Goal: Transaction & Acquisition: Purchase product/service

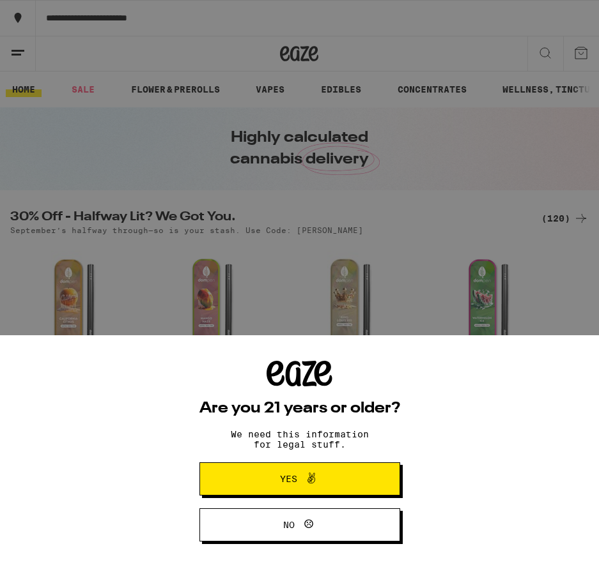
click at [292, 477] on span "Yes" at bounding box center [288, 479] width 17 height 9
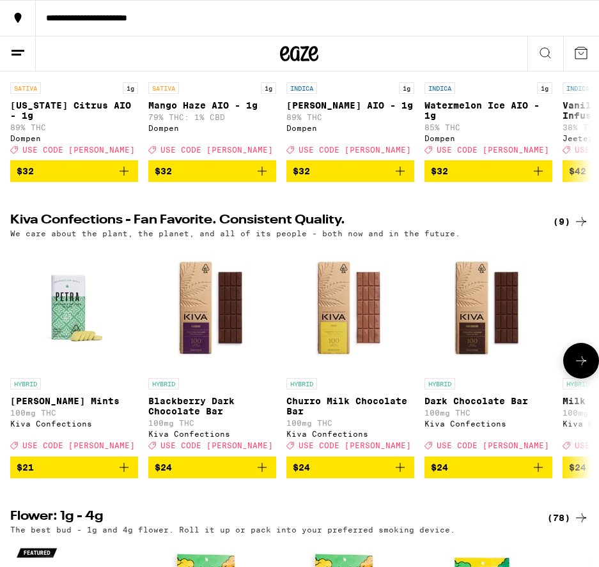
scroll to position [0, 2]
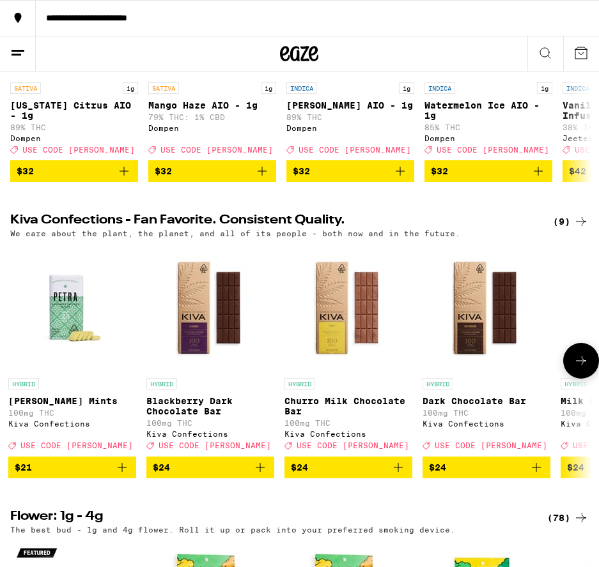
click at [581, 369] on icon at bounding box center [580, 360] width 15 height 15
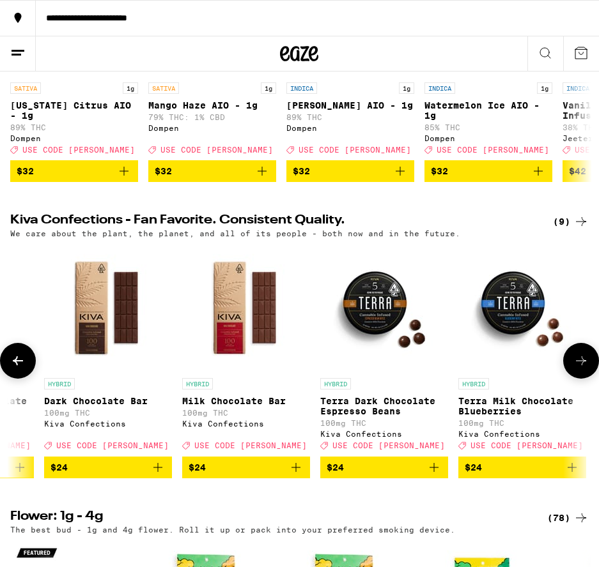
scroll to position [0, 441]
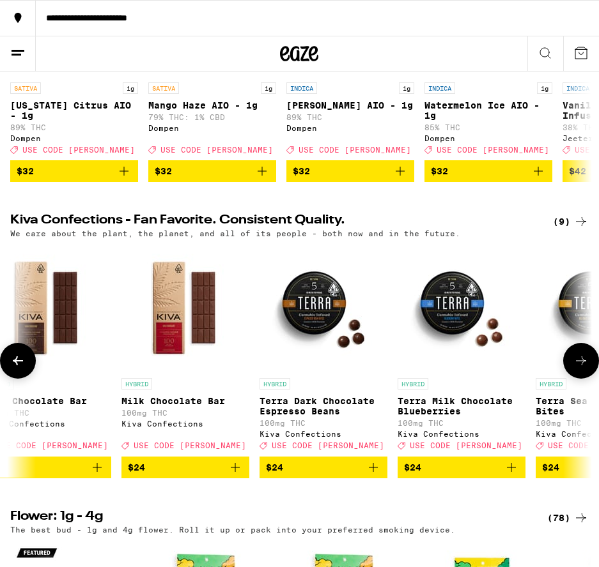
click at [579, 369] on icon at bounding box center [580, 360] width 15 height 15
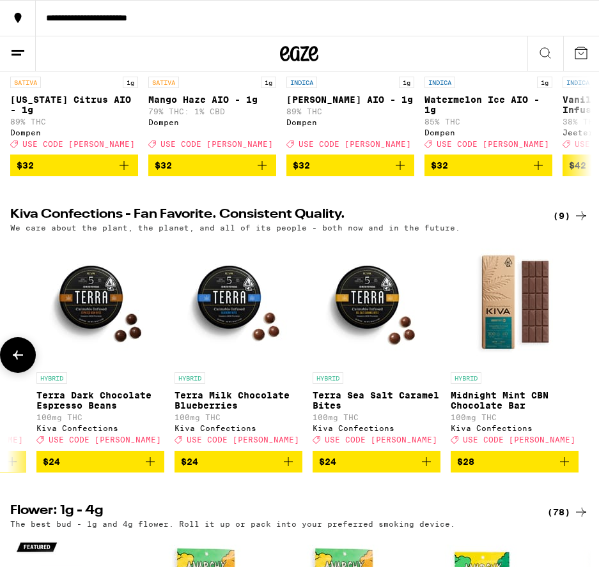
scroll to position [299, 0]
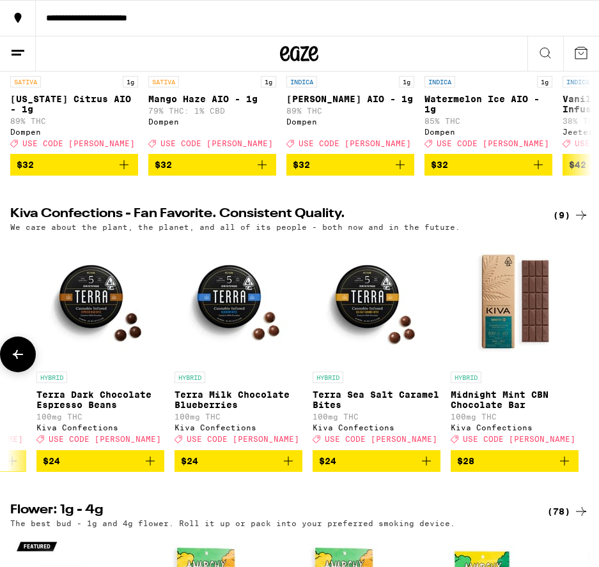
click at [16, 359] on icon at bounding box center [18, 354] width 10 height 9
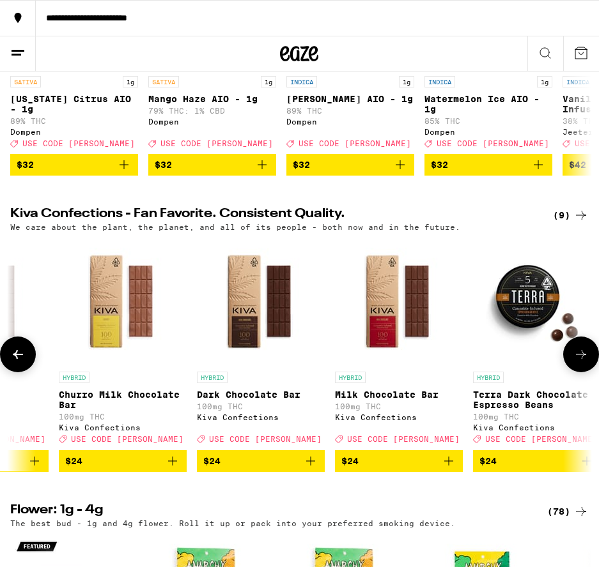
scroll to position [0, 225]
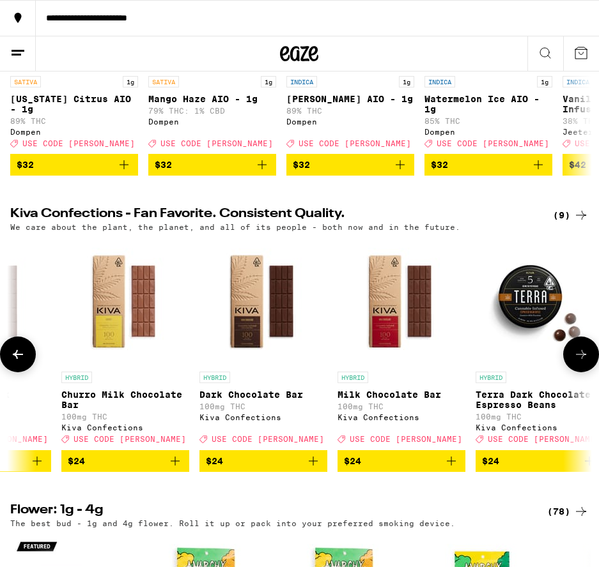
click at [14, 362] on icon at bounding box center [17, 354] width 15 height 15
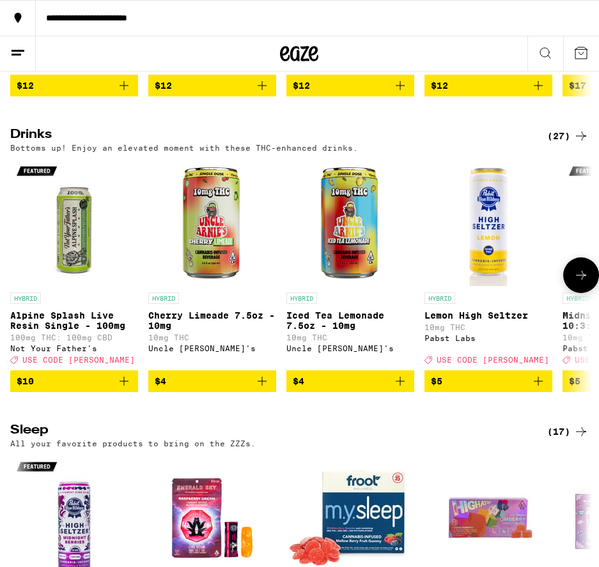
scroll to position [3662, 0]
click at [581, 283] on icon at bounding box center [580, 275] width 15 height 15
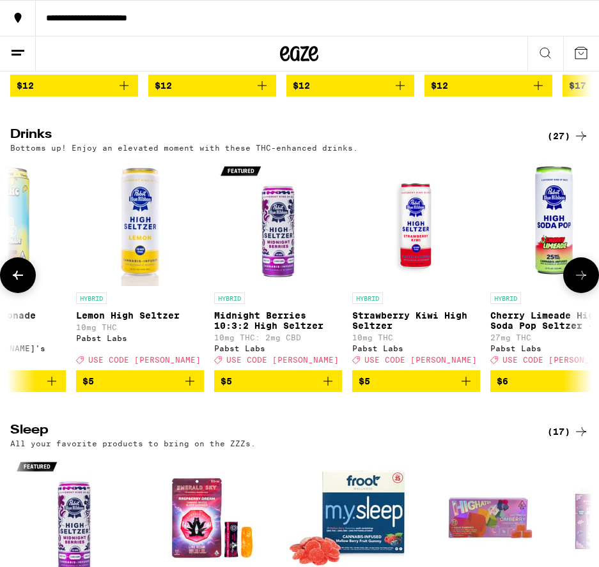
scroll to position [0, 439]
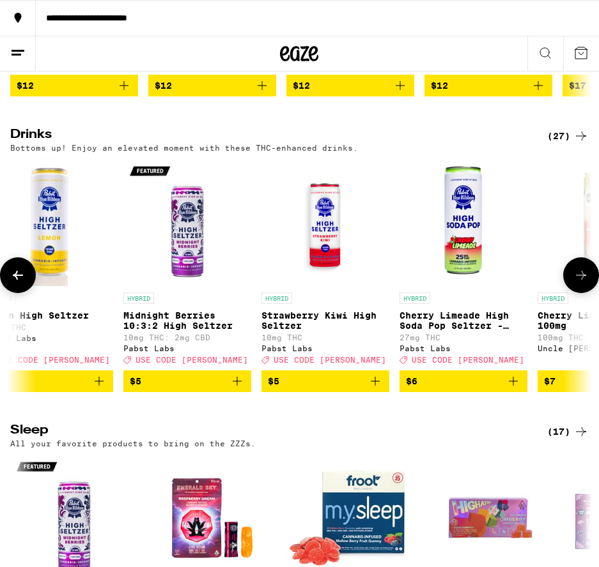
click at [581, 283] on icon at bounding box center [580, 275] width 15 height 15
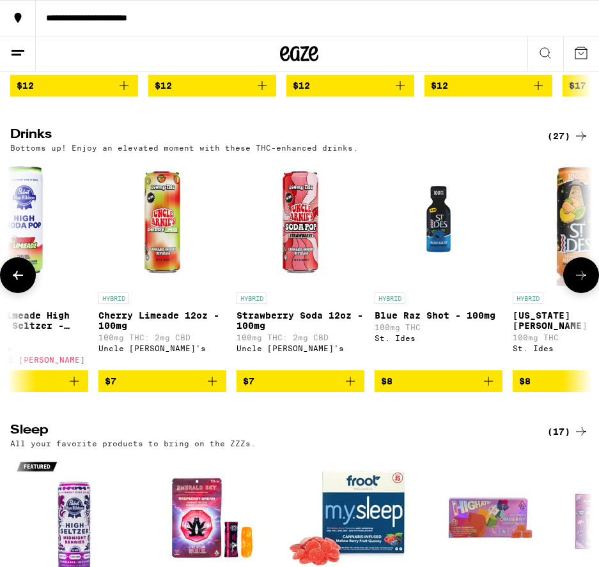
click at [581, 283] on icon at bounding box center [580, 275] width 15 height 15
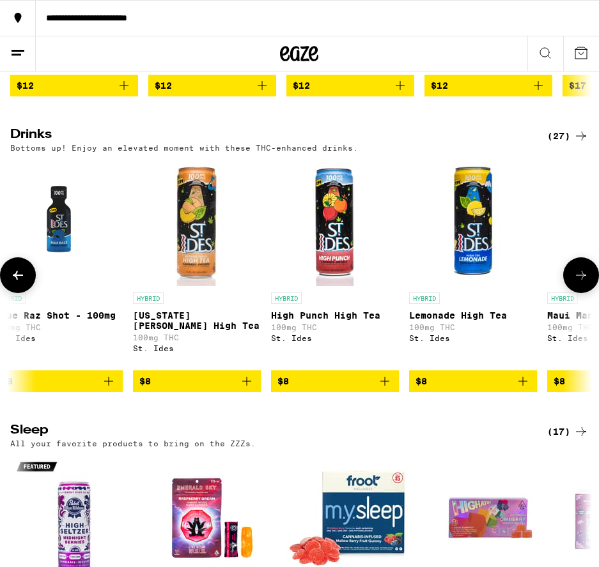
scroll to position [0, 1317]
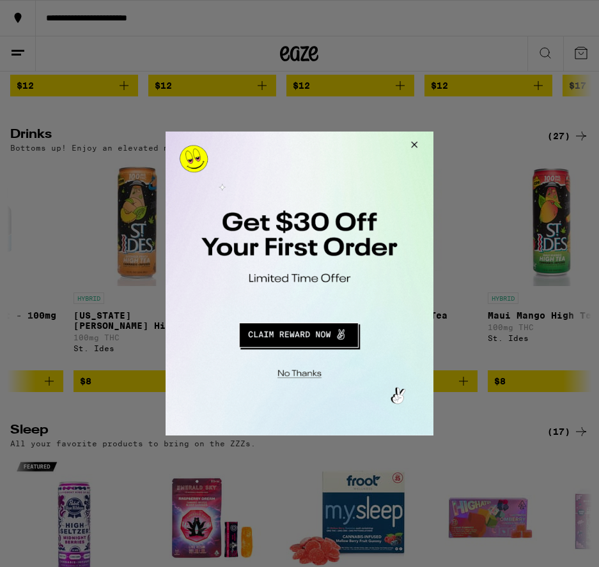
click at [295, 335] on button "Redirect to URL" at bounding box center [298, 333] width 222 height 31
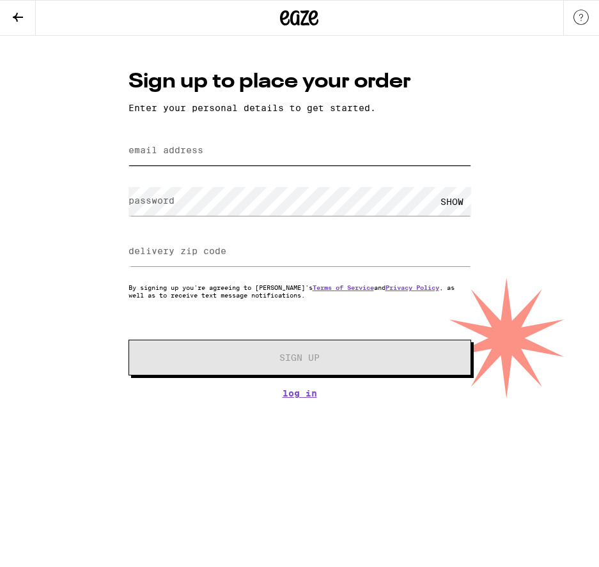
drag, startPoint x: 208, startPoint y: 158, endPoint x: 135, endPoint y: 164, distance: 73.7
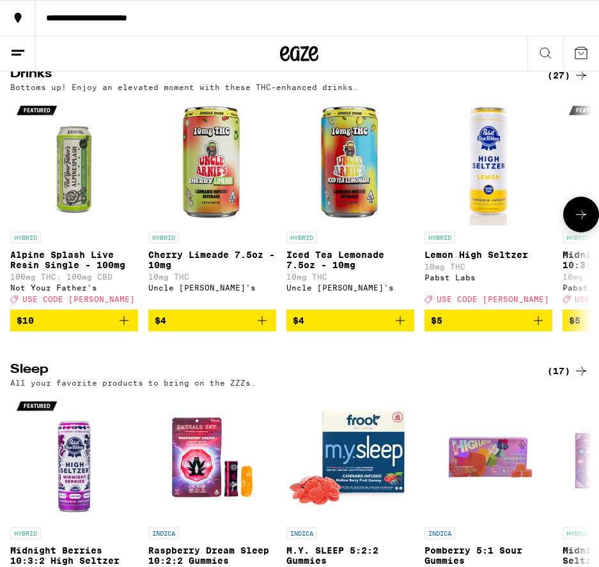
scroll to position [3633, 0]
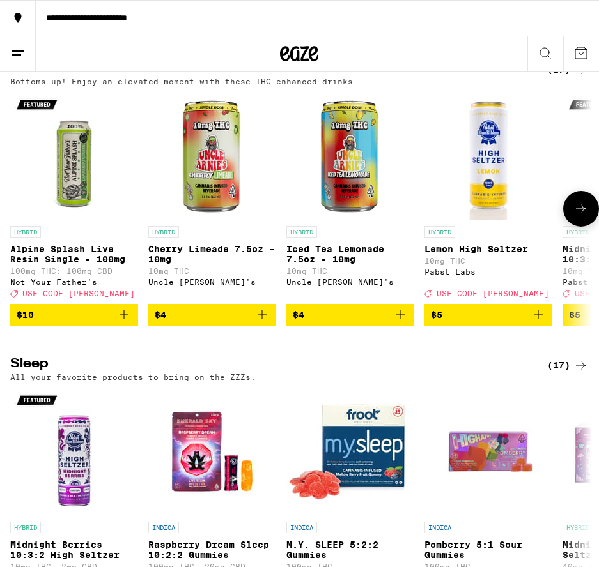
click at [579, 217] on icon at bounding box center [580, 208] width 15 height 15
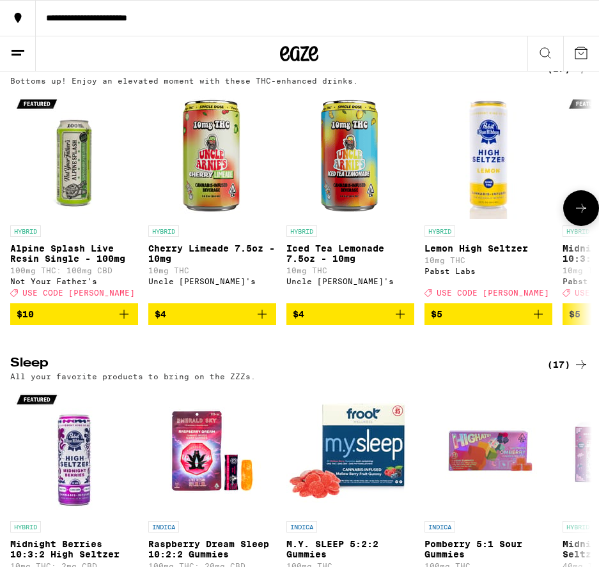
scroll to position [0, 439]
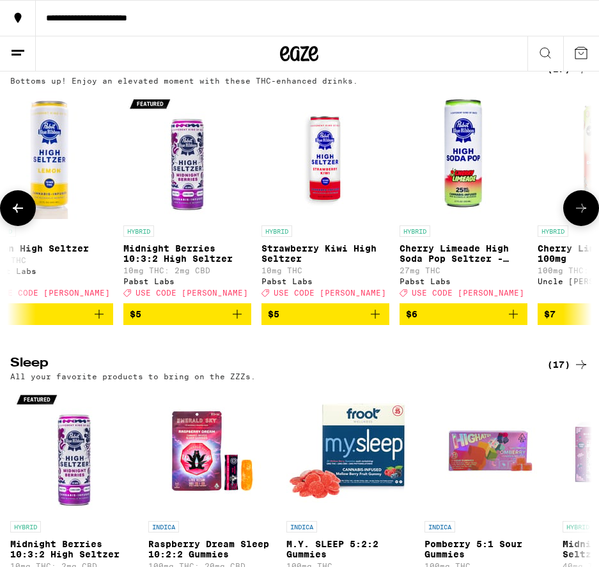
click at [14, 216] on icon at bounding box center [17, 208] width 15 height 15
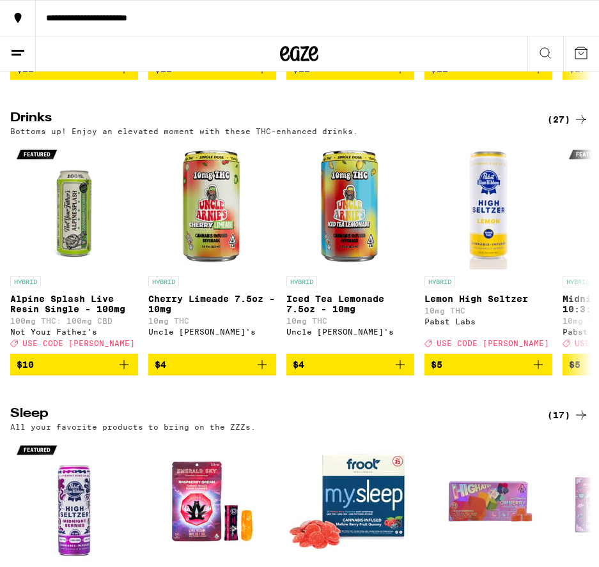
scroll to position [3582, 0]
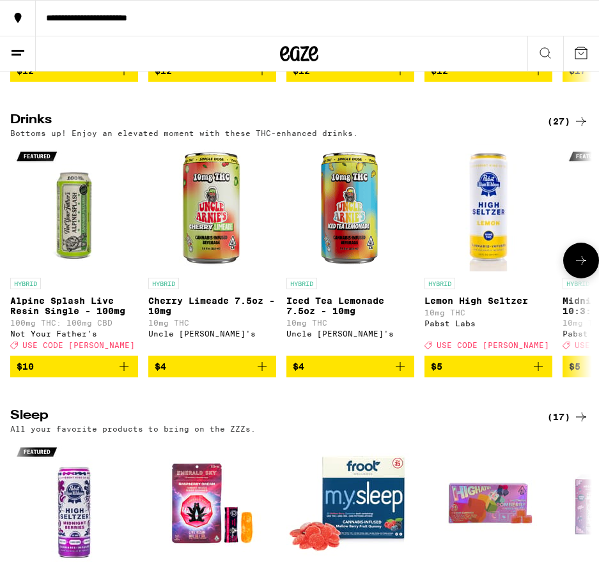
click at [579, 268] on icon at bounding box center [580, 260] width 15 height 15
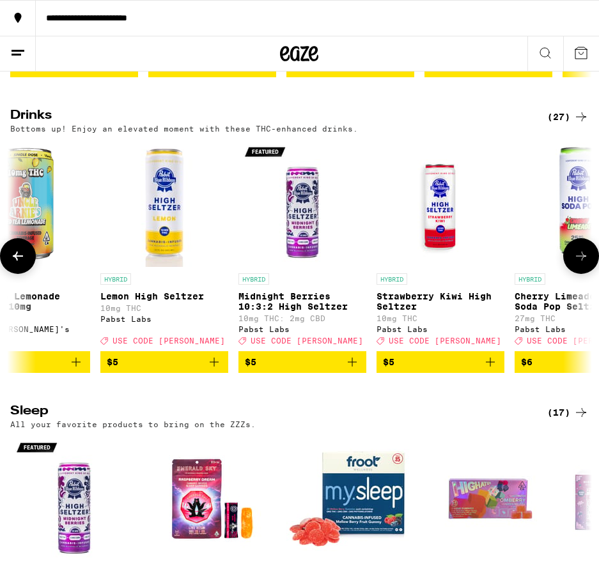
scroll to position [0, 439]
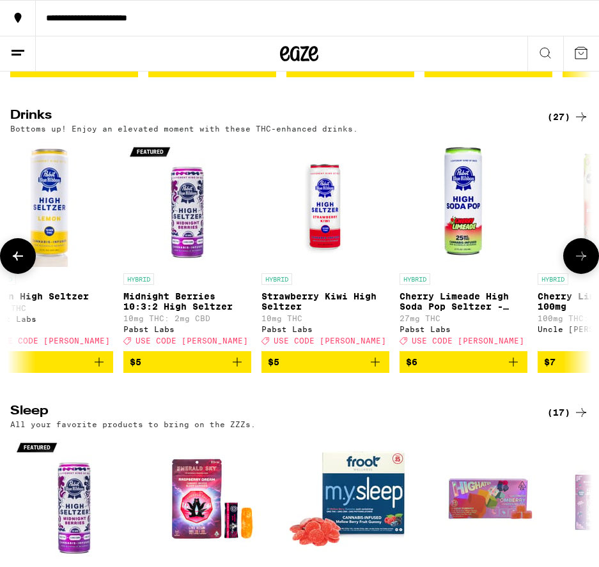
click at [575, 264] on icon at bounding box center [580, 256] width 15 height 15
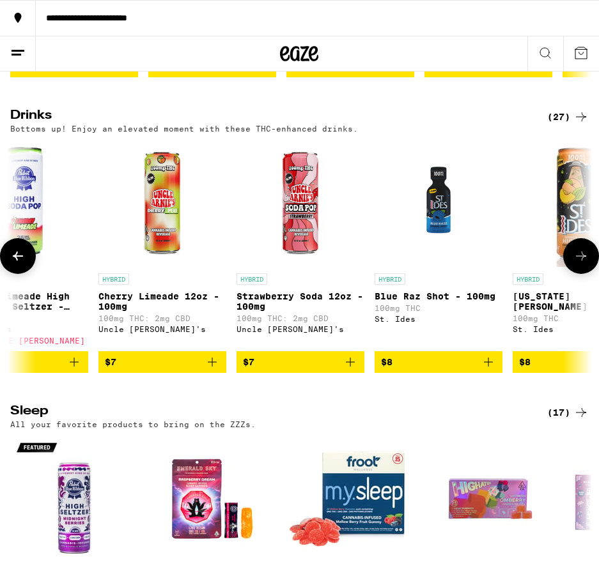
click at [580, 264] on icon at bounding box center [580, 256] width 15 height 15
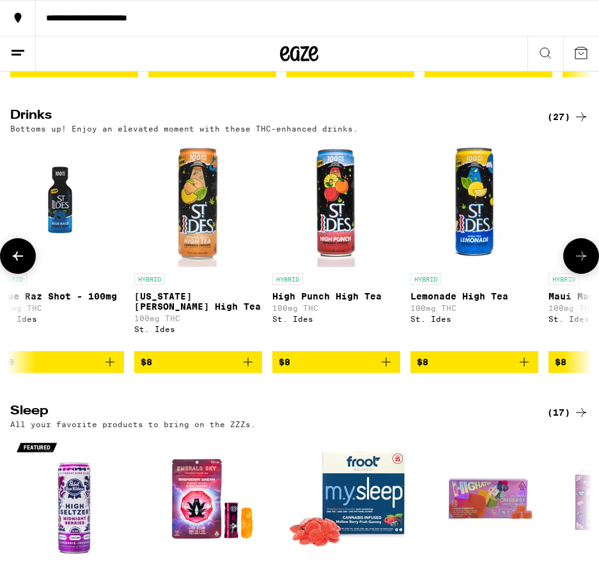
scroll to position [0, 1317]
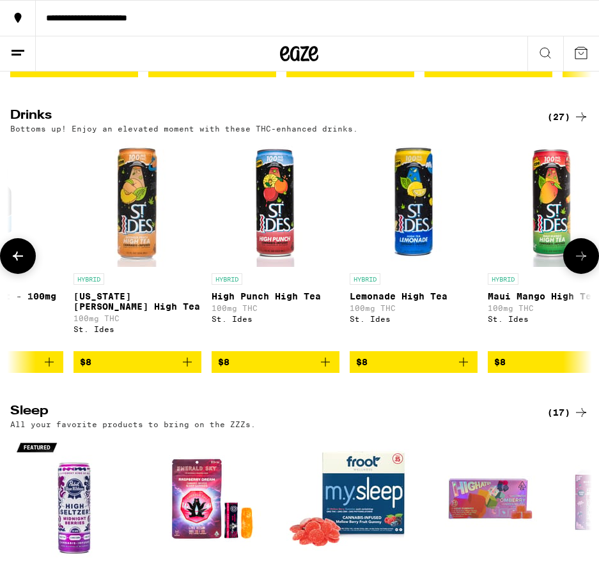
click at [15, 264] on icon at bounding box center [17, 256] width 15 height 15
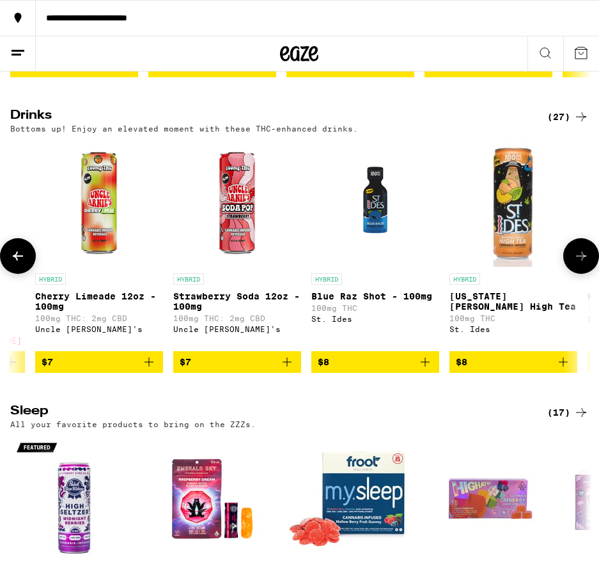
scroll to position [0, 878]
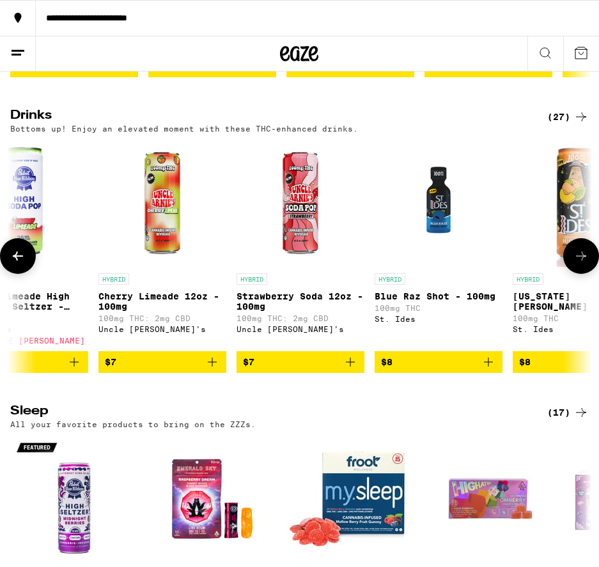
click at [577, 264] on icon at bounding box center [580, 256] width 15 height 15
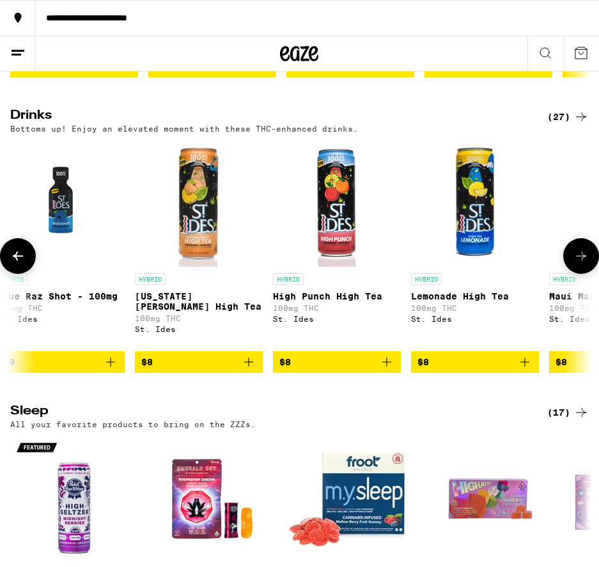
scroll to position [0, 1317]
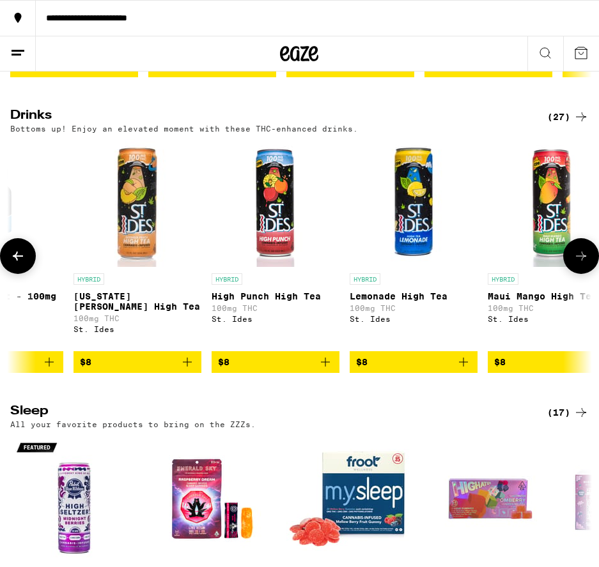
click at [577, 264] on icon at bounding box center [580, 256] width 15 height 15
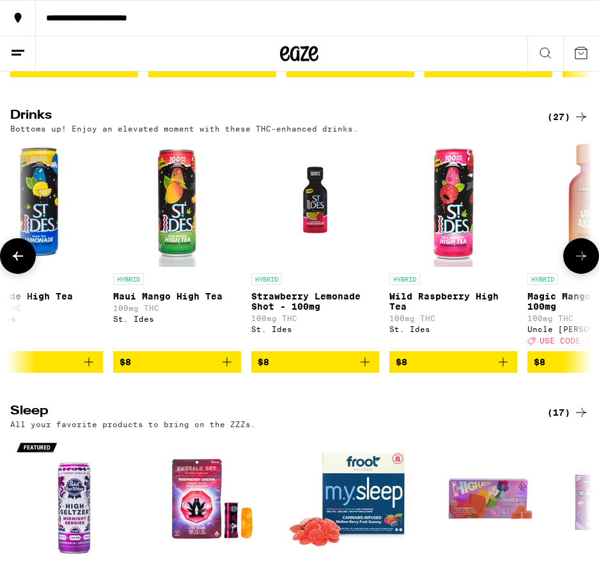
scroll to position [0, 1756]
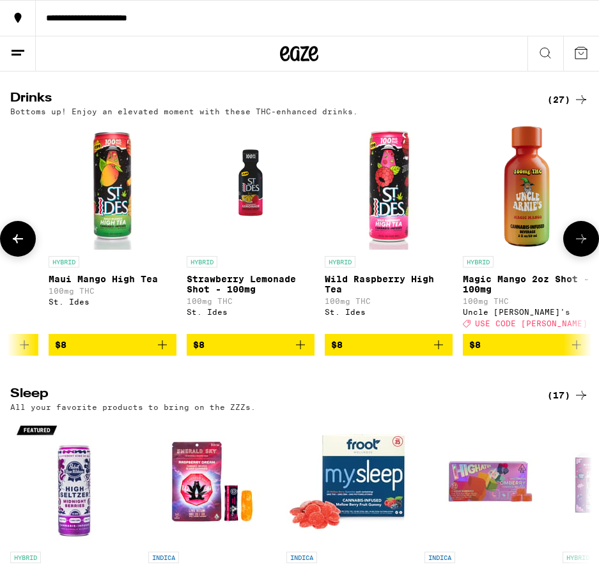
click at [16, 356] on div "HYBRID Alpine Splash Live Resin Single - 100mg 100mg THC: 100mg CBD Not Your Fa…" at bounding box center [299, 239] width 599 height 234
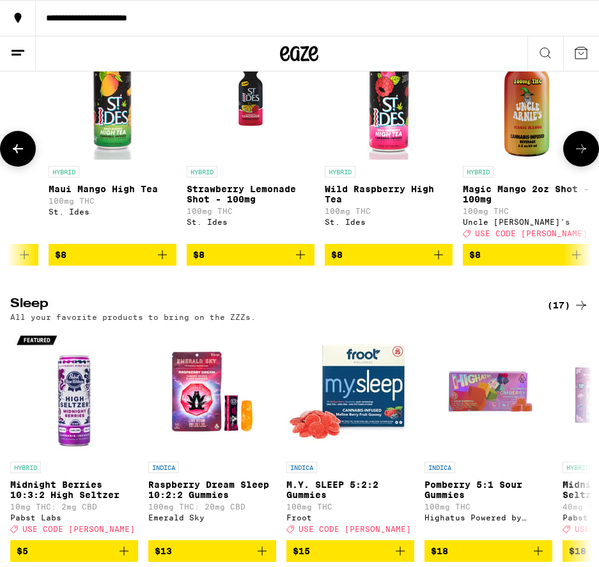
scroll to position [3693, 0]
click at [18, 157] on icon at bounding box center [17, 148] width 15 height 15
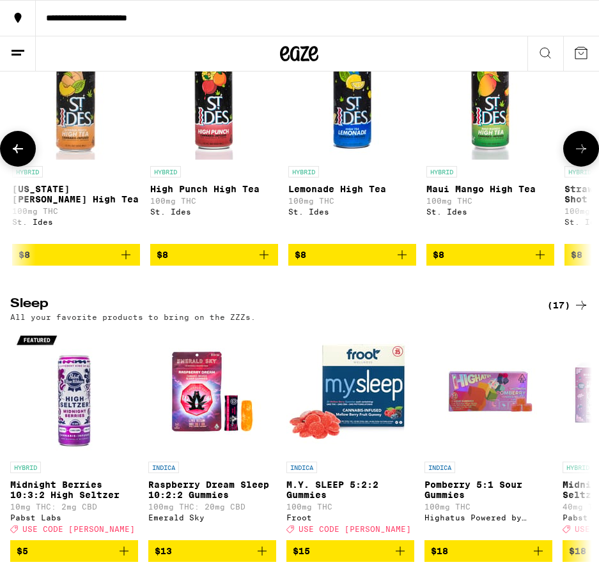
scroll to position [0, 1317]
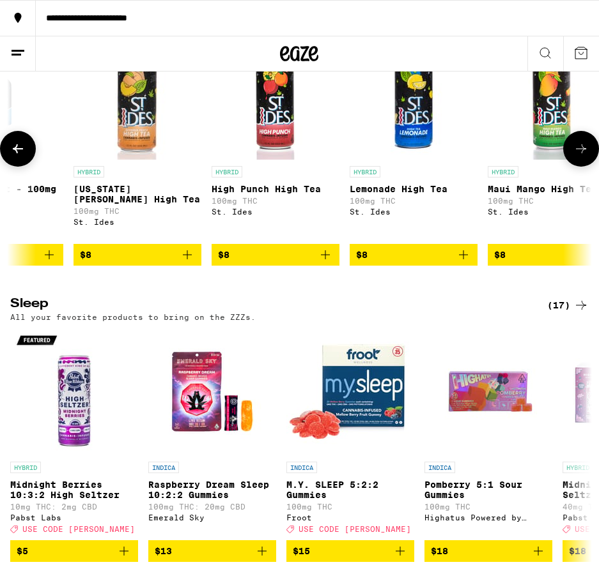
click at [579, 157] on icon at bounding box center [580, 148] width 15 height 15
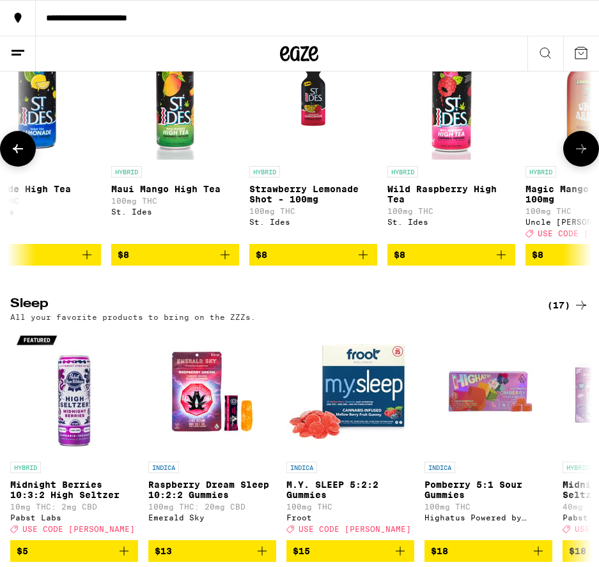
scroll to position [0, 1756]
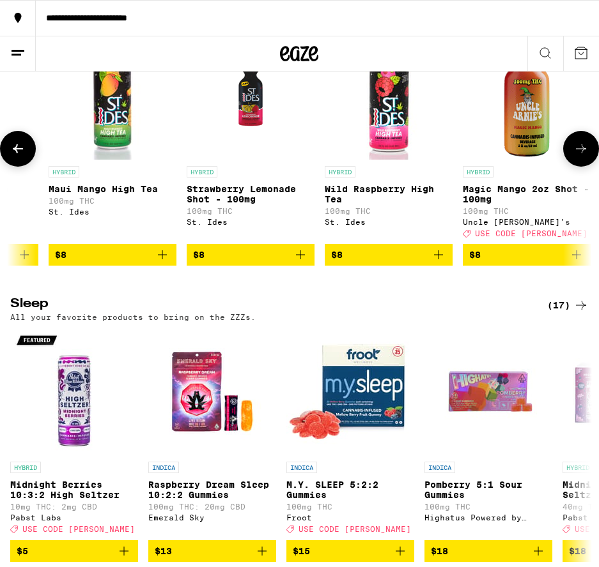
click at [579, 157] on icon at bounding box center [580, 148] width 15 height 15
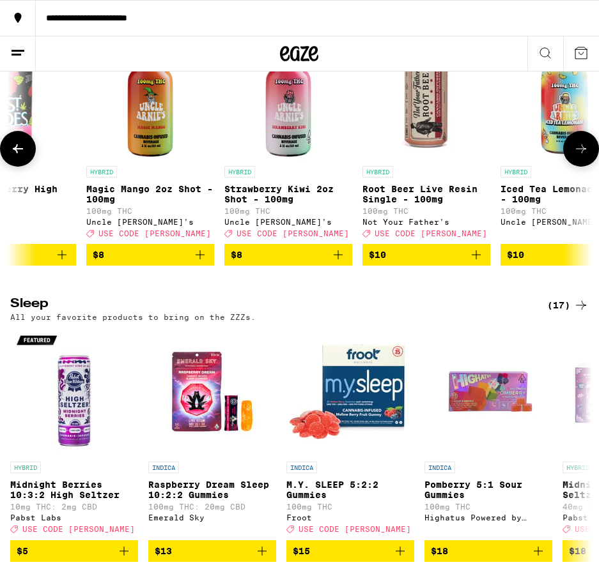
scroll to position [0, 2195]
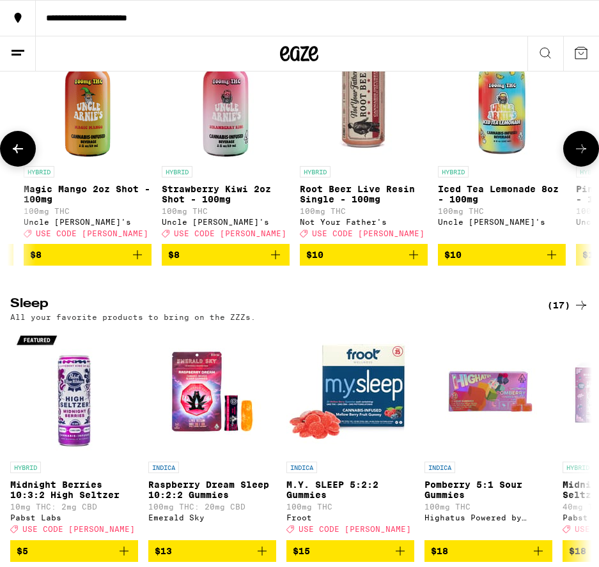
click at [579, 157] on icon at bounding box center [580, 148] width 15 height 15
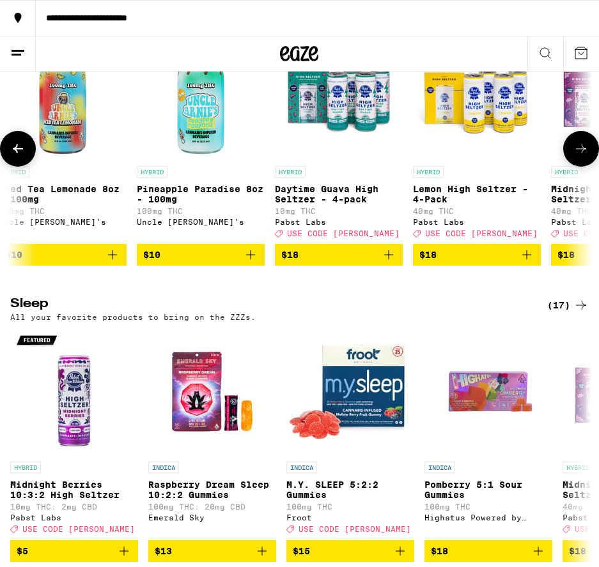
click at [579, 157] on icon at bounding box center [580, 148] width 15 height 15
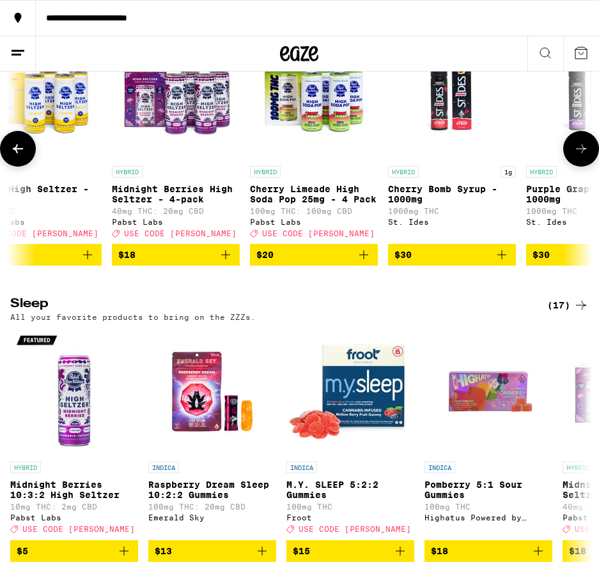
click at [579, 157] on icon at bounding box center [580, 148] width 15 height 15
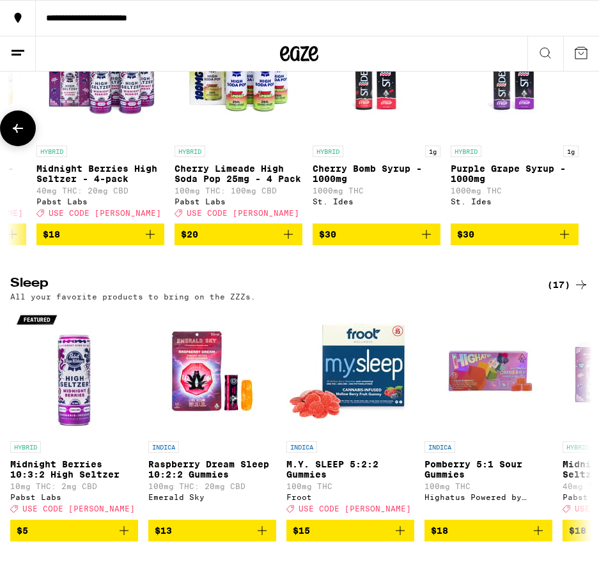
scroll to position [3714, 0]
click at [12, 136] on icon at bounding box center [17, 128] width 15 height 15
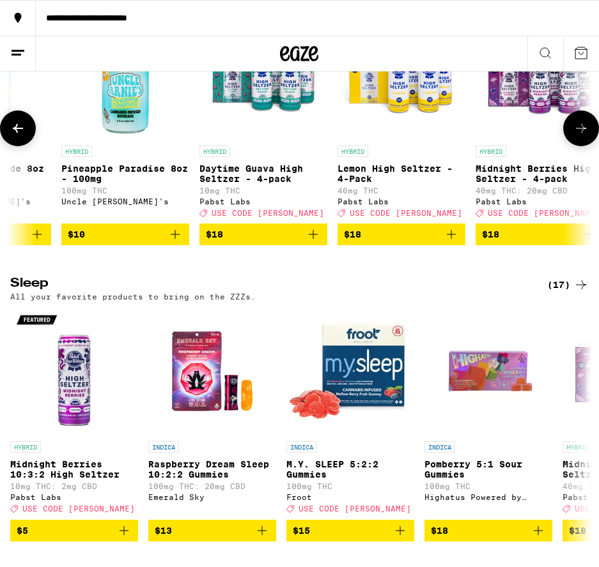
click at [11, 136] on icon at bounding box center [17, 128] width 15 height 15
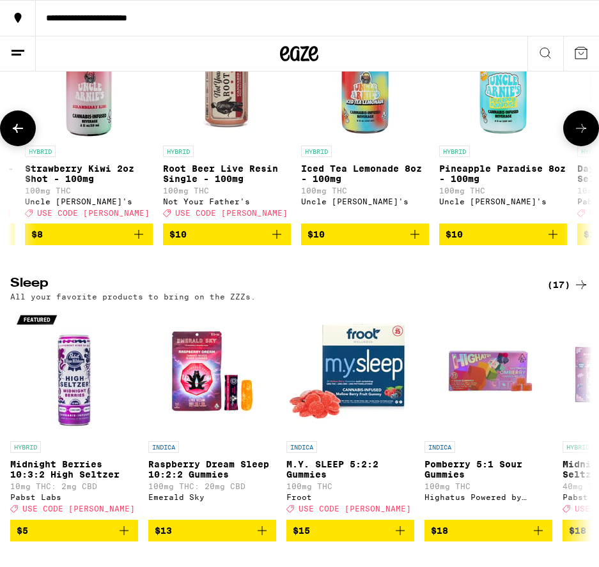
scroll to position [0, 2270]
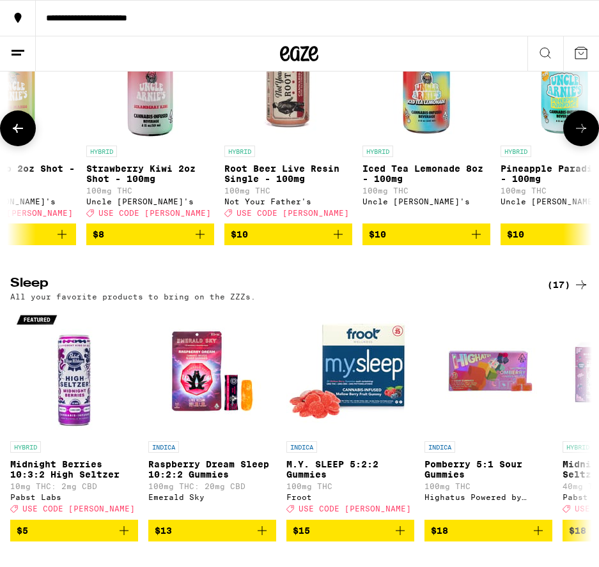
click at [11, 146] on button at bounding box center [18, 129] width 36 height 36
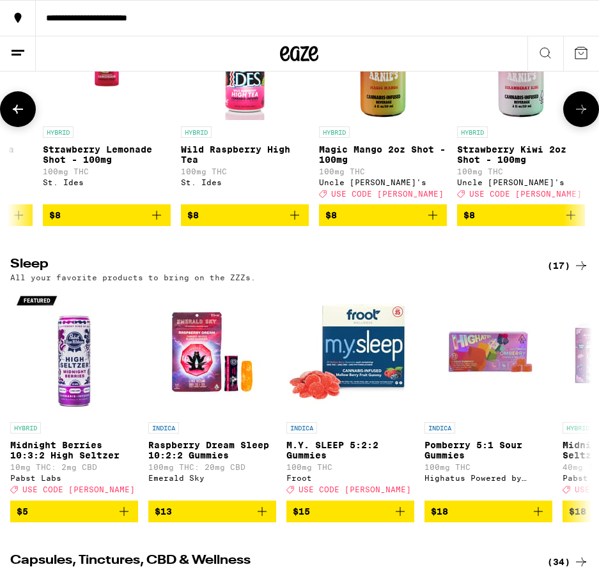
scroll to position [0, 1831]
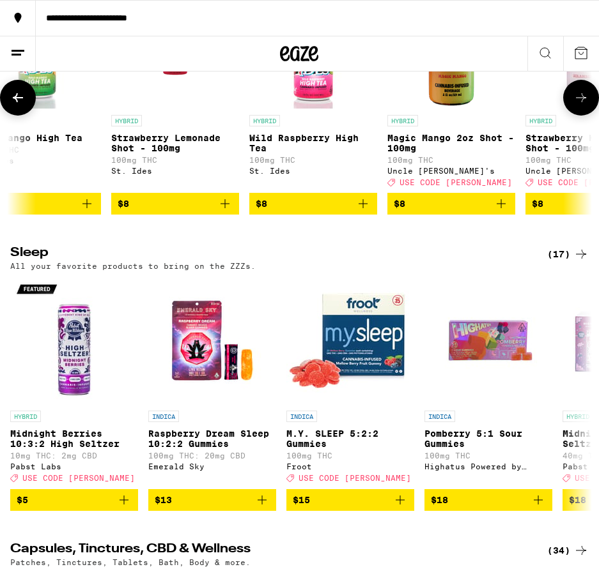
click at [13, 105] on icon at bounding box center [17, 97] width 15 height 15
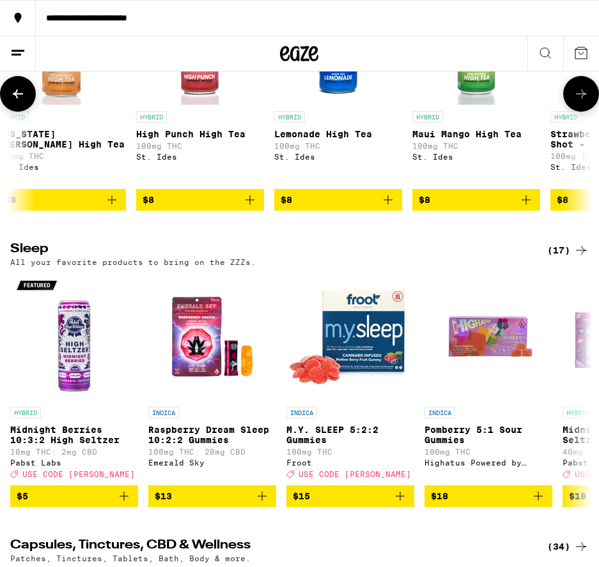
scroll to position [3748, 0]
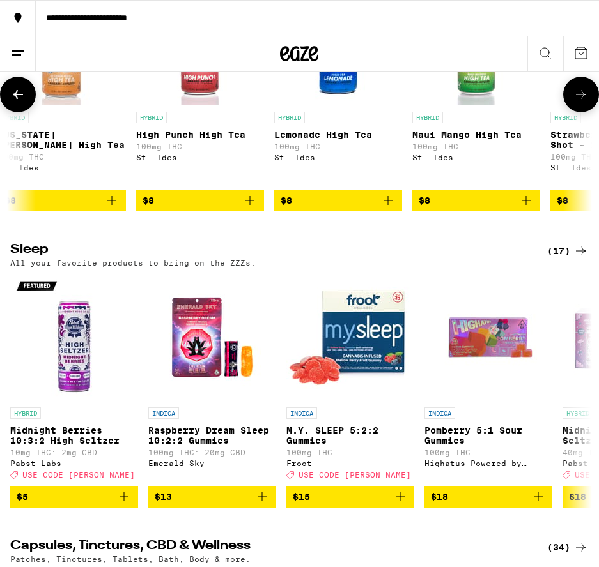
click at [473, 208] on span "$8" at bounding box center [475, 200] width 115 height 15
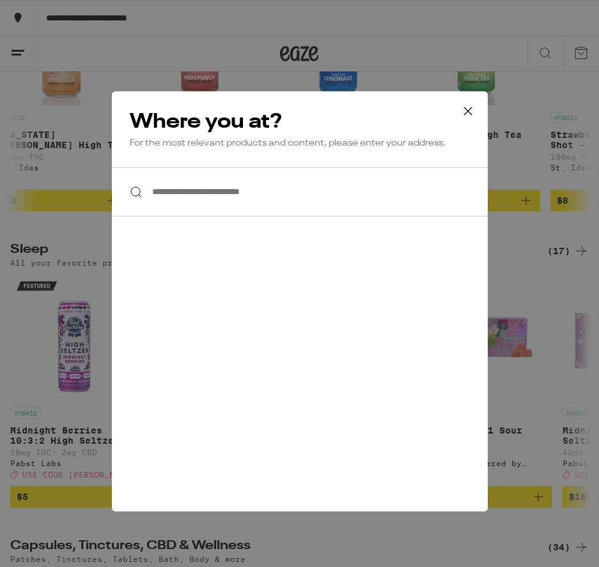
click at [134, 189] on div at bounding box center [300, 191] width 376 height 49
click at [151, 194] on input "**********" at bounding box center [300, 191] width 376 height 49
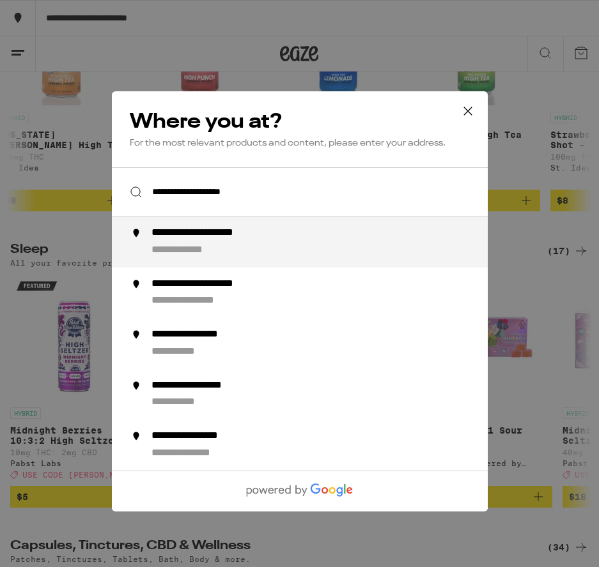
click at [135, 234] on img at bounding box center [136, 233] width 13 height 13
type input "**********"
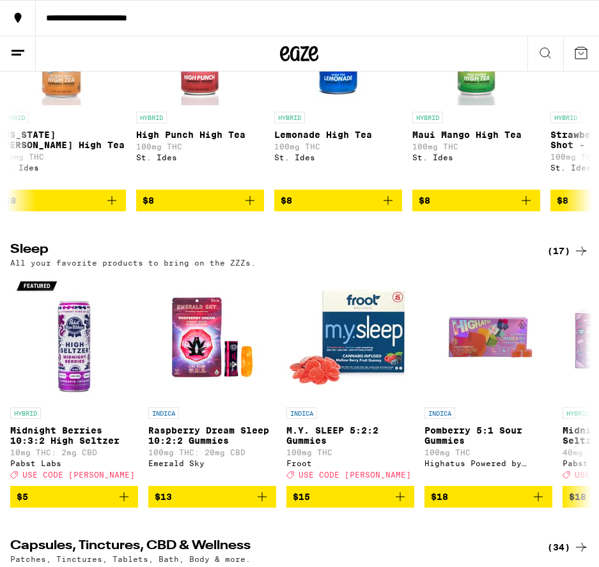
scroll to position [1271, 0]
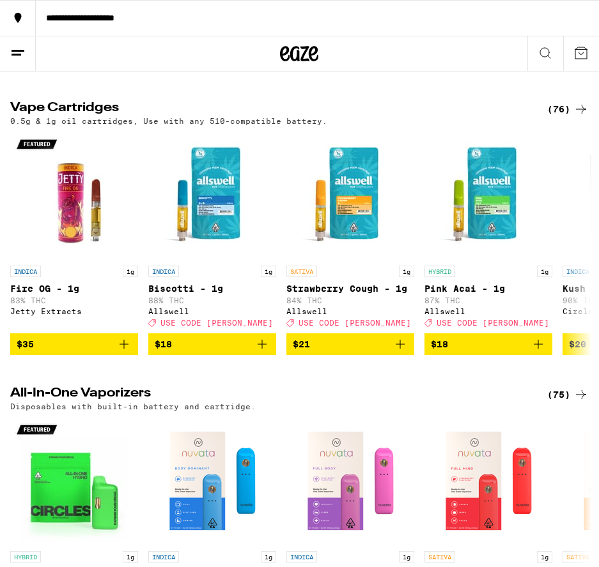
click at [172, 21] on div "**********" at bounding box center [317, 17] width 563 height 9
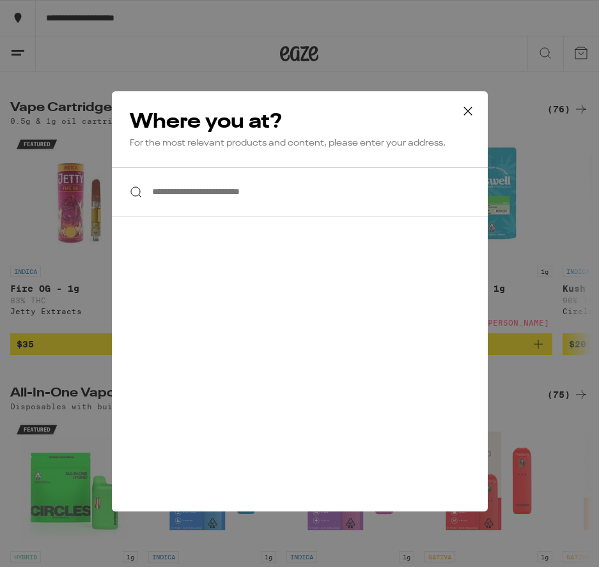
click at [134, 189] on div at bounding box center [300, 191] width 376 height 49
drag, startPoint x: 466, startPoint y: 108, endPoint x: 394, endPoint y: 220, distance: 132.7
click at [466, 109] on icon at bounding box center [467, 111] width 19 height 19
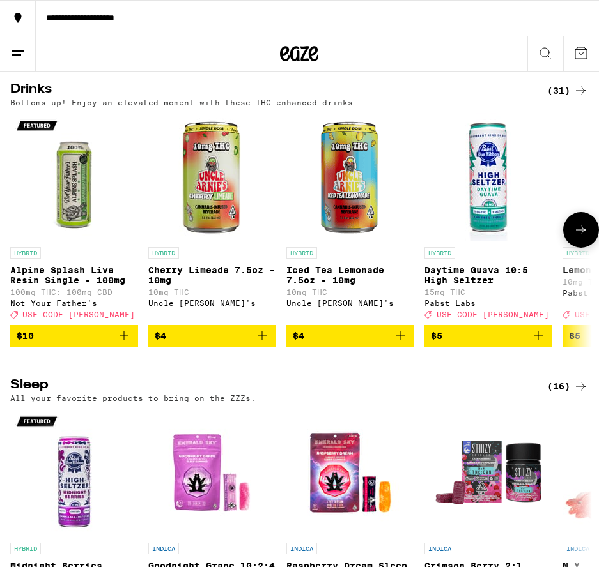
scroll to position [3608, 1]
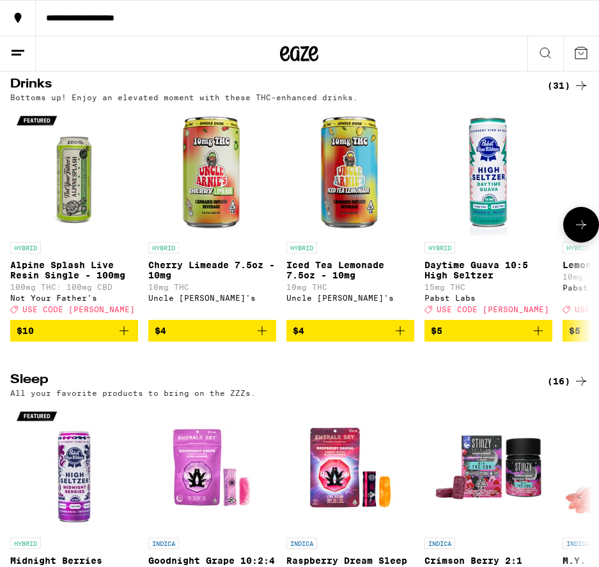
click at [580, 233] on icon at bounding box center [580, 224] width 15 height 15
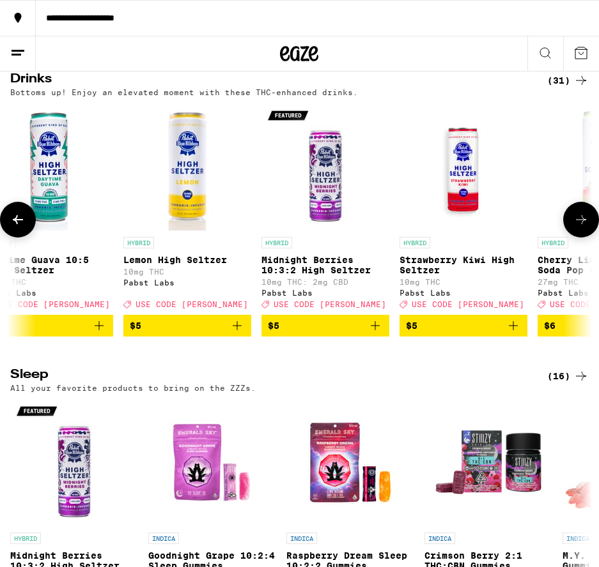
scroll to position [3612, 1]
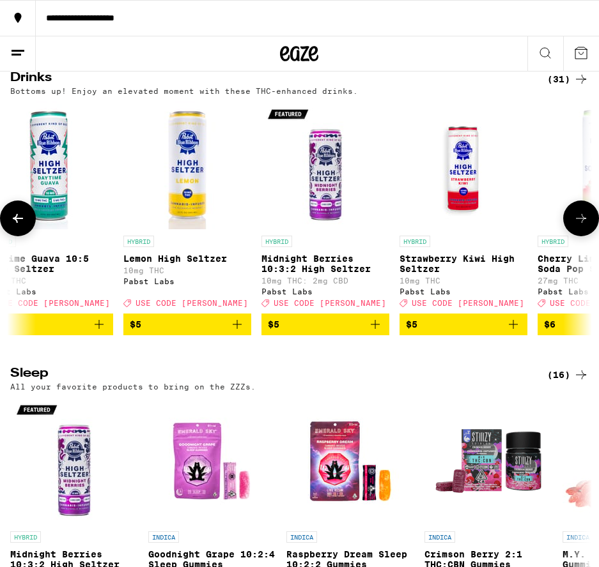
click at [577, 226] on icon at bounding box center [580, 218] width 15 height 15
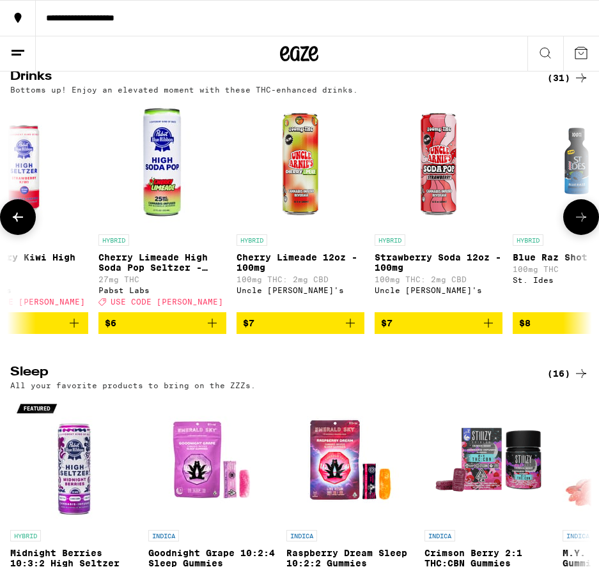
click at [581, 225] on icon at bounding box center [580, 217] width 15 height 15
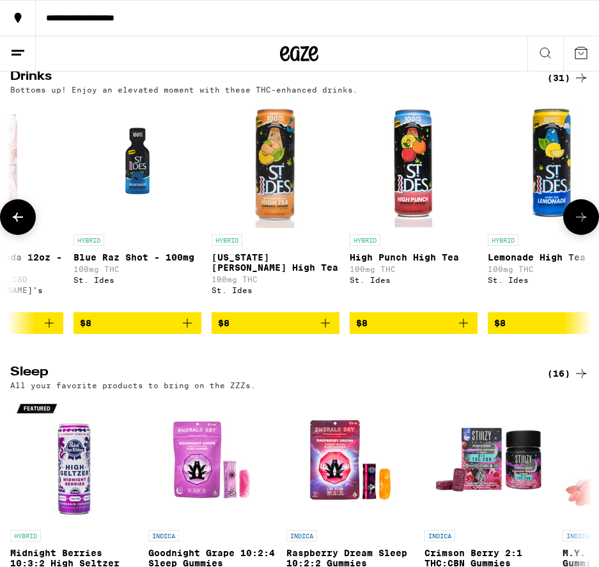
scroll to position [3620, 1]
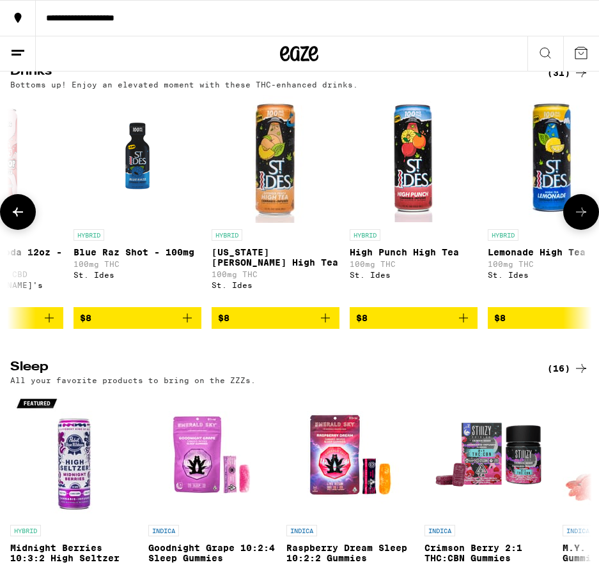
click at [582, 220] on icon at bounding box center [580, 211] width 15 height 15
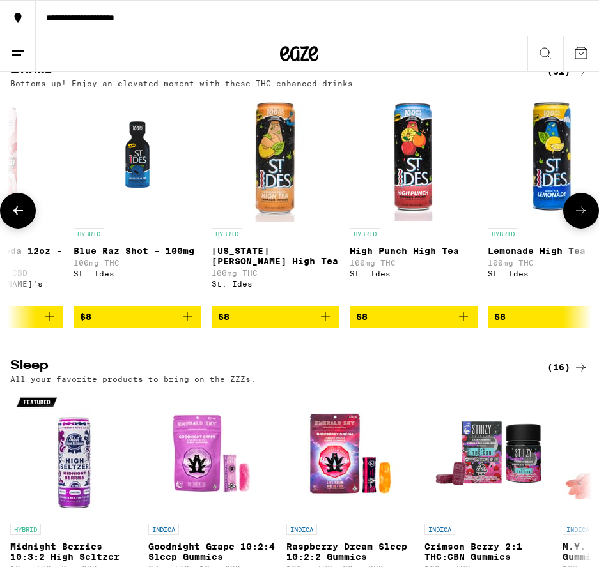
scroll to position [3620, 0]
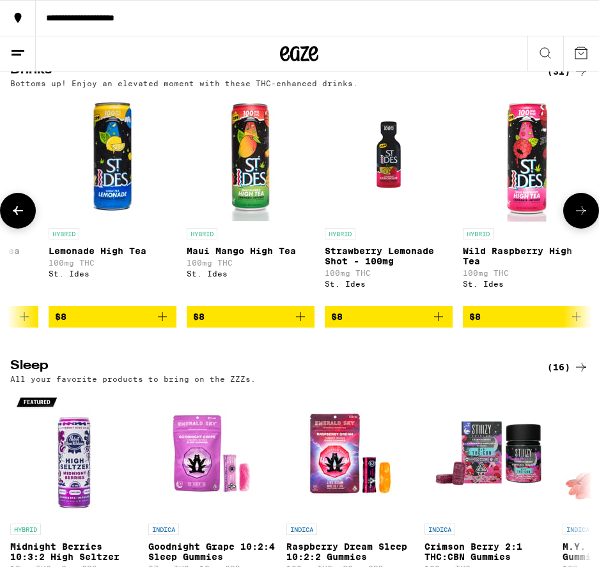
click at [20, 218] on icon at bounding box center [17, 210] width 15 height 15
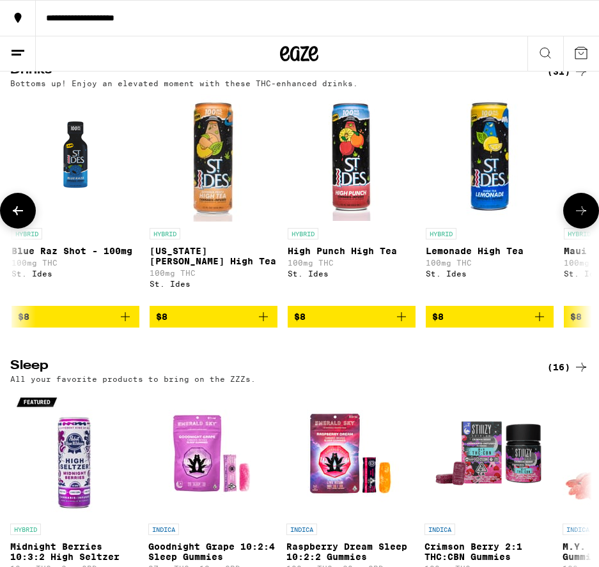
scroll to position [0, 1317]
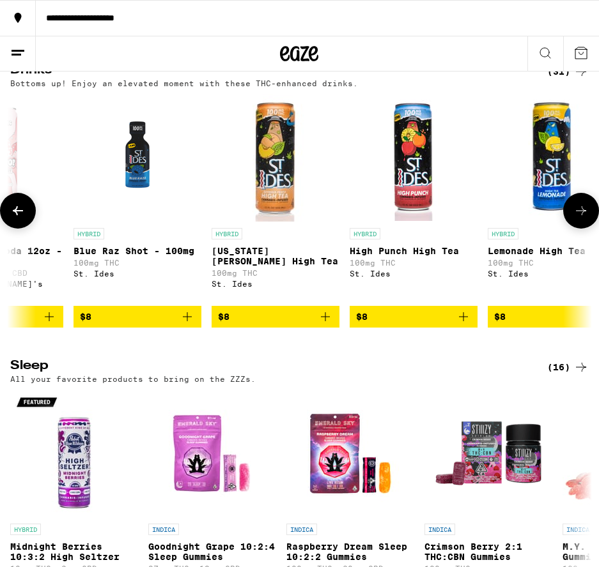
click at [16, 215] on icon at bounding box center [18, 210] width 10 height 9
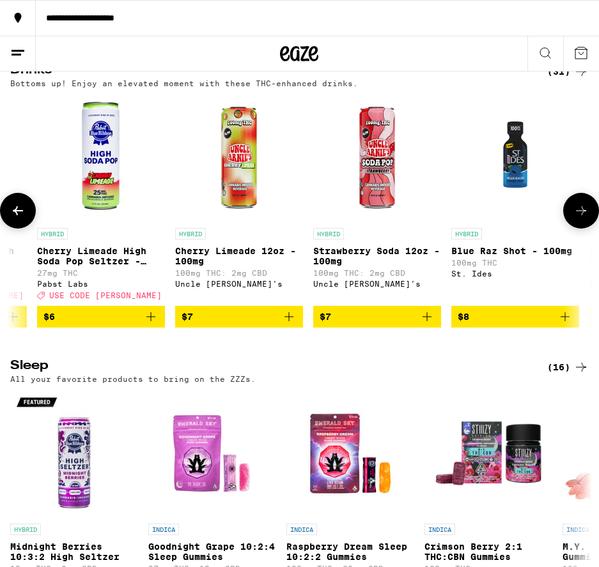
scroll to position [0, 878]
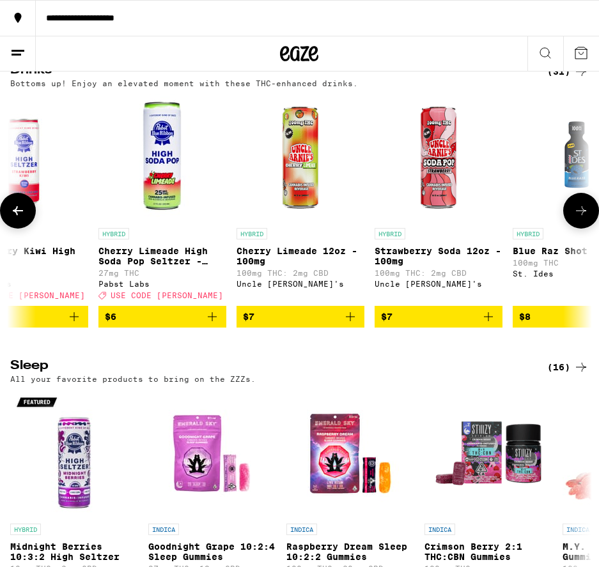
click at [578, 218] on icon at bounding box center [580, 210] width 15 height 15
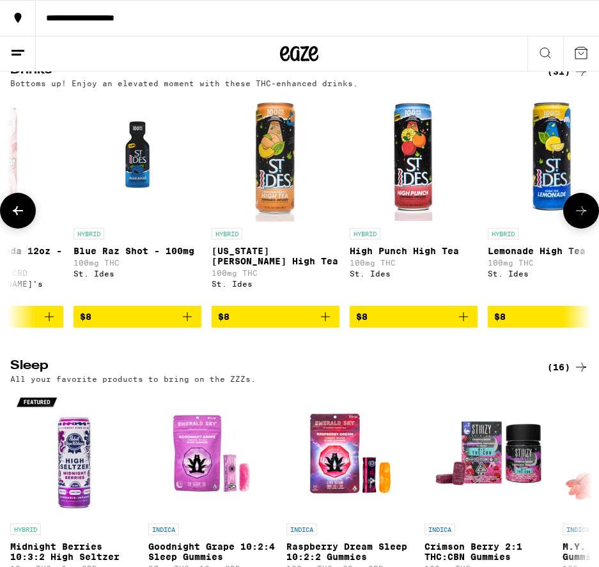
click at [578, 218] on icon at bounding box center [580, 210] width 15 height 15
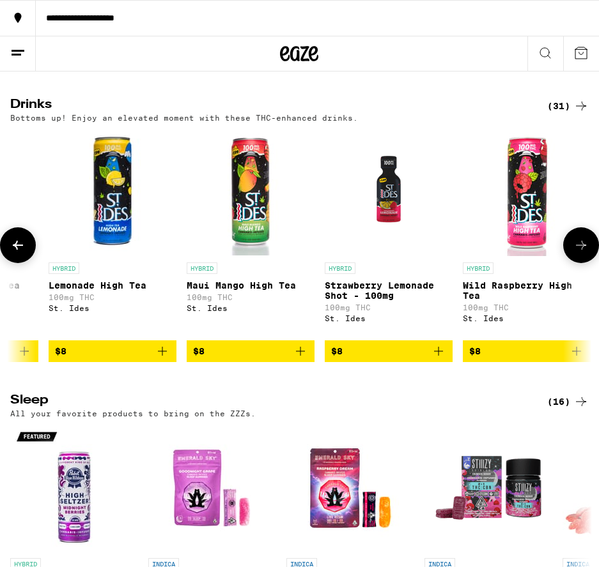
scroll to position [3588, 0]
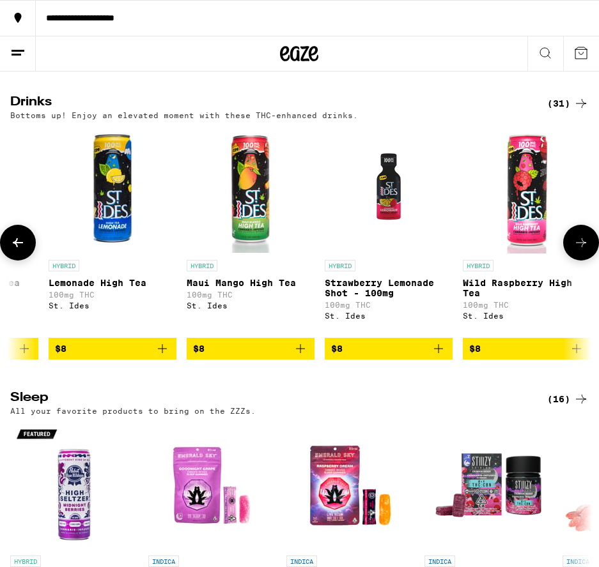
click at [250, 356] on span "$8" at bounding box center [250, 348] width 115 height 15
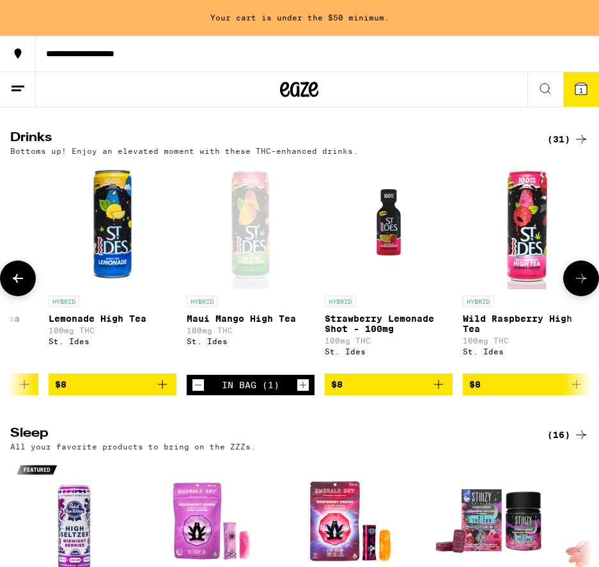
scroll to position [3589, 0]
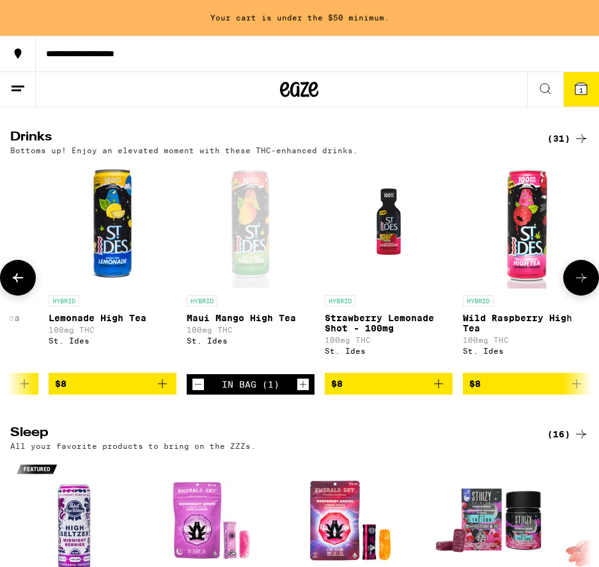
click at [303, 392] on icon "Increment" at bounding box center [302, 384] width 11 height 15
click at [303, 388] on icon "Increment" at bounding box center [303, 384] width 7 height 7
click at [303, 392] on icon "Increment" at bounding box center [302, 384] width 11 height 15
click at [158, 392] on icon "Add to bag" at bounding box center [162, 383] width 15 height 15
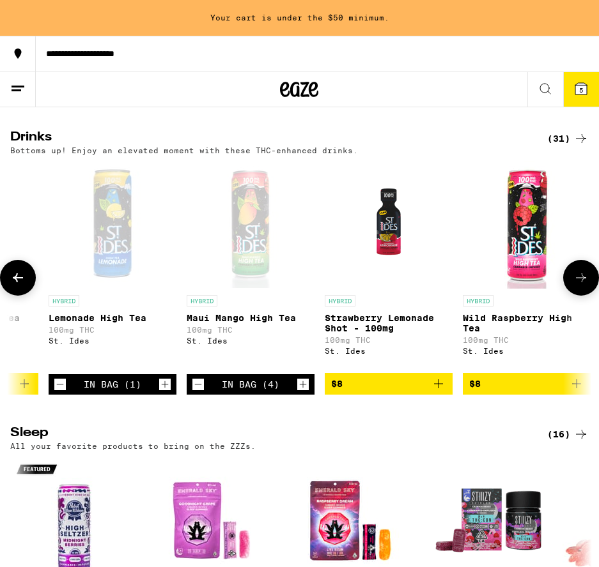
click at [164, 392] on icon "Increment" at bounding box center [164, 384] width 11 height 15
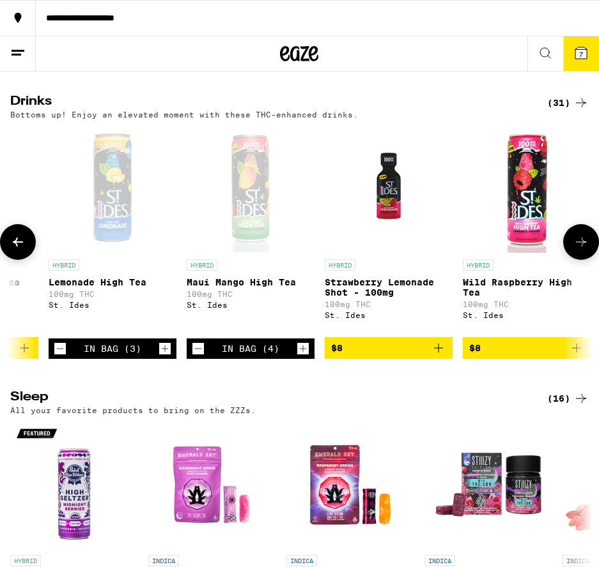
click at [164, 356] on icon "Increment" at bounding box center [164, 348] width 11 height 15
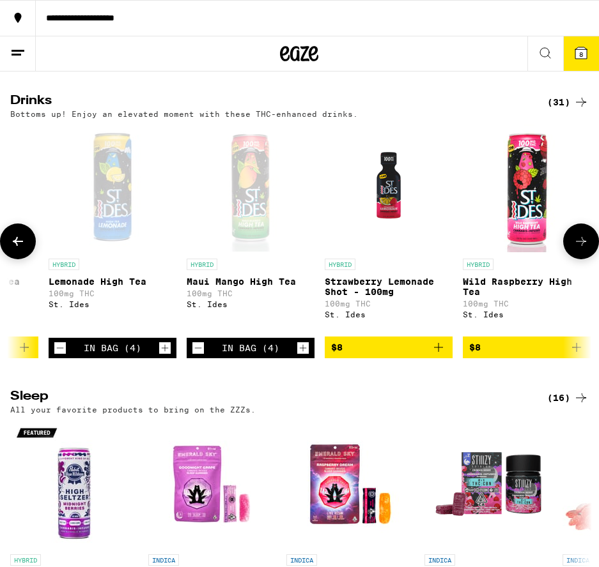
scroll to position [0, 1758]
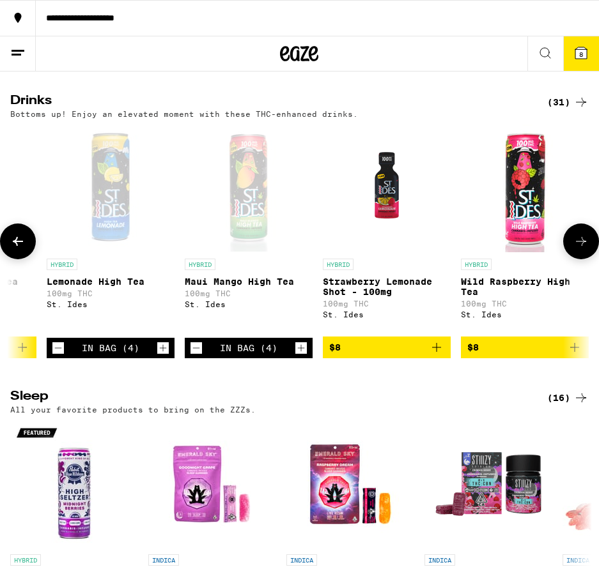
click at [15, 249] on icon at bounding box center [17, 241] width 15 height 15
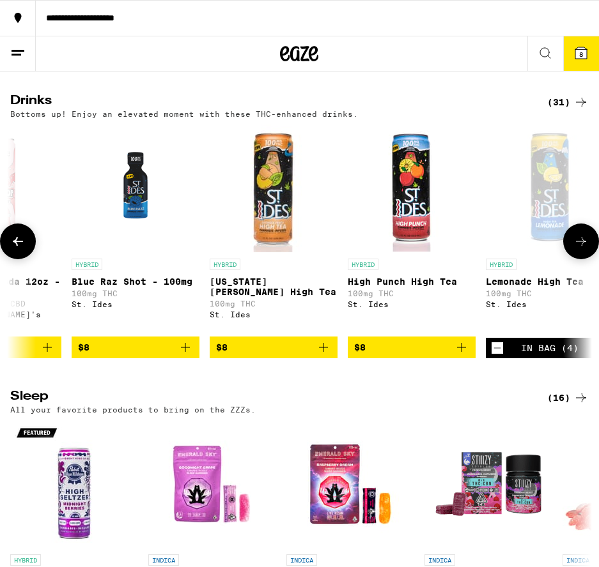
click at [319, 355] on icon "Add to bag" at bounding box center [323, 347] width 15 height 15
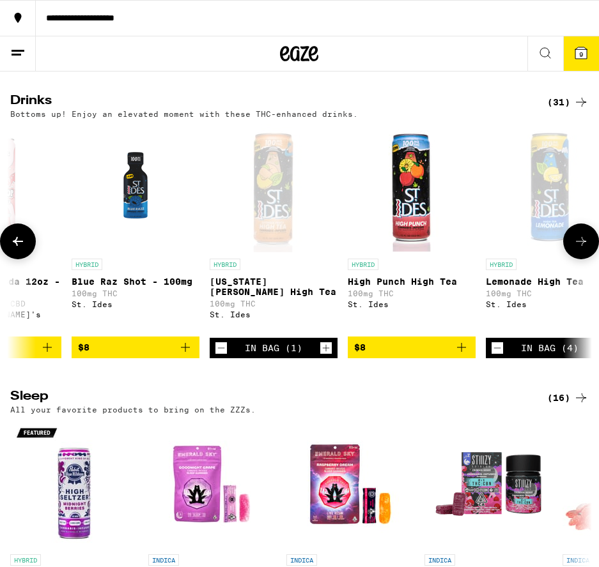
click at [323, 356] on icon "Increment" at bounding box center [325, 348] width 11 height 15
click at [324, 356] on icon "Increment" at bounding box center [325, 348] width 11 height 15
click at [220, 356] on icon "Decrement" at bounding box center [220, 348] width 11 height 15
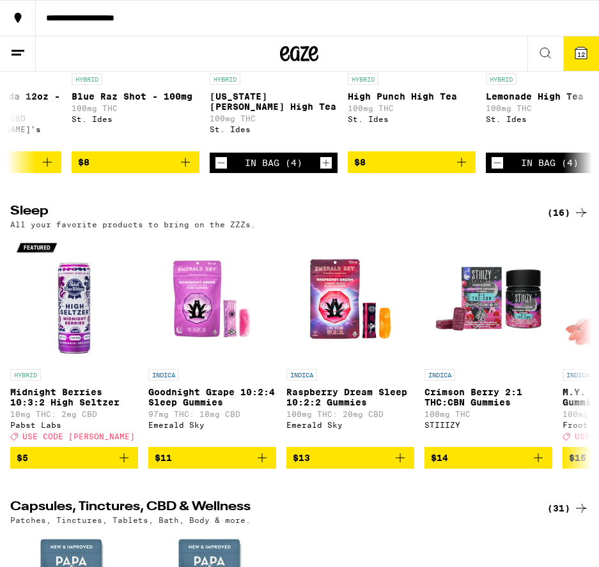
scroll to position [3782, 0]
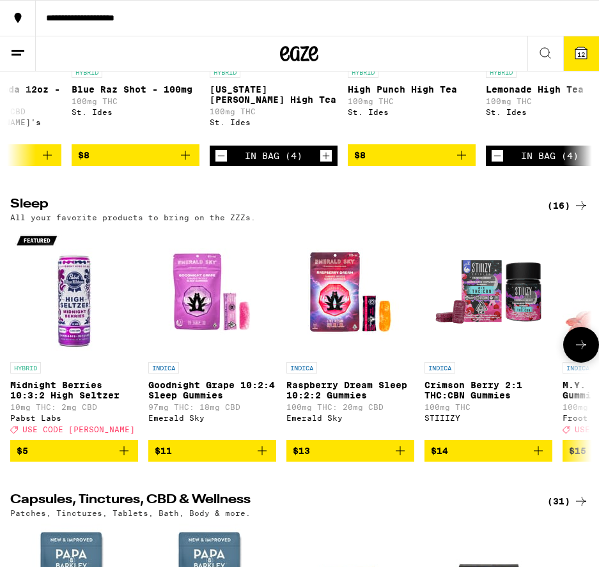
click at [581, 353] on icon at bounding box center [580, 344] width 15 height 15
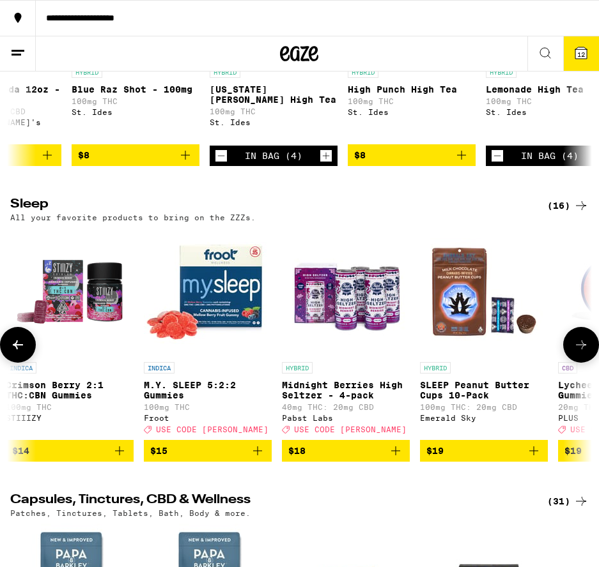
scroll to position [0, 439]
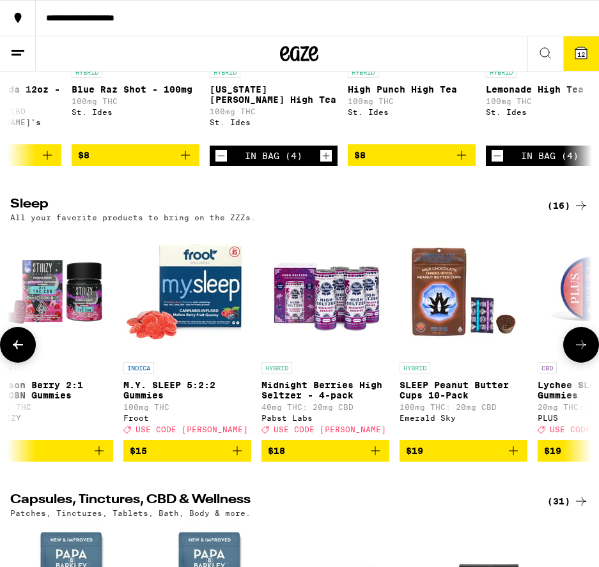
click at [579, 353] on icon at bounding box center [580, 344] width 15 height 15
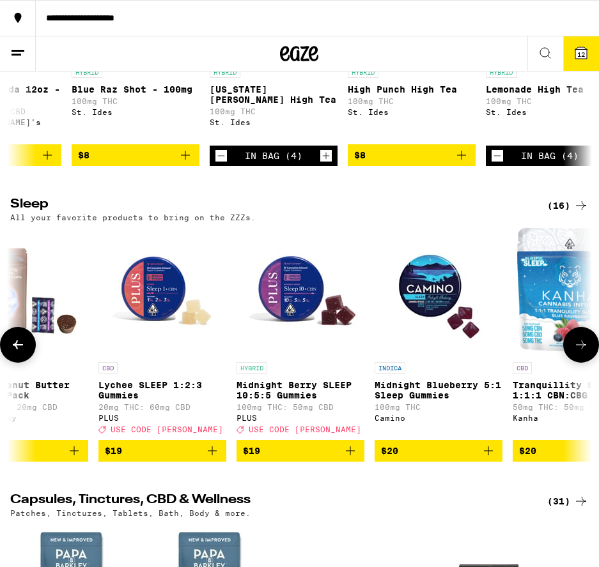
click at [579, 353] on icon at bounding box center [580, 344] width 15 height 15
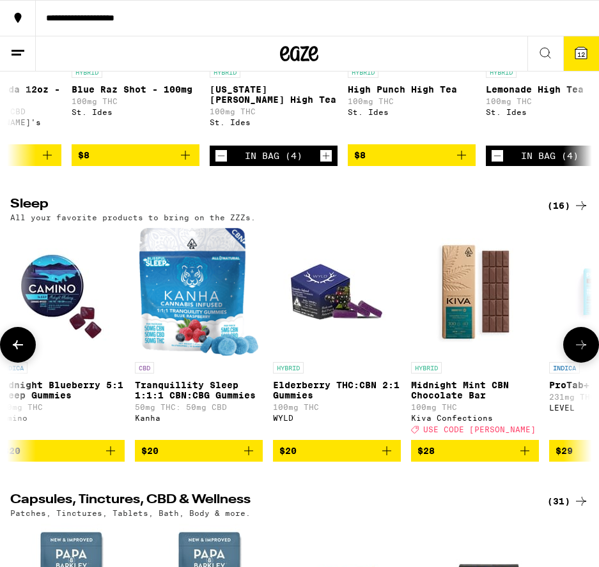
scroll to position [0, 1317]
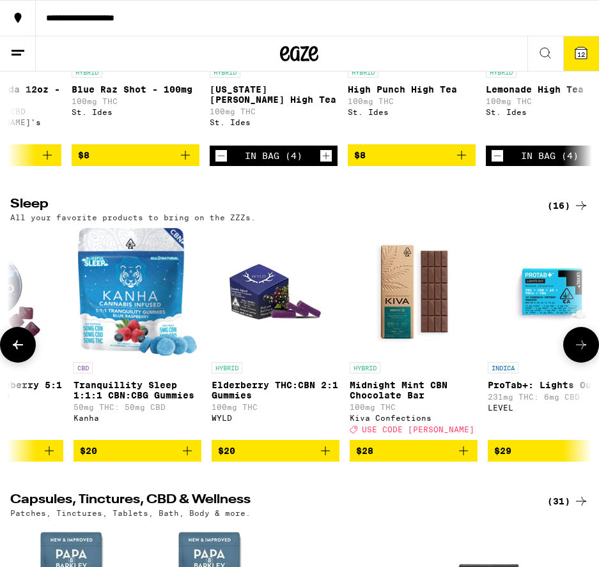
click at [579, 353] on icon at bounding box center [580, 344] width 15 height 15
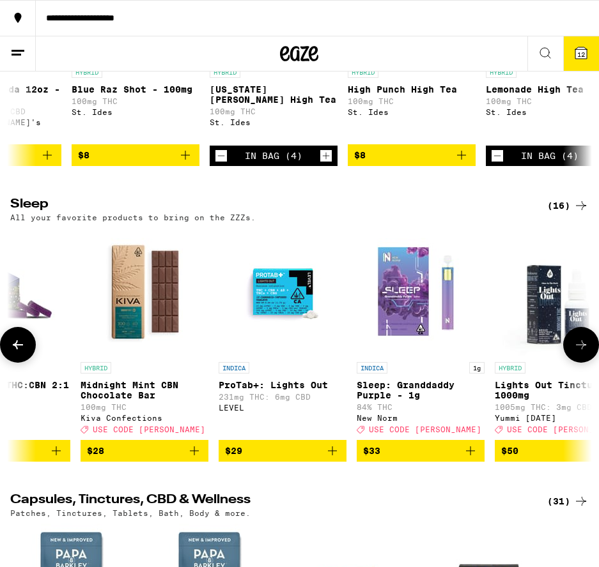
scroll to position [0, 1630]
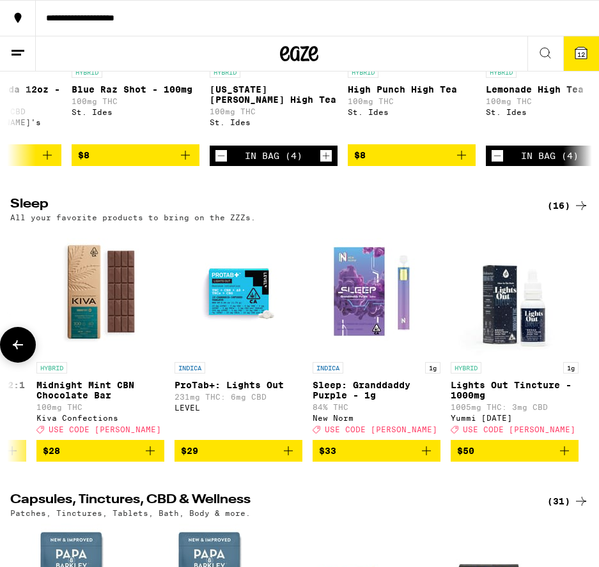
click at [16, 353] on icon at bounding box center [17, 344] width 15 height 15
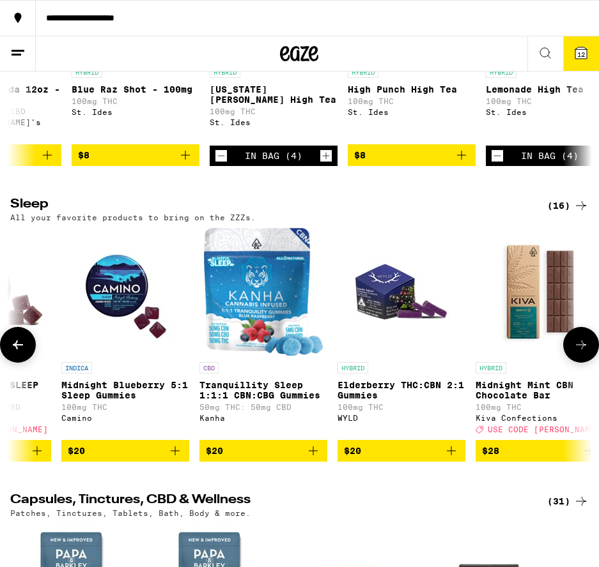
click at [15, 353] on icon at bounding box center [17, 344] width 15 height 15
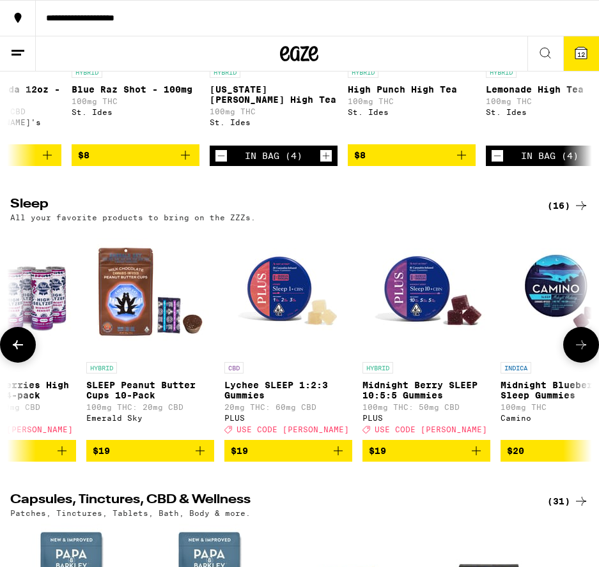
click at [15, 353] on icon at bounding box center [17, 344] width 15 height 15
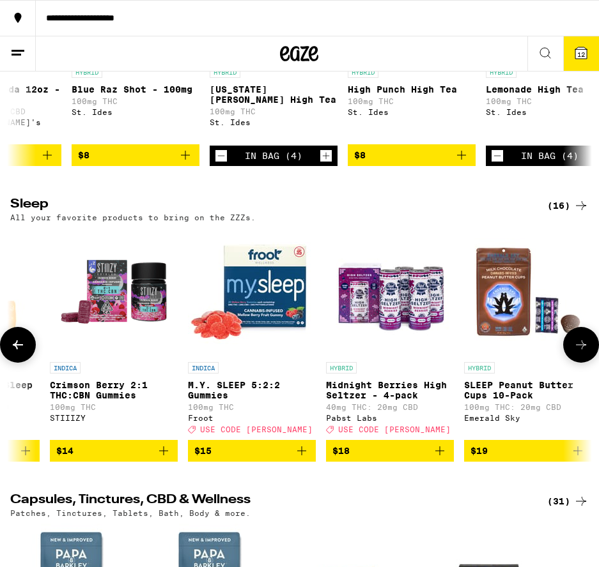
scroll to position [0, 313]
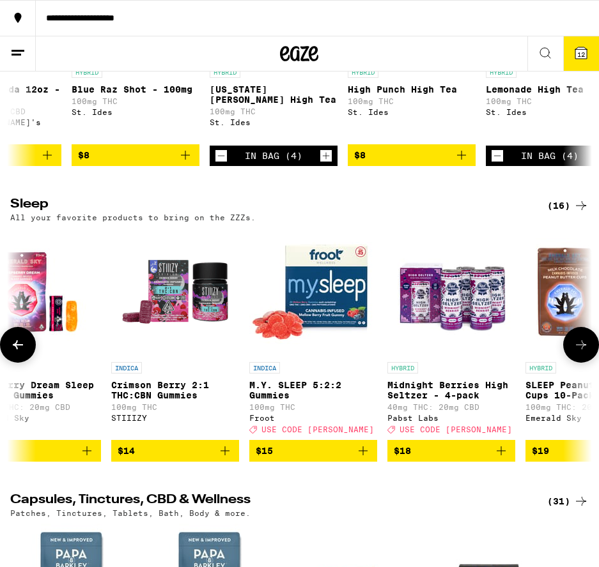
click at [15, 353] on icon at bounding box center [17, 344] width 15 height 15
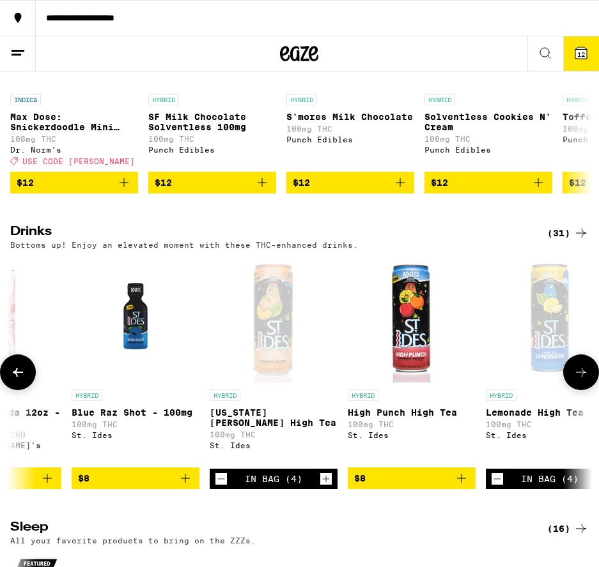
scroll to position [3458, 0]
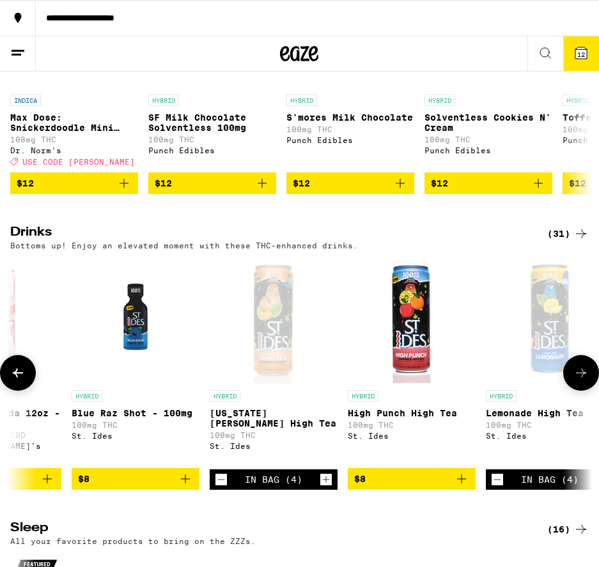
click at [578, 381] on icon at bounding box center [580, 372] width 15 height 15
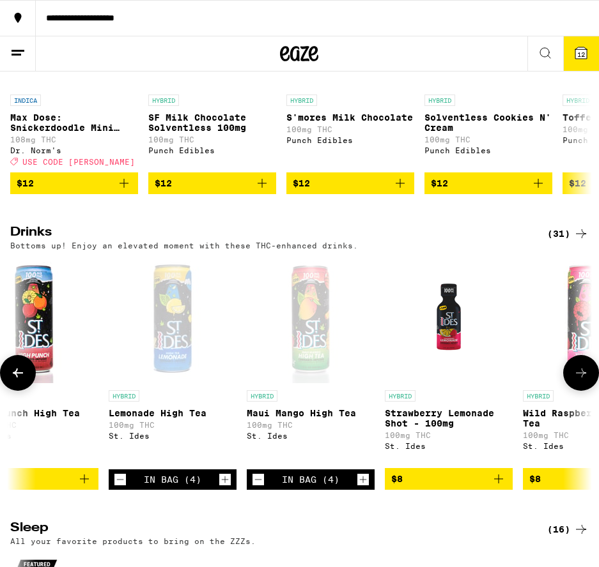
scroll to position [0, 1758]
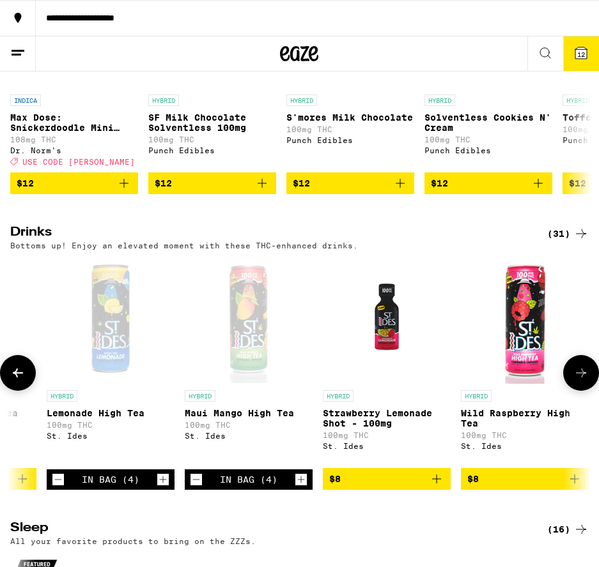
click at [578, 381] on icon at bounding box center [580, 372] width 15 height 15
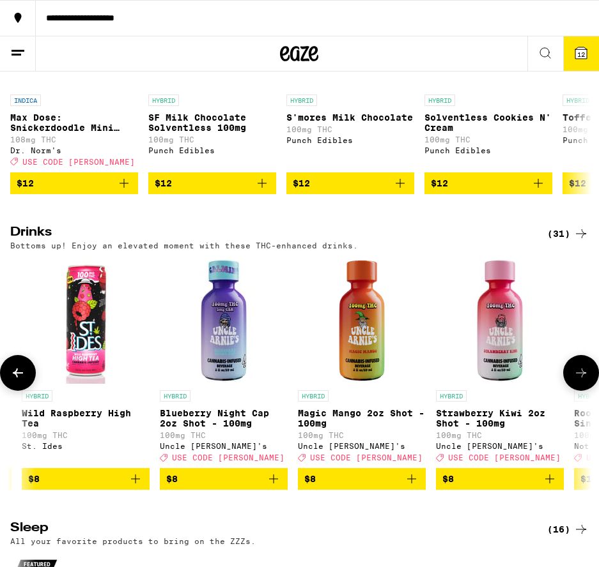
click at [578, 381] on icon at bounding box center [580, 372] width 15 height 15
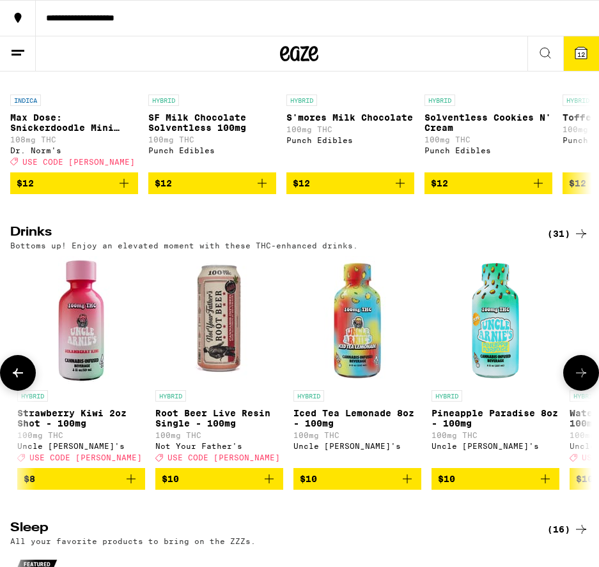
scroll to position [0, 2635]
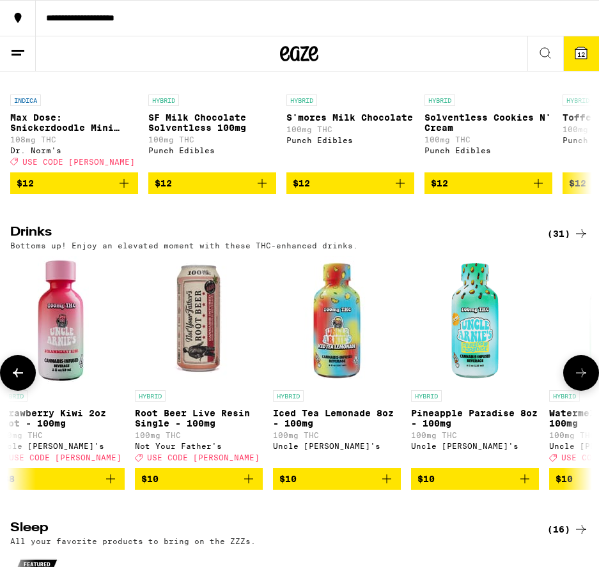
click at [578, 381] on icon at bounding box center [580, 372] width 15 height 15
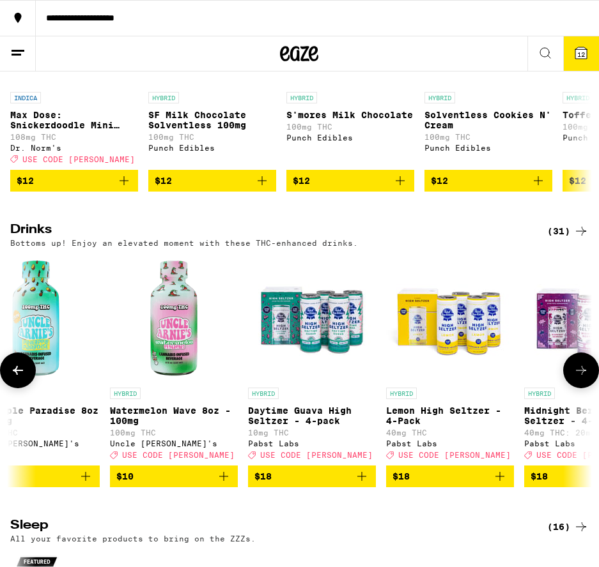
click at [578, 378] on icon at bounding box center [580, 370] width 15 height 15
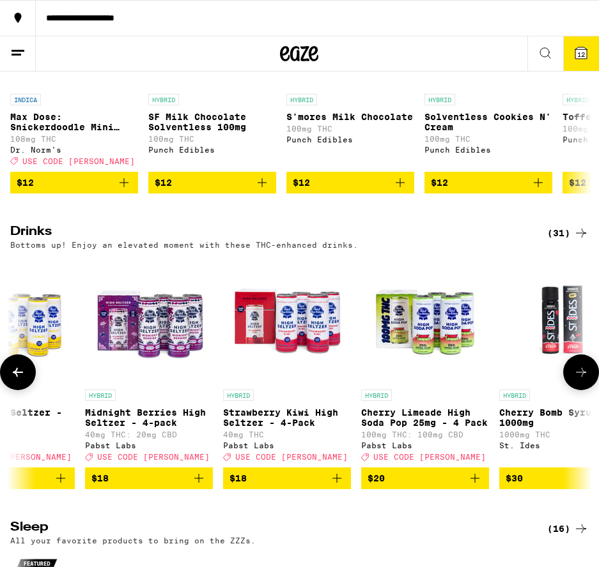
scroll to position [3459, 0]
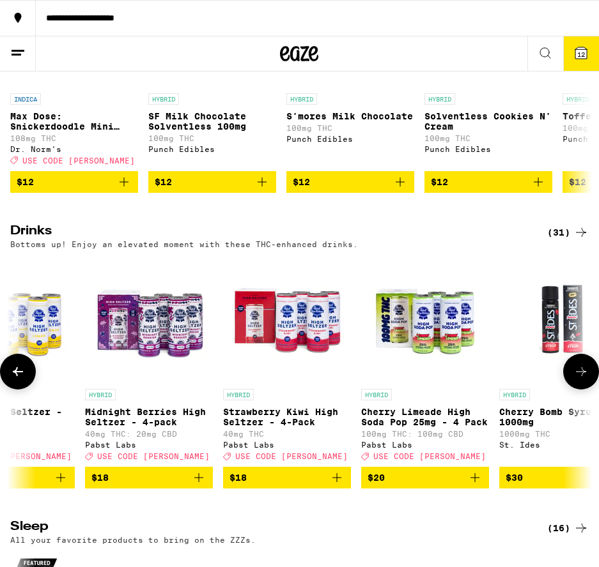
click at [581, 379] on icon at bounding box center [580, 371] width 15 height 15
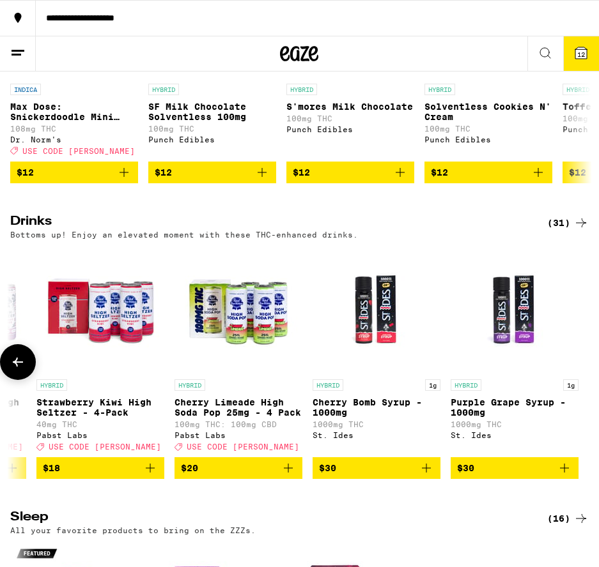
scroll to position [3469, 0]
click at [14, 370] on icon at bounding box center [17, 362] width 15 height 15
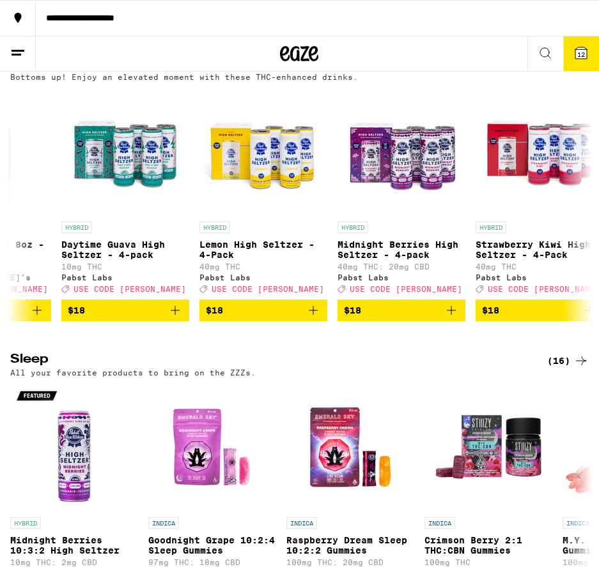
scroll to position [3623, 0]
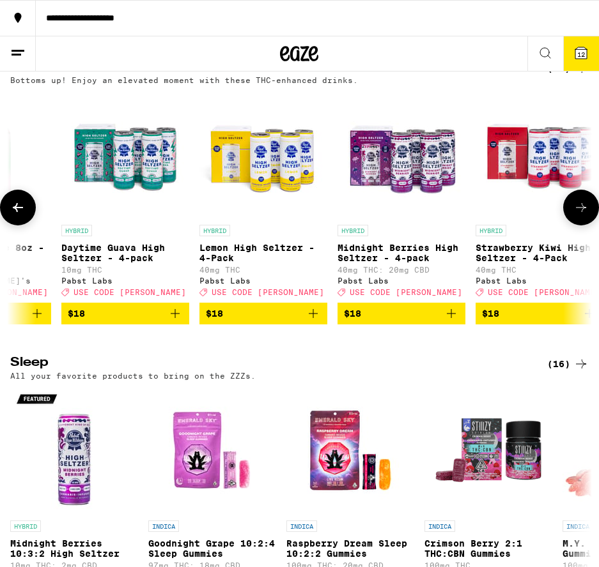
click at [580, 215] on icon at bounding box center [580, 207] width 15 height 15
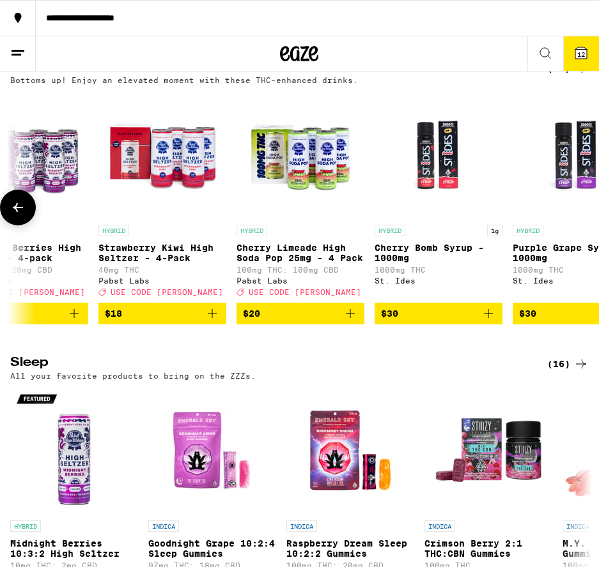
scroll to position [0, 3700]
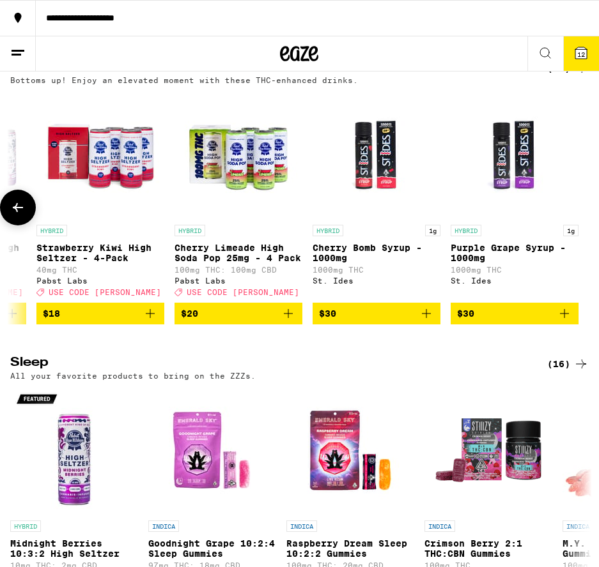
click at [16, 215] on icon at bounding box center [17, 207] width 15 height 15
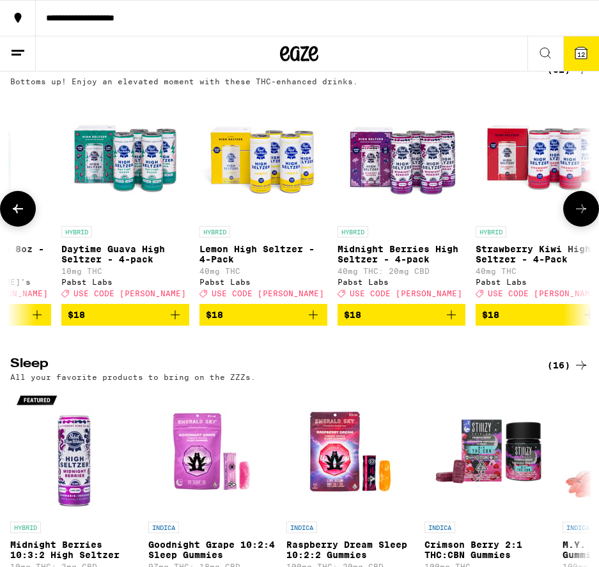
scroll to position [3622, 0]
click at [16, 217] on icon at bounding box center [17, 208] width 15 height 15
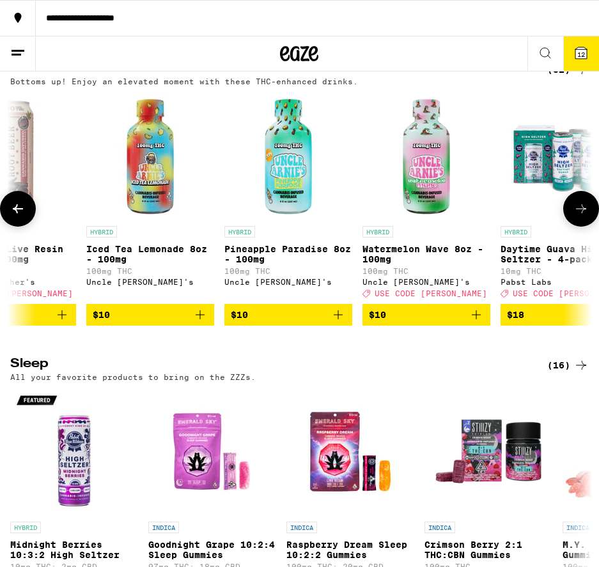
click at [16, 217] on icon at bounding box center [17, 208] width 15 height 15
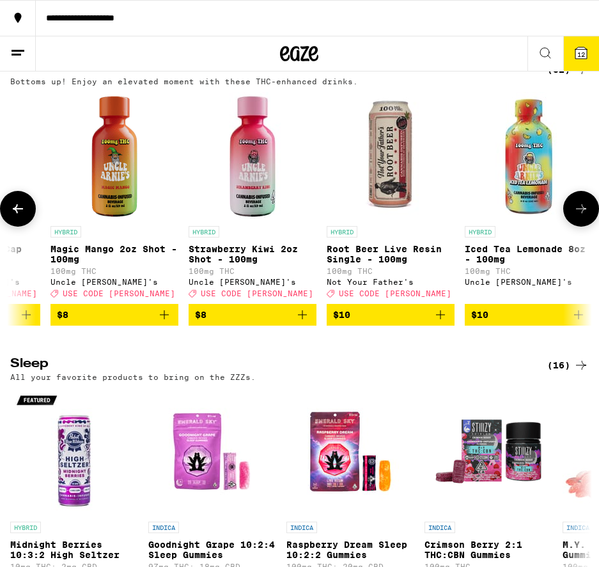
scroll to position [0, 2383]
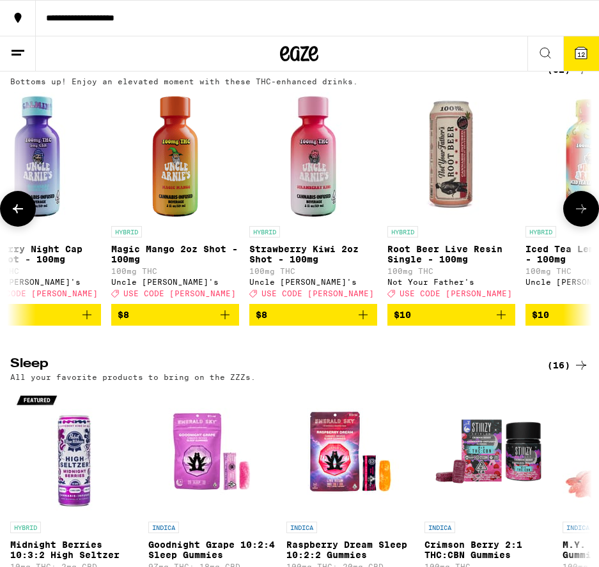
click at [476, 323] on span "$10" at bounding box center [451, 314] width 115 height 15
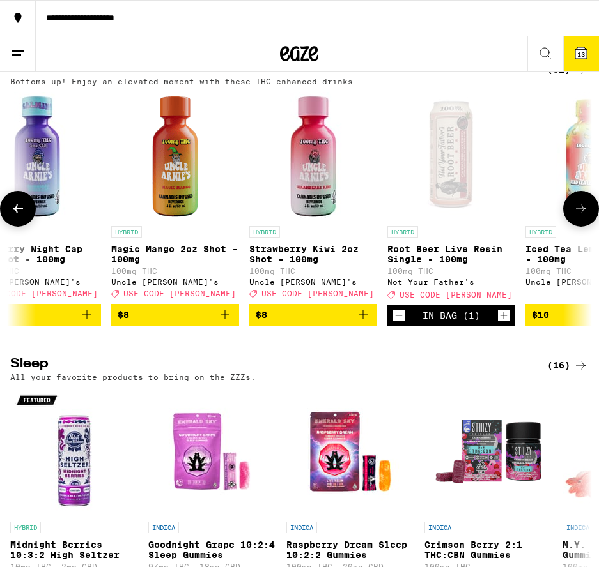
click at [502, 323] on icon "Increment" at bounding box center [503, 315] width 11 height 15
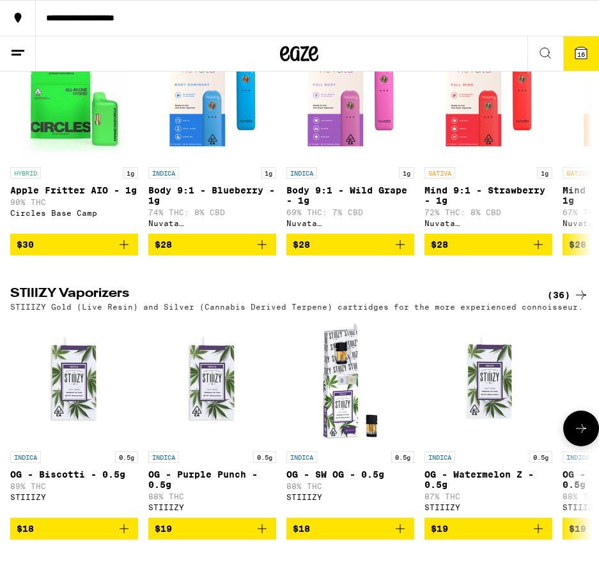
scroll to position [1664, 0]
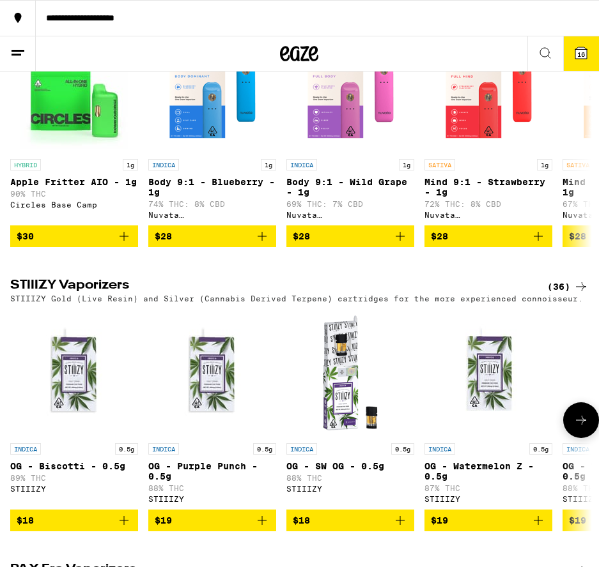
click at [579, 428] on icon at bounding box center [580, 420] width 15 height 15
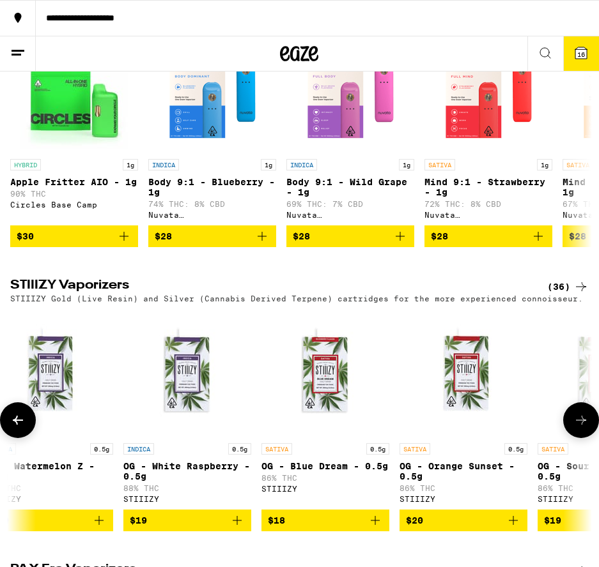
click at [579, 428] on icon at bounding box center [580, 420] width 15 height 15
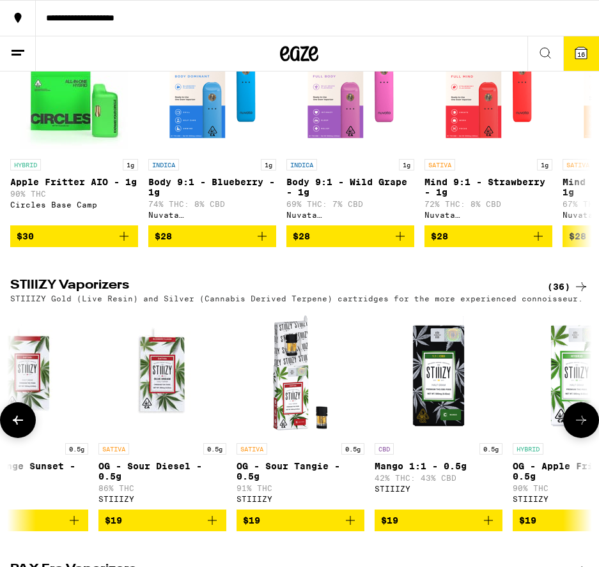
click at [579, 428] on icon at bounding box center [580, 420] width 15 height 15
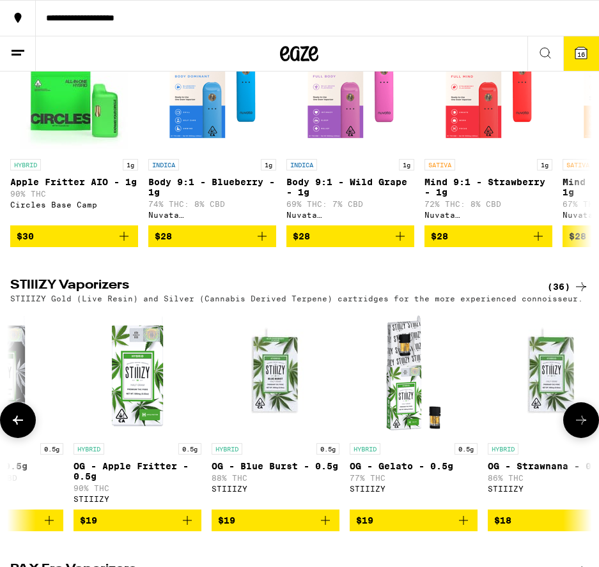
click at [579, 428] on icon at bounding box center [580, 420] width 15 height 15
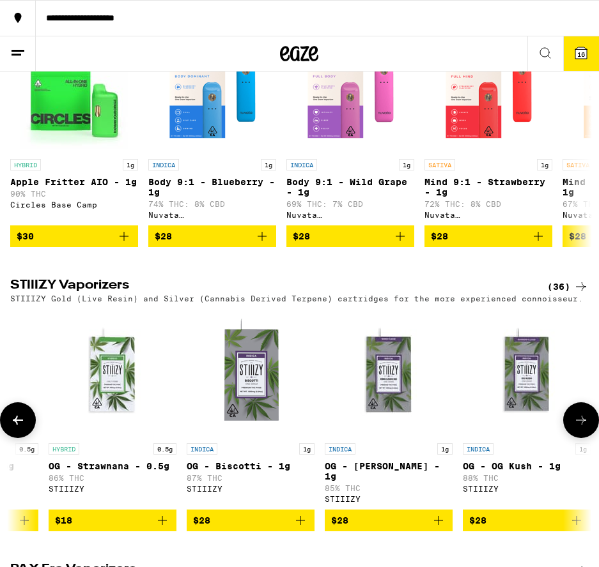
click at [579, 428] on icon at bounding box center [580, 420] width 15 height 15
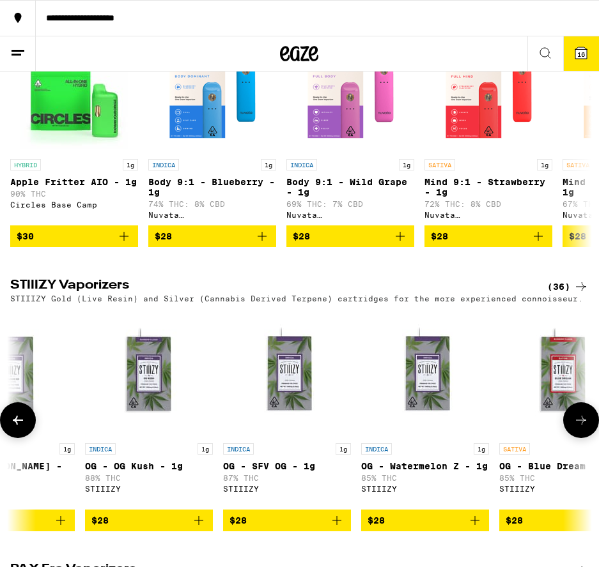
scroll to position [0, 2195]
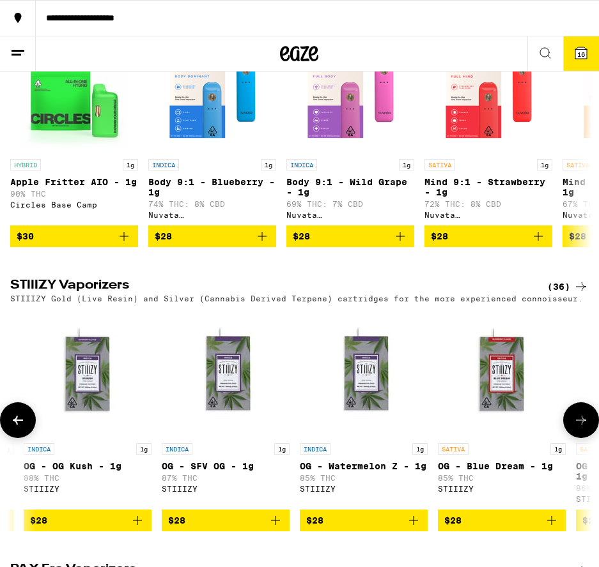
click at [579, 428] on icon at bounding box center [580, 420] width 15 height 15
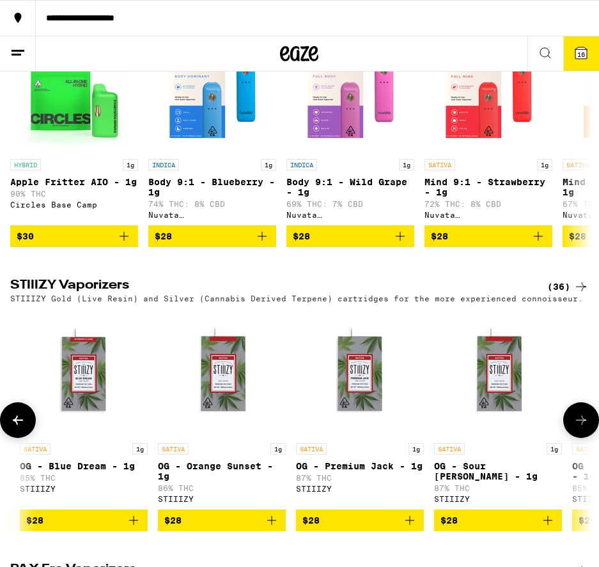
scroll to position [0, 2633]
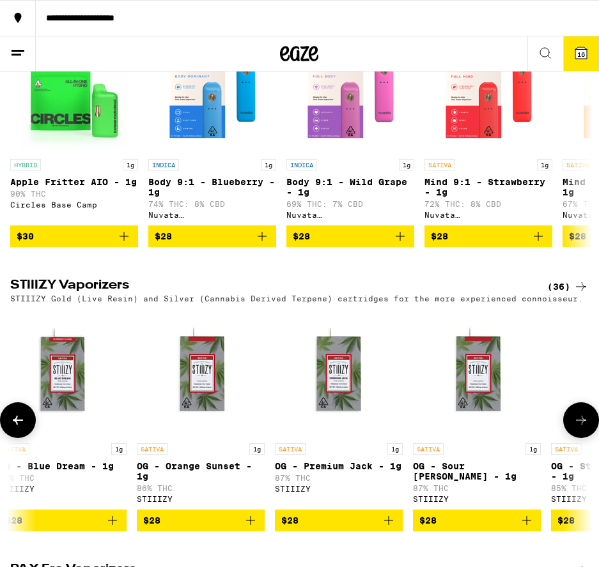
click at [579, 428] on icon at bounding box center [580, 420] width 15 height 15
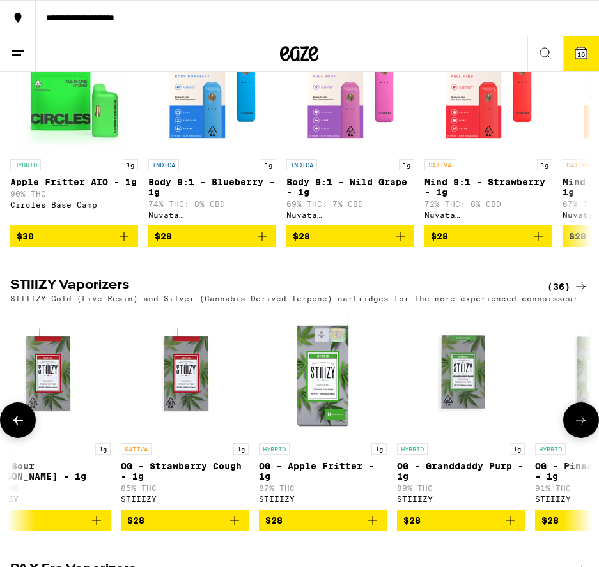
scroll to position [0, 3072]
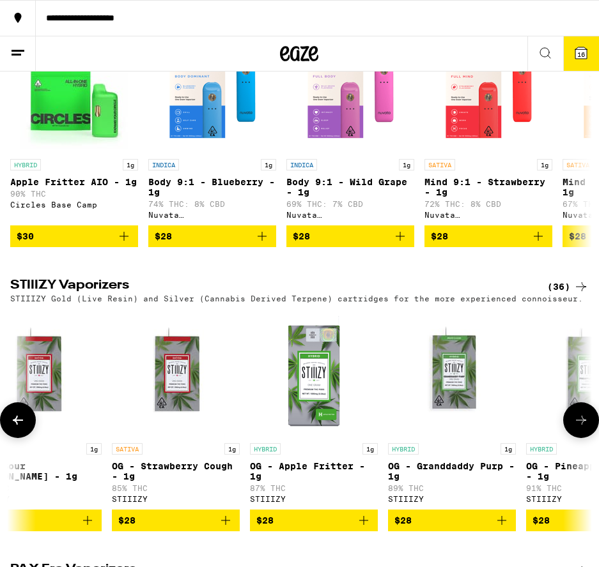
click at [579, 428] on icon at bounding box center [580, 420] width 15 height 15
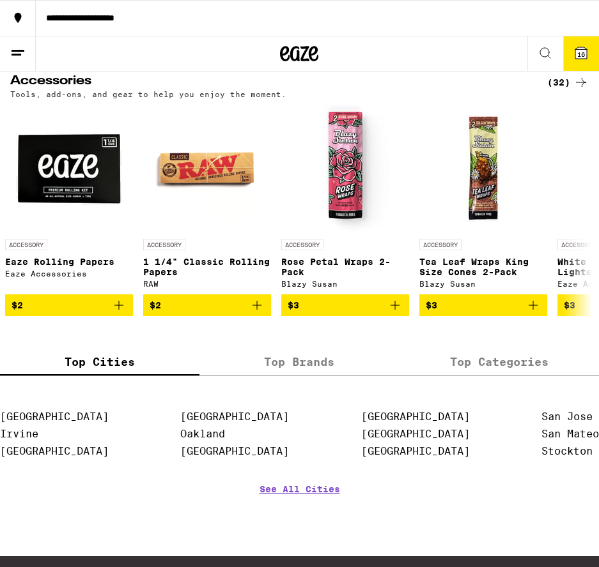
scroll to position [4772, 0]
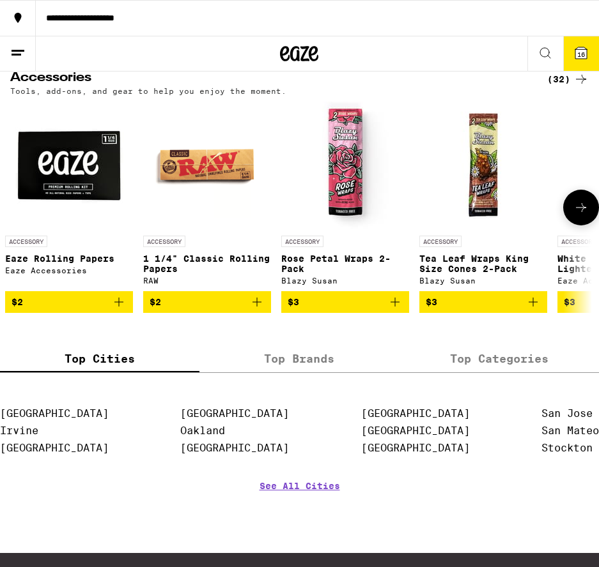
click at [579, 215] on icon at bounding box center [580, 207] width 15 height 15
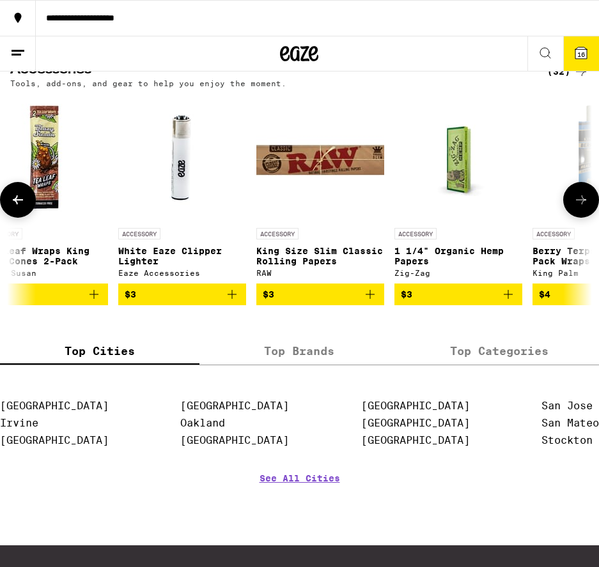
scroll to position [4781, 0]
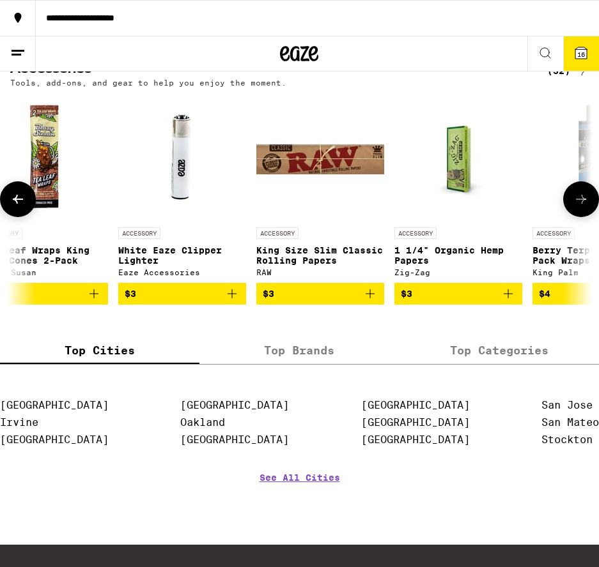
click at [579, 207] on icon at bounding box center [580, 199] width 15 height 15
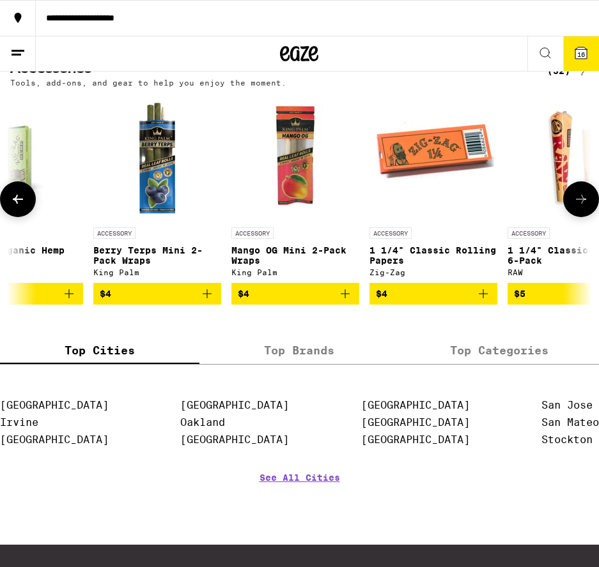
click at [579, 207] on icon at bounding box center [580, 199] width 15 height 15
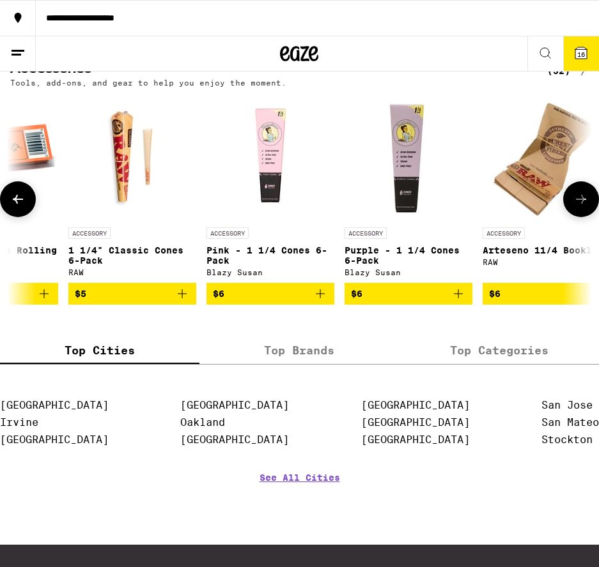
scroll to position [4781, 1]
click at [578, 217] on button at bounding box center [581, 199] width 36 height 36
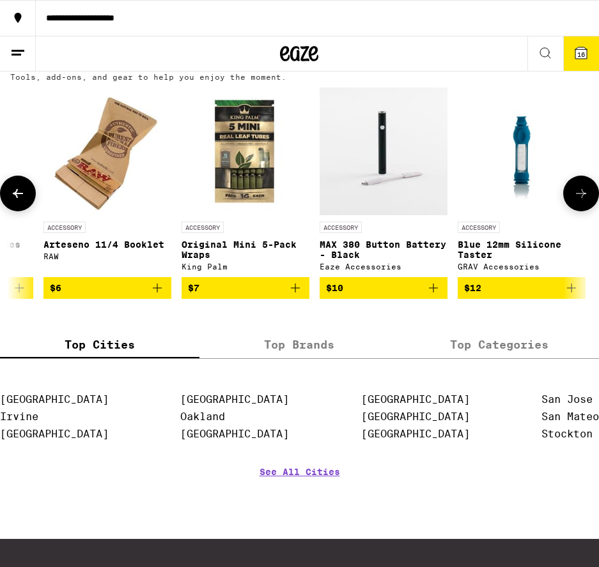
scroll to position [4787, 0]
click at [15, 198] on icon at bounding box center [18, 193] width 10 height 9
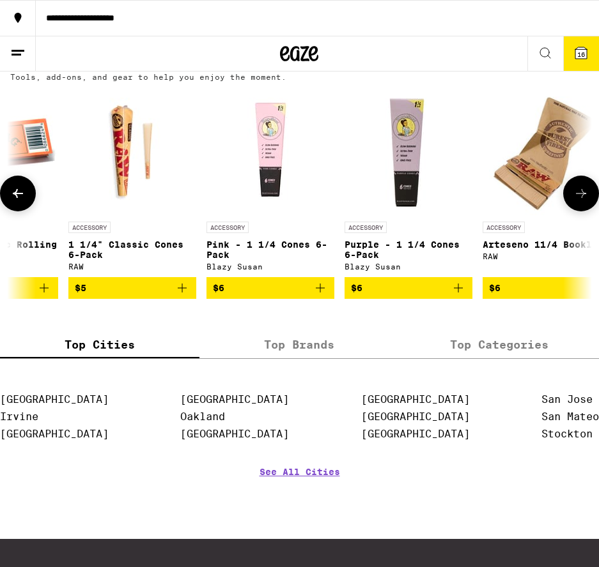
click at [15, 198] on icon at bounding box center [18, 193] width 10 height 9
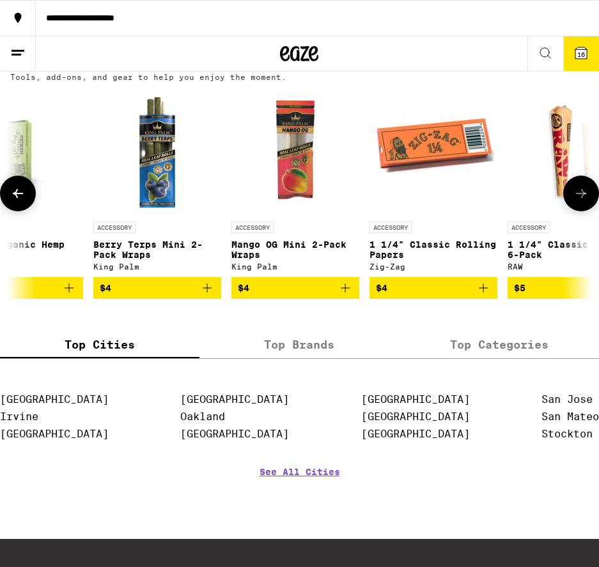
click at [15, 198] on icon at bounding box center [18, 193] width 10 height 9
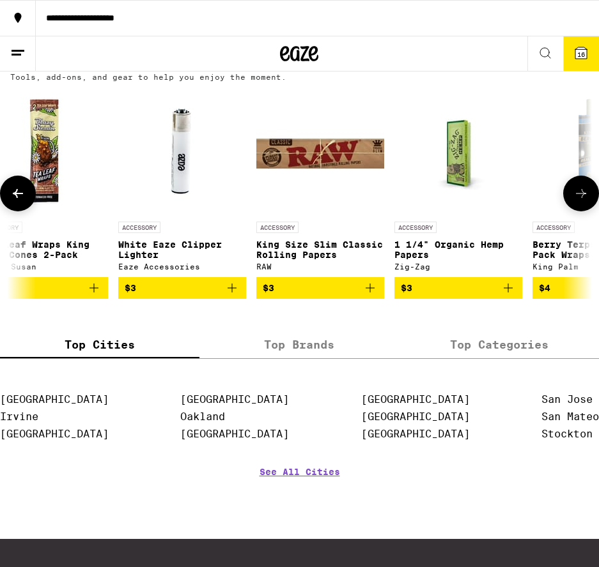
click at [15, 198] on icon at bounding box center [18, 193] width 10 height 9
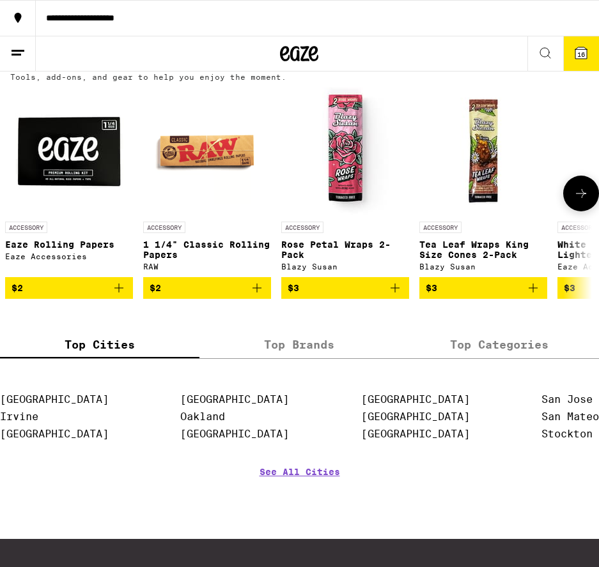
click at [15, 211] on div at bounding box center [18, 194] width 36 height 36
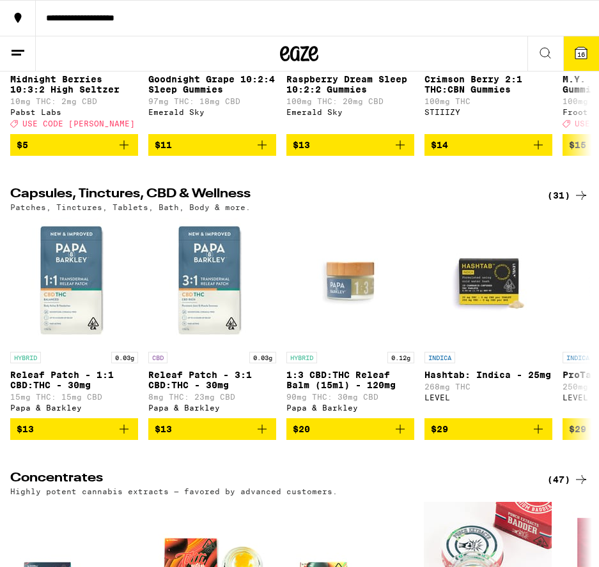
scroll to position [4090, 0]
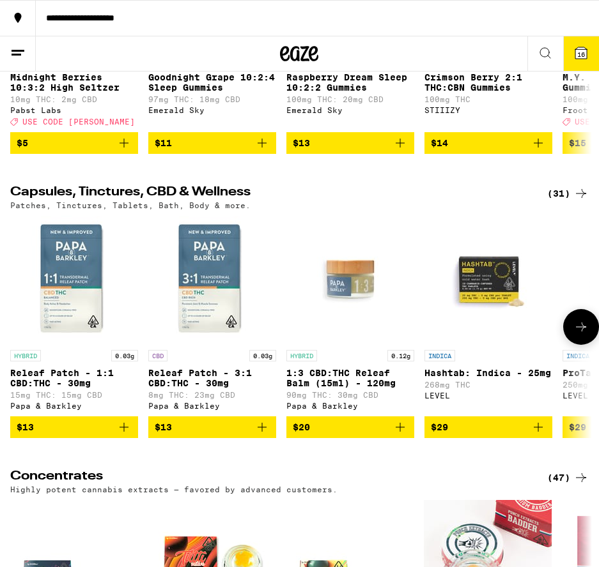
click at [580, 335] on icon at bounding box center [580, 326] width 15 height 15
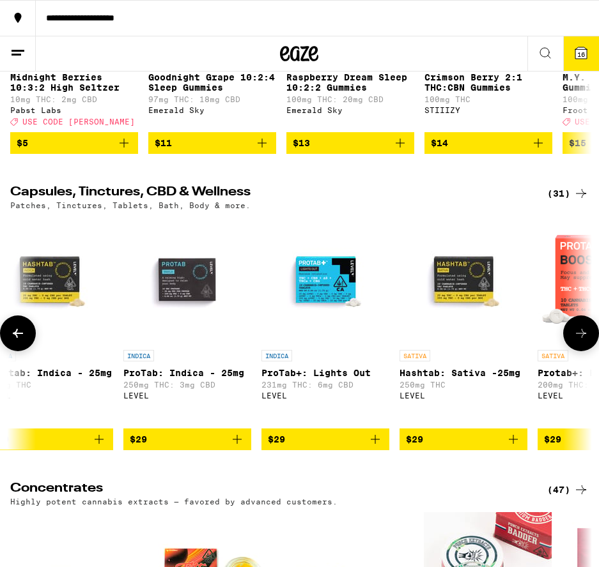
click at [580, 351] on button at bounding box center [581, 334] width 36 height 36
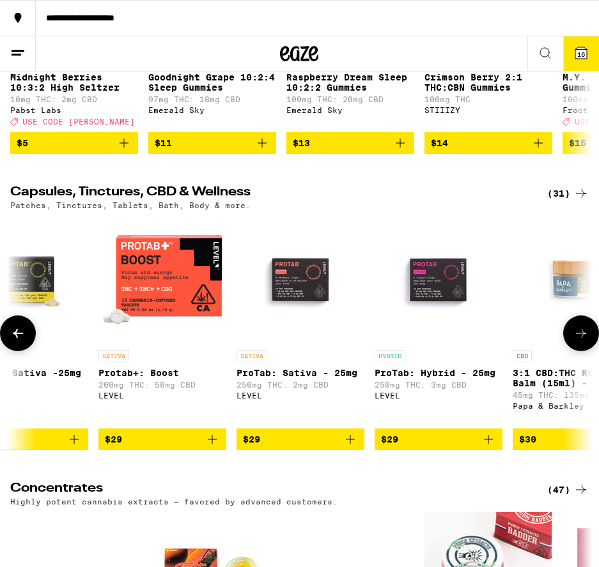
click at [578, 341] on icon at bounding box center [580, 333] width 15 height 15
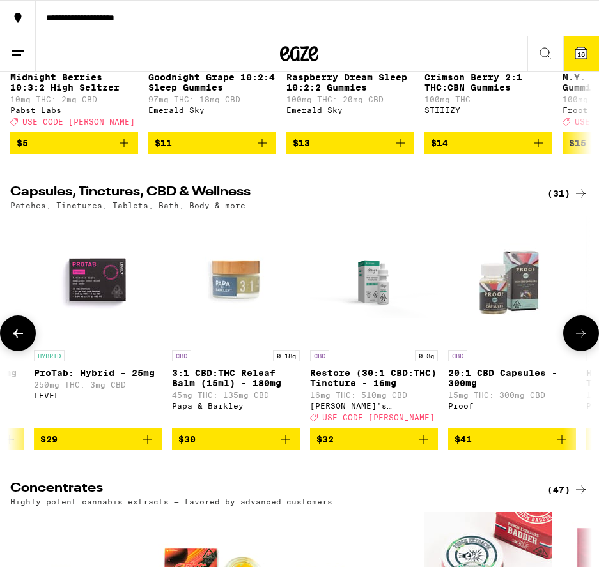
scroll to position [0, 1317]
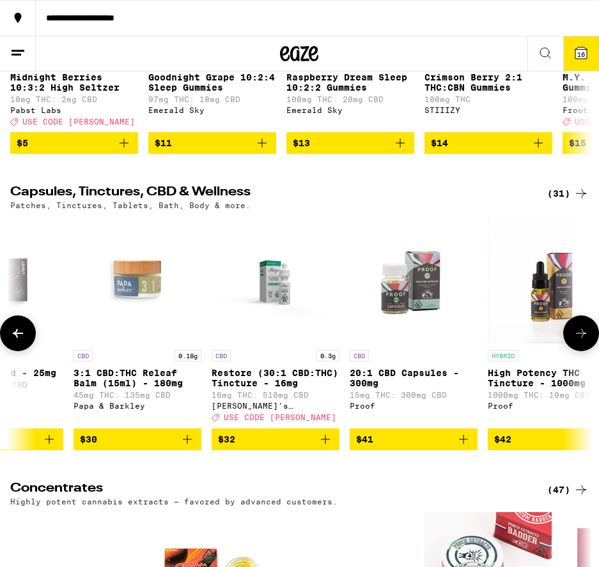
click at [577, 341] on icon at bounding box center [580, 333] width 15 height 15
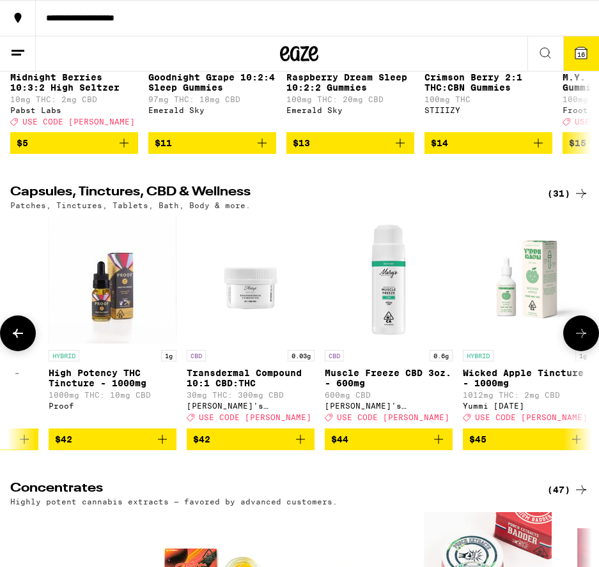
click at [577, 341] on icon at bounding box center [580, 333] width 15 height 15
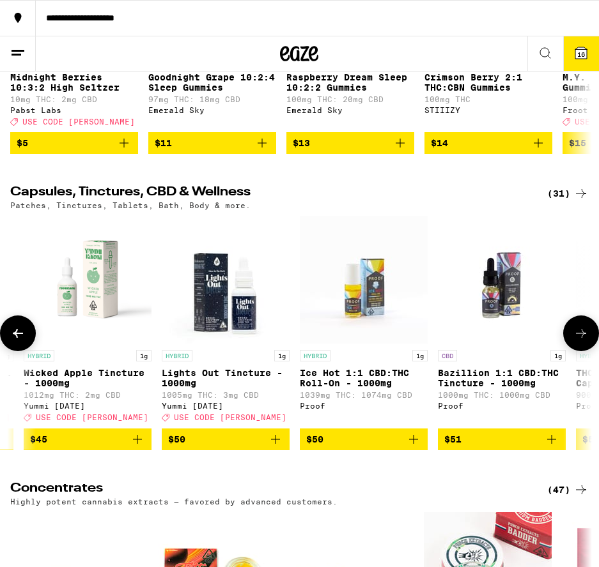
click at [577, 341] on icon at bounding box center [580, 333] width 15 height 15
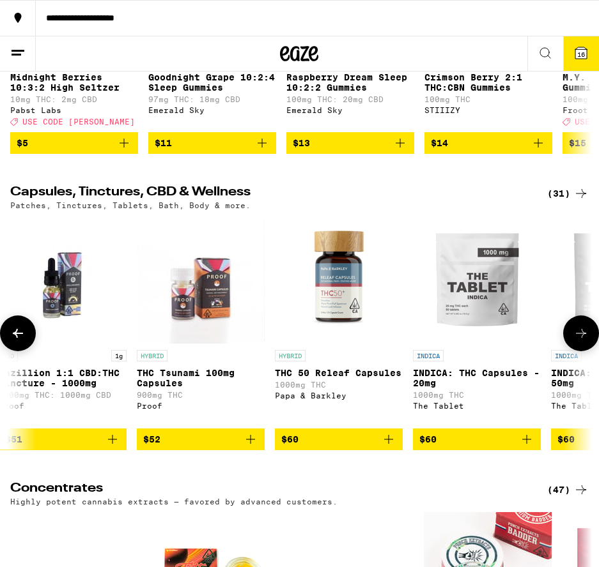
click at [577, 341] on icon at bounding box center [580, 333] width 15 height 15
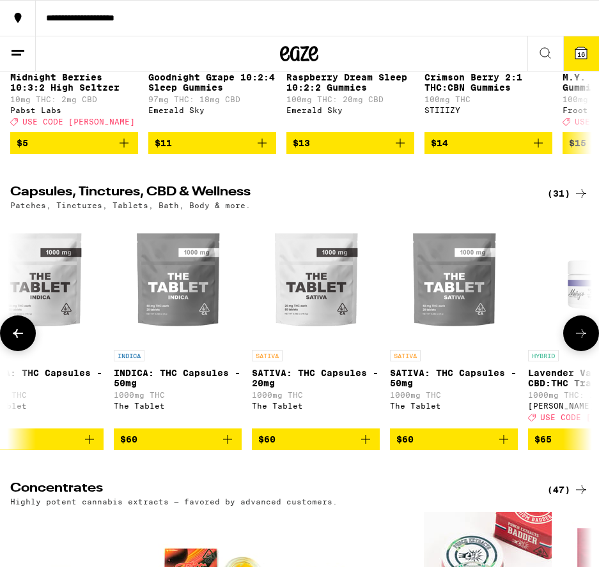
scroll to position [0, 3072]
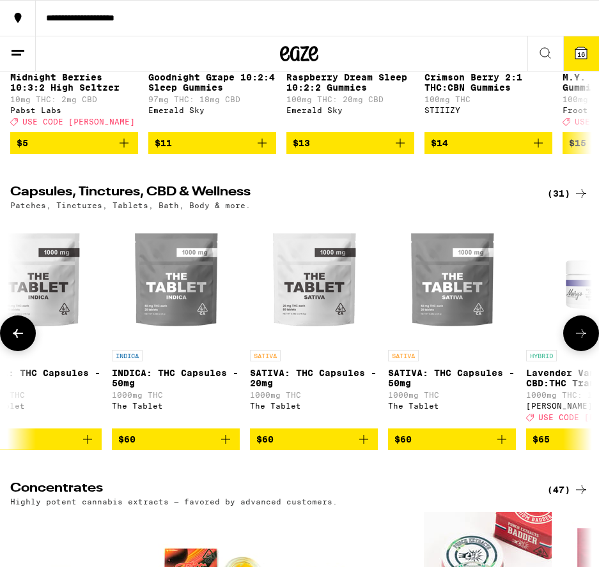
click at [577, 341] on icon at bounding box center [580, 333] width 15 height 15
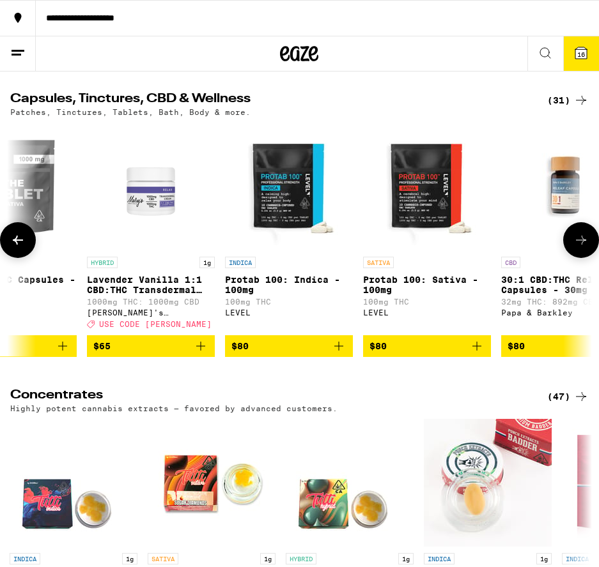
scroll to position [4185, 0]
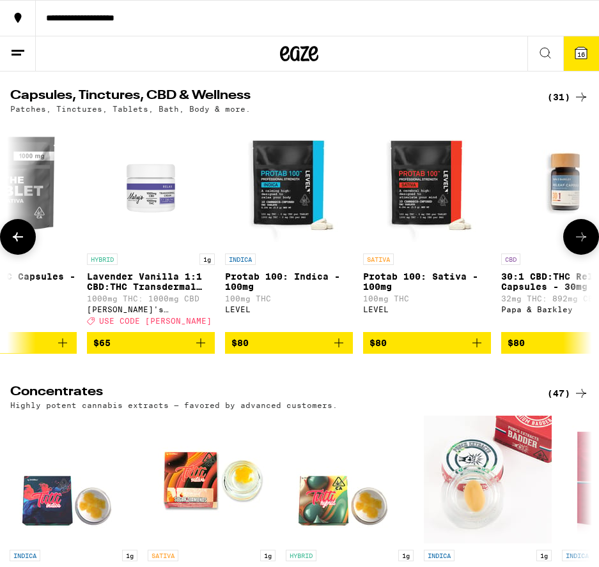
click at [438, 351] on span "$80" at bounding box center [426, 342] width 115 height 15
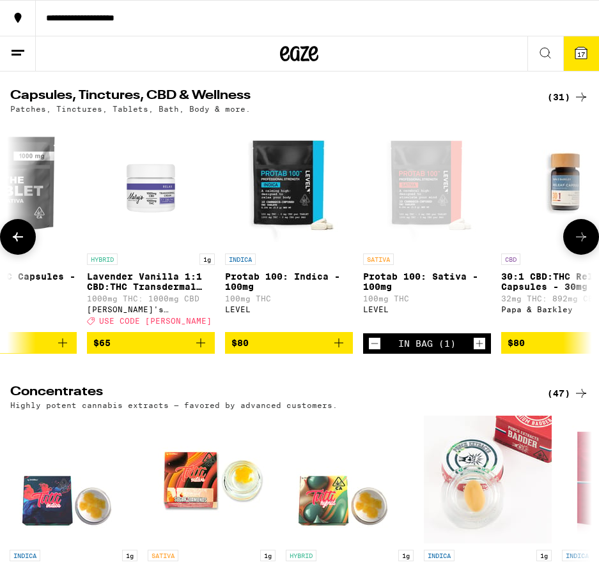
scroll to position [4187, 0]
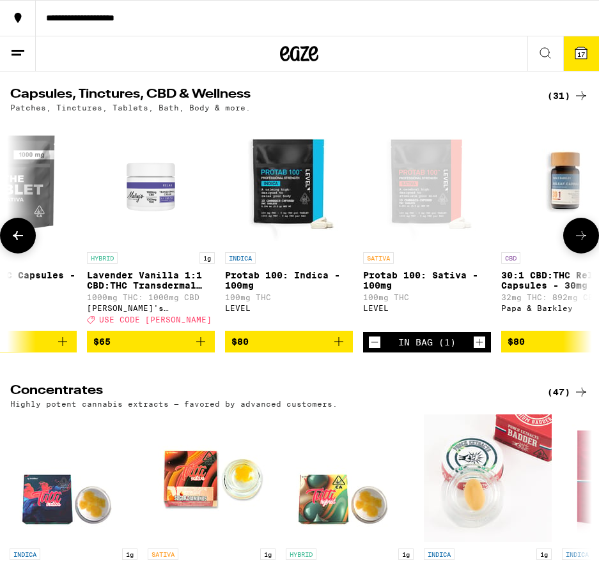
click at [448, 348] on div "In Bag (1)" at bounding box center [426, 342] width 57 height 10
click at [479, 350] on icon "Increment" at bounding box center [478, 342] width 11 height 15
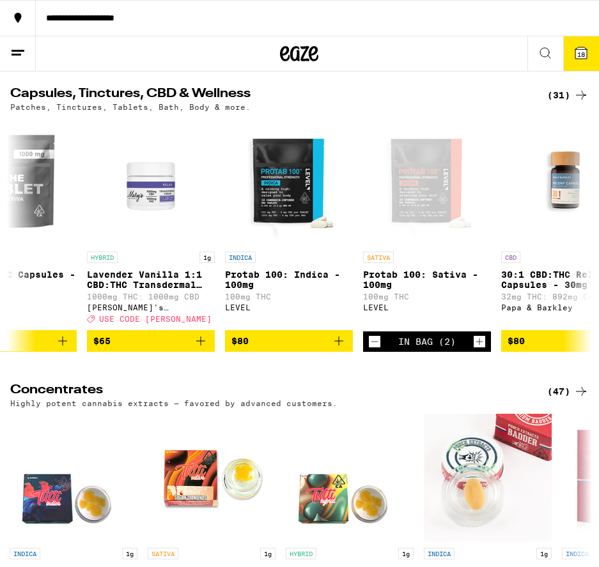
scroll to position [4188, 0]
click at [580, 243] on icon at bounding box center [580, 234] width 15 height 15
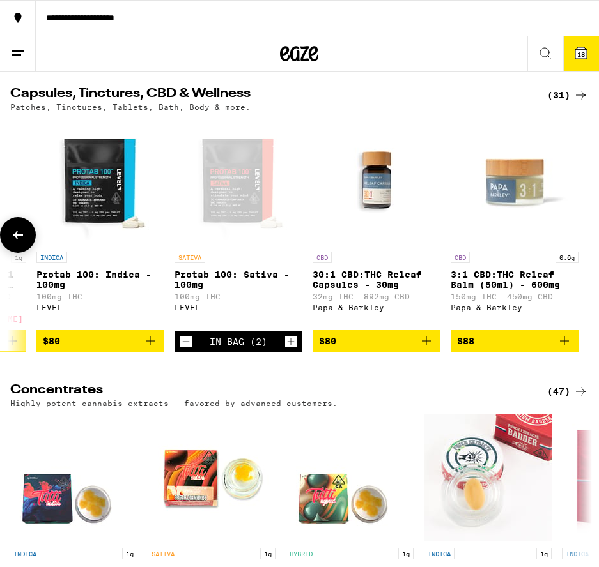
scroll to position [4183, 0]
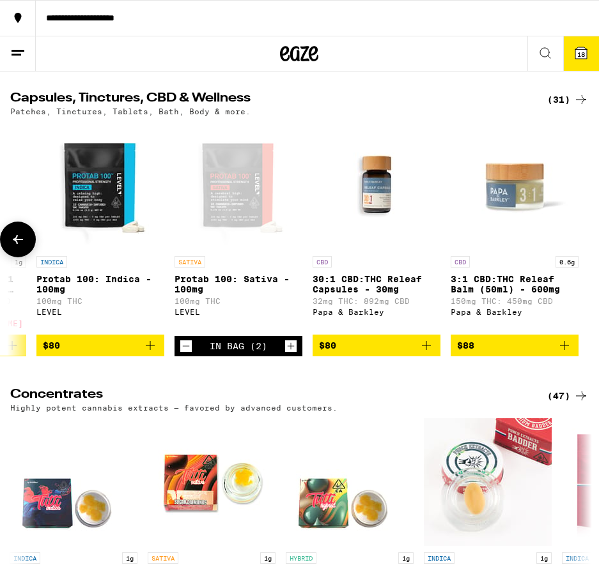
click at [580, 257] on div at bounding box center [581, 240] width 36 height 36
click at [16, 247] on icon at bounding box center [17, 239] width 15 height 15
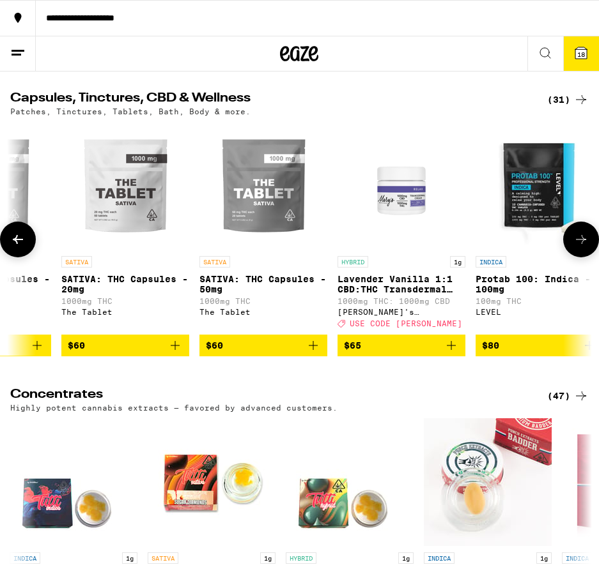
click at [15, 247] on icon at bounding box center [17, 239] width 15 height 15
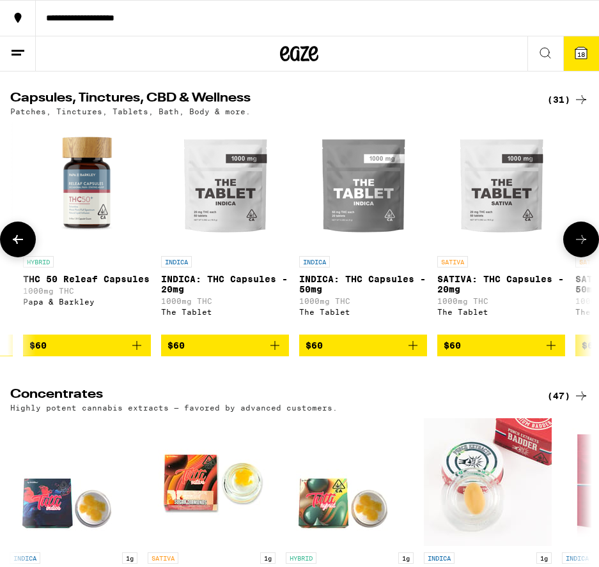
scroll to position [0, 2822]
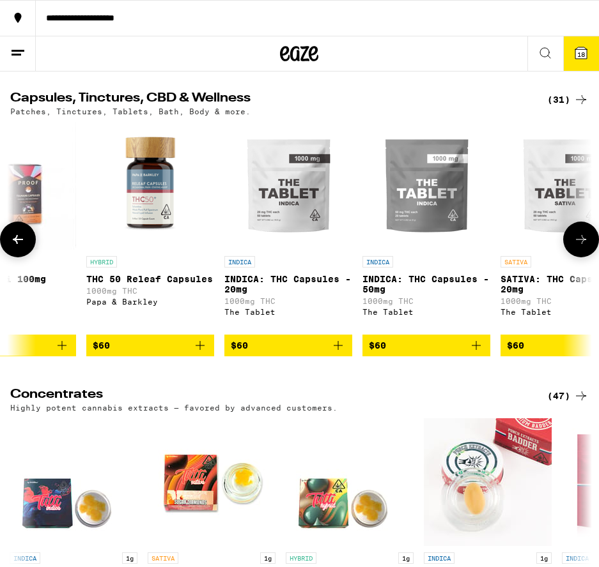
click at [15, 247] on icon at bounding box center [17, 239] width 15 height 15
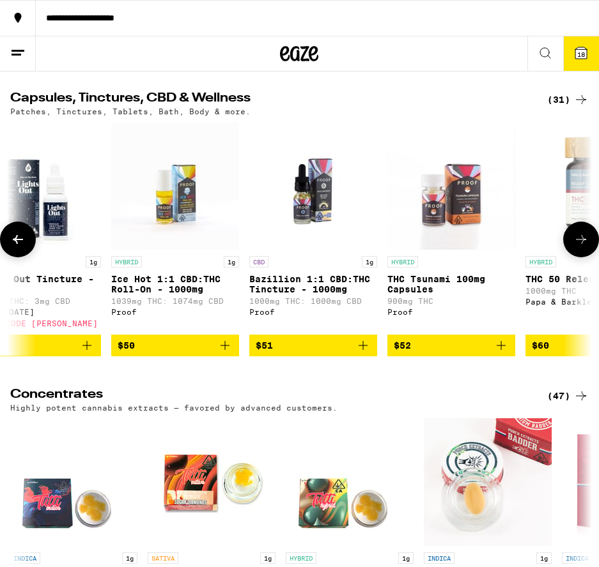
click at [14, 247] on icon at bounding box center [17, 239] width 15 height 15
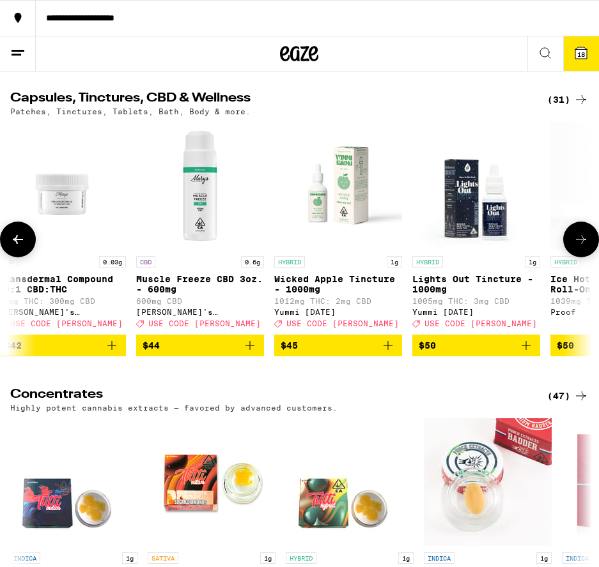
click at [14, 244] on icon at bounding box center [18, 239] width 10 height 9
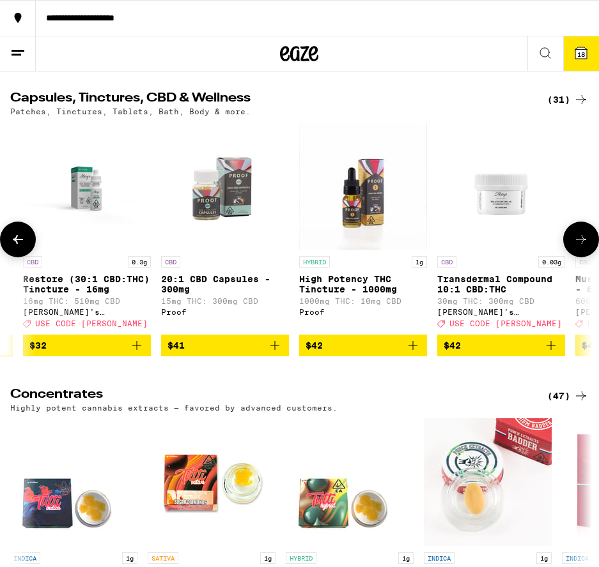
click at [14, 244] on icon at bounding box center [18, 239] width 10 height 9
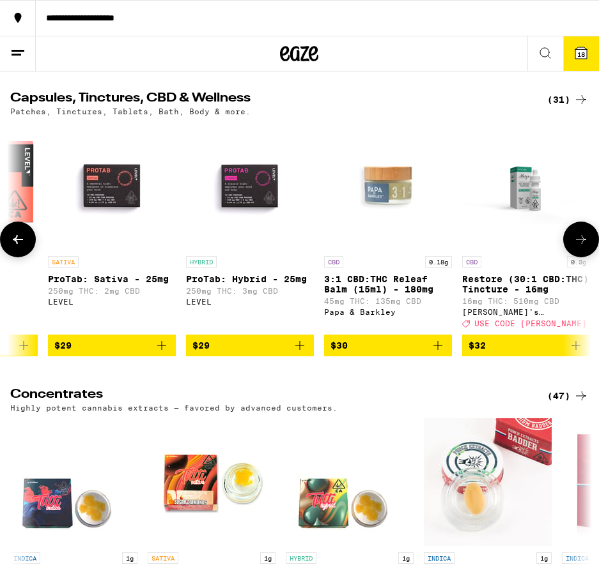
click at [14, 244] on icon at bounding box center [18, 239] width 10 height 9
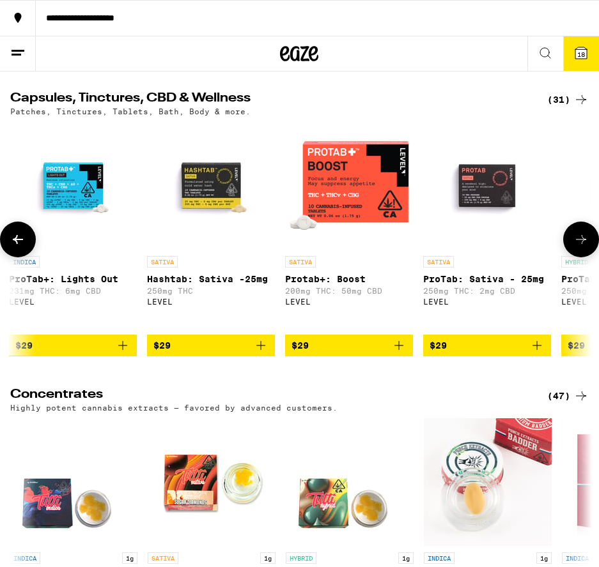
scroll to position [0, 627]
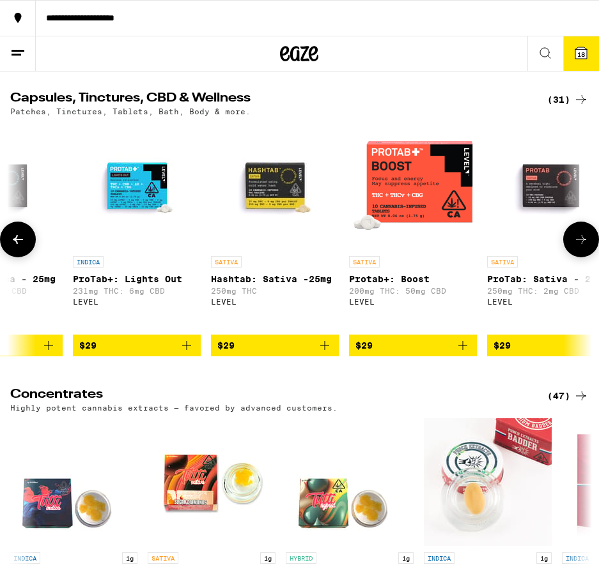
click at [15, 247] on icon at bounding box center [17, 239] width 15 height 15
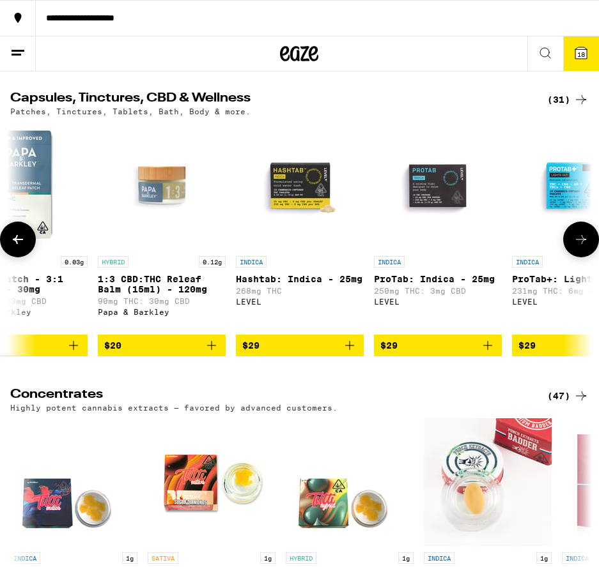
click at [15, 247] on icon at bounding box center [17, 239] width 15 height 15
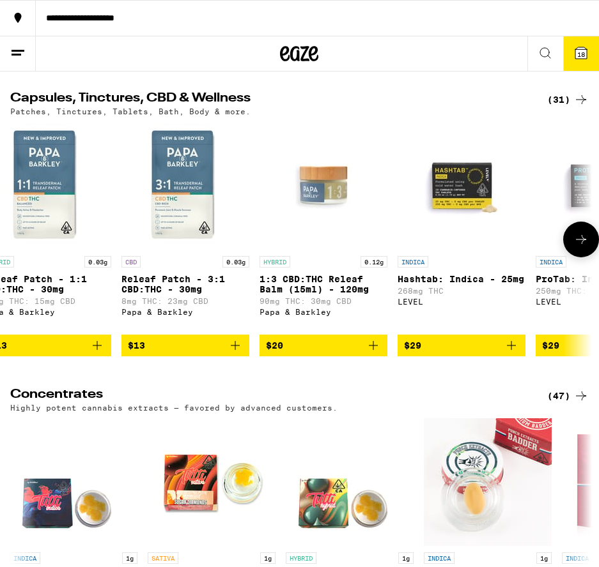
scroll to position [0, 0]
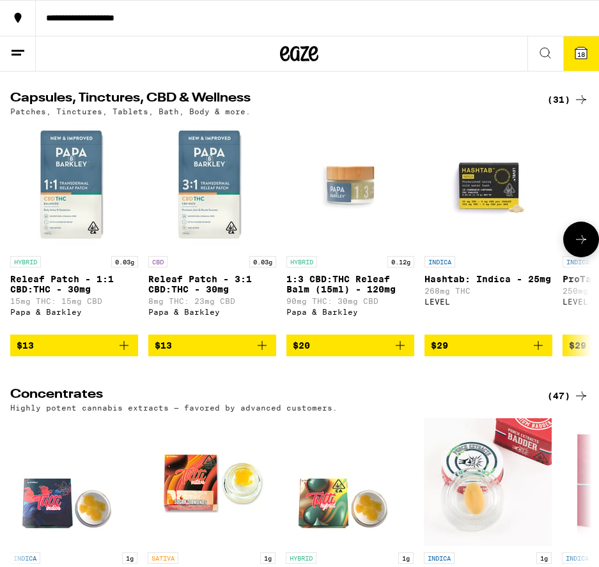
click at [15, 257] on div at bounding box center [18, 240] width 36 height 36
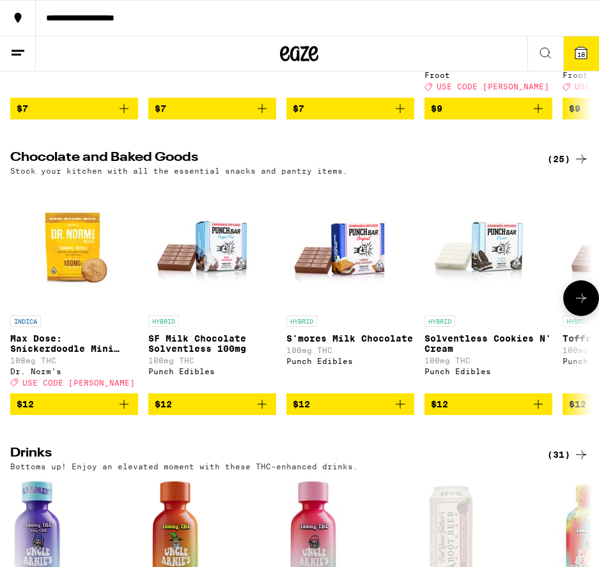
scroll to position [3244, 0]
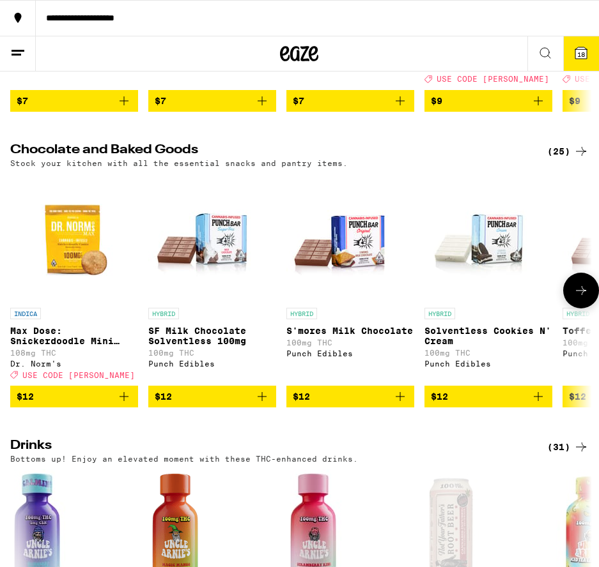
click at [581, 298] on icon at bounding box center [580, 290] width 15 height 15
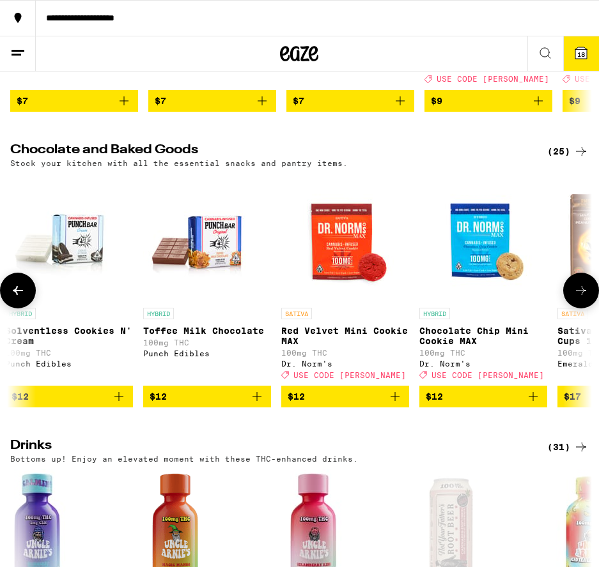
scroll to position [0, 439]
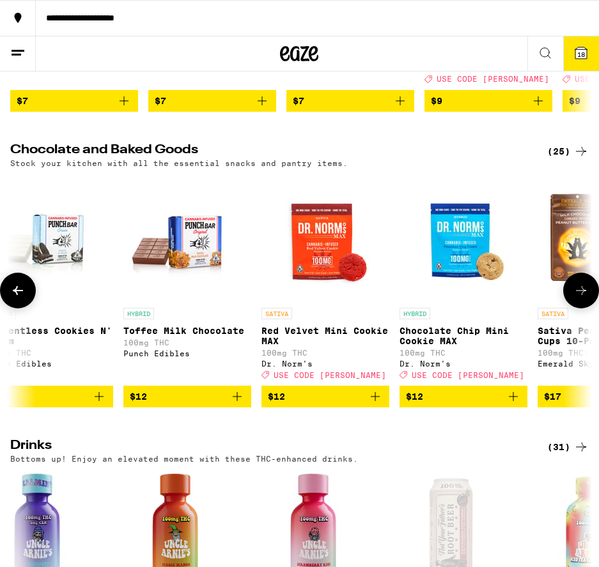
click at [575, 298] on icon at bounding box center [580, 290] width 15 height 15
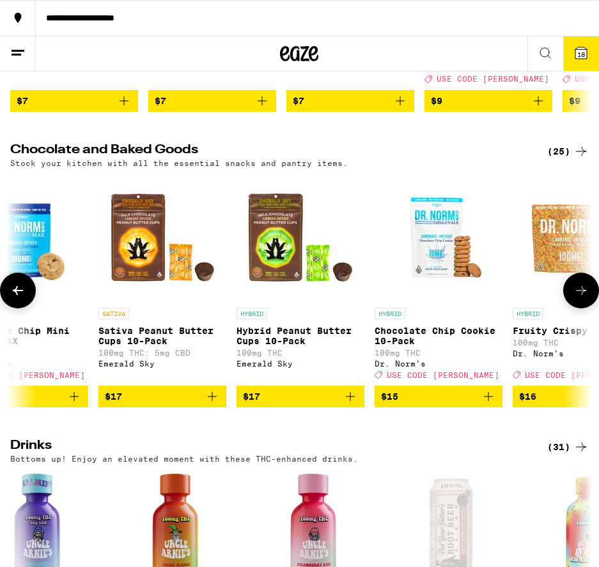
scroll to position [0, 878]
click at [576, 298] on icon at bounding box center [580, 290] width 15 height 15
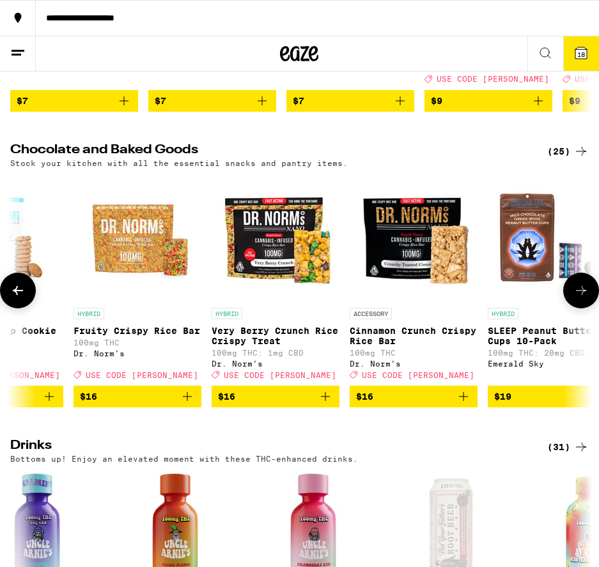
click at [576, 298] on icon at bounding box center [580, 290] width 15 height 15
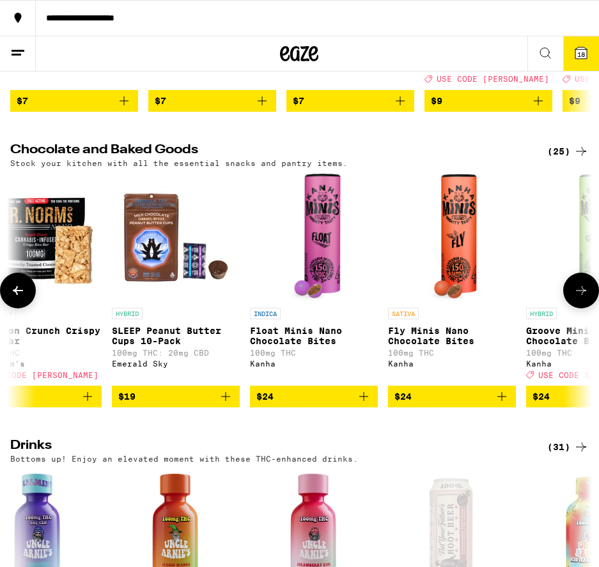
scroll to position [0, 1756]
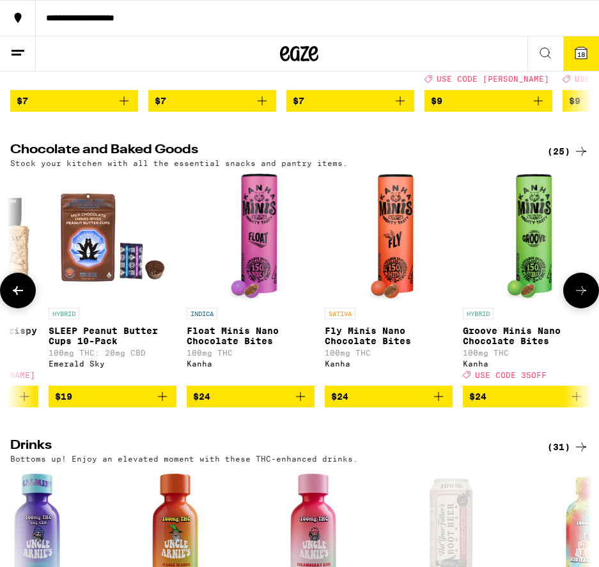
click at [576, 298] on icon at bounding box center [580, 290] width 15 height 15
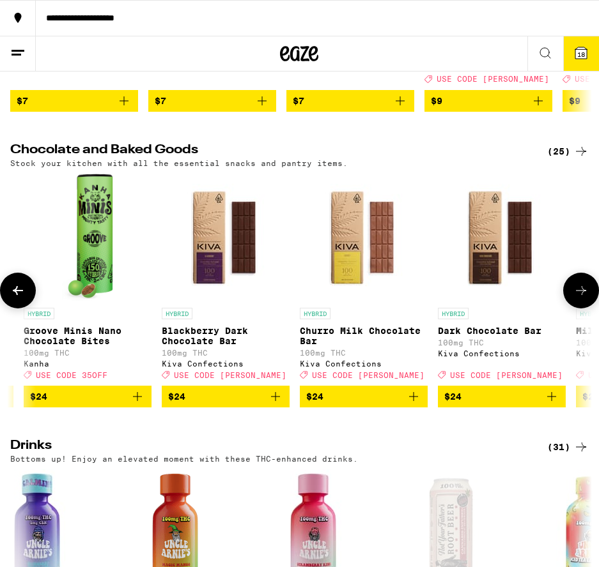
click at [576, 298] on icon at bounding box center [580, 290] width 15 height 15
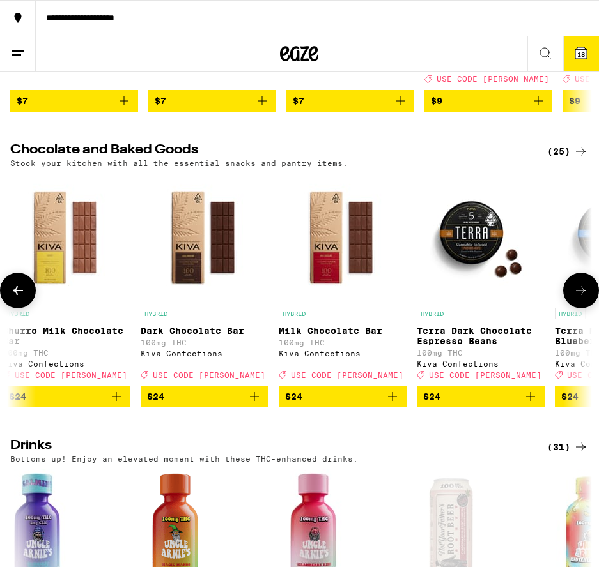
scroll to position [0, 2633]
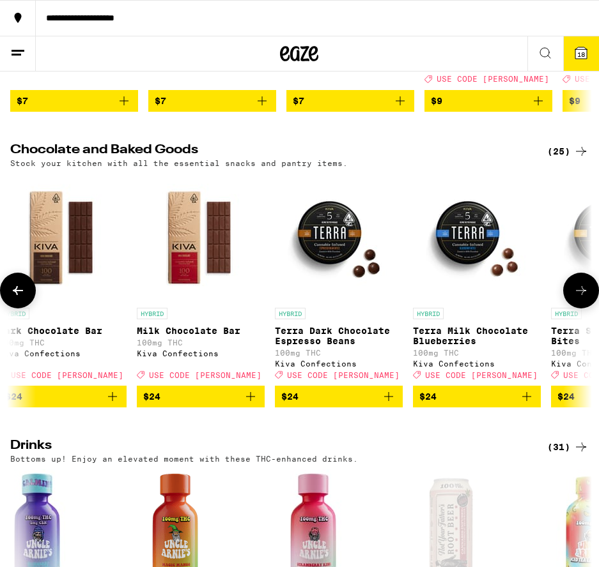
click at [576, 298] on icon at bounding box center [580, 290] width 15 height 15
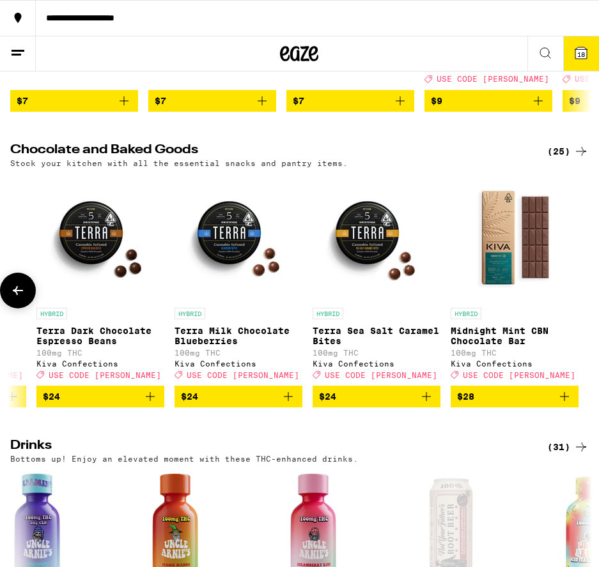
click at [17, 295] on icon at bounding box center [18, 290] width 10 height 9
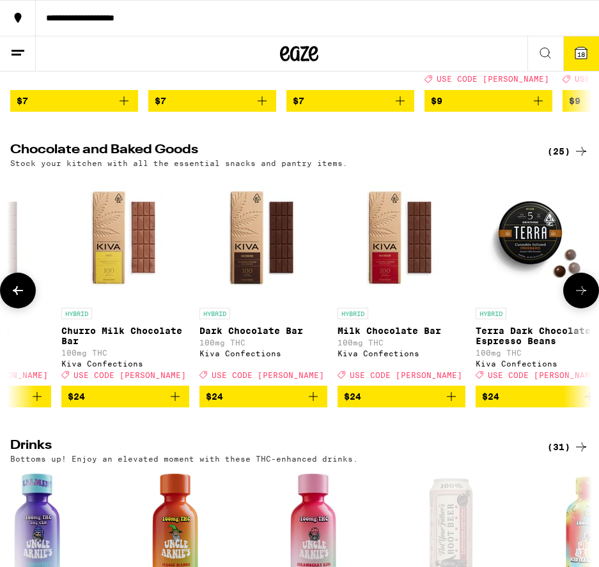
click at [17, 295] on icon at bounding box center [18, 290] width 10 height 9
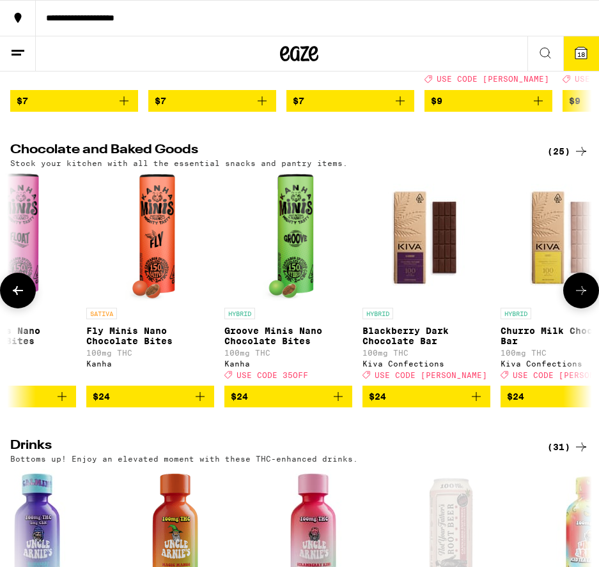
click at [17, 295] on icon at bounding box center [18, 290] width 10 height 9
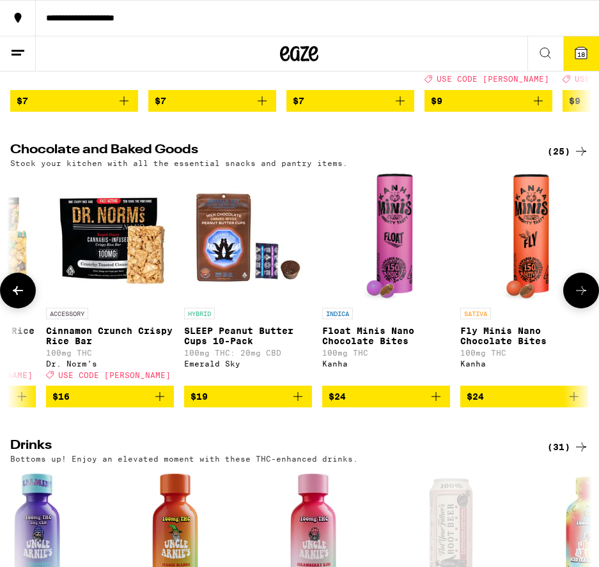
scroll to position [0, 1555]
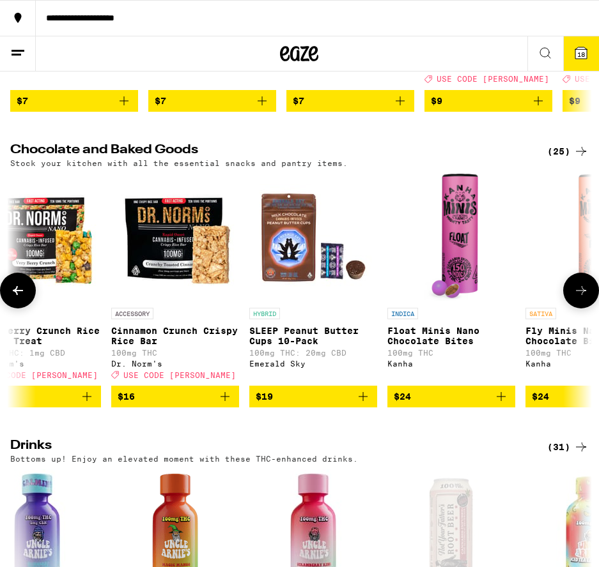
click at [16, 295] on icon at bounding box center [18, 290] width 10 height 9
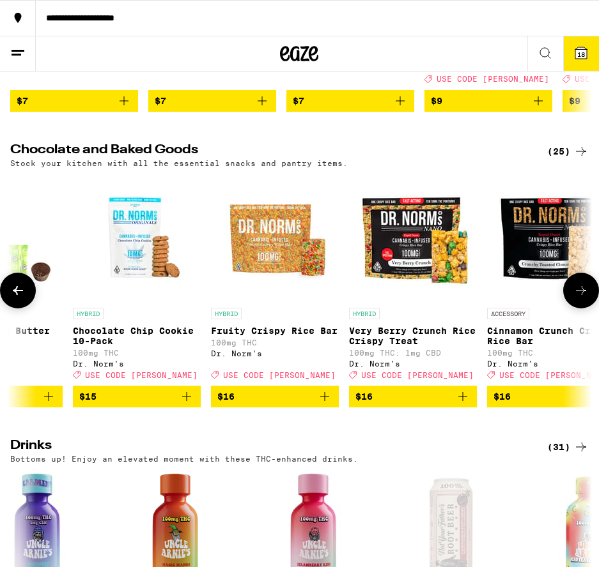
scroll to position [0, 1116]
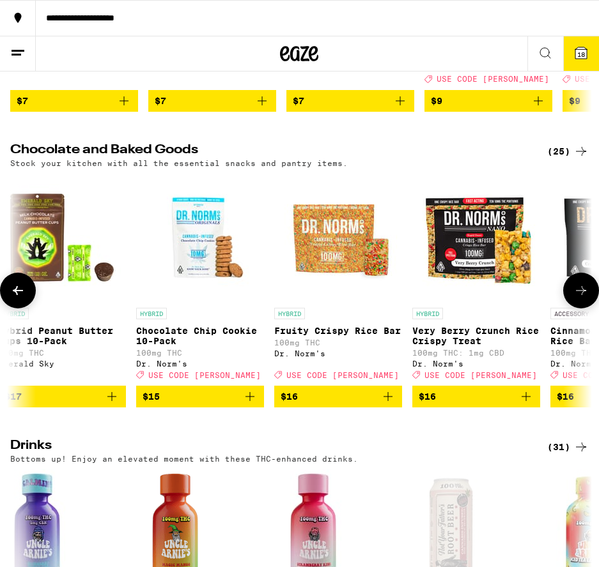
click at [16, 295] on icon at bounding box center [18, 290] width 10 height 9
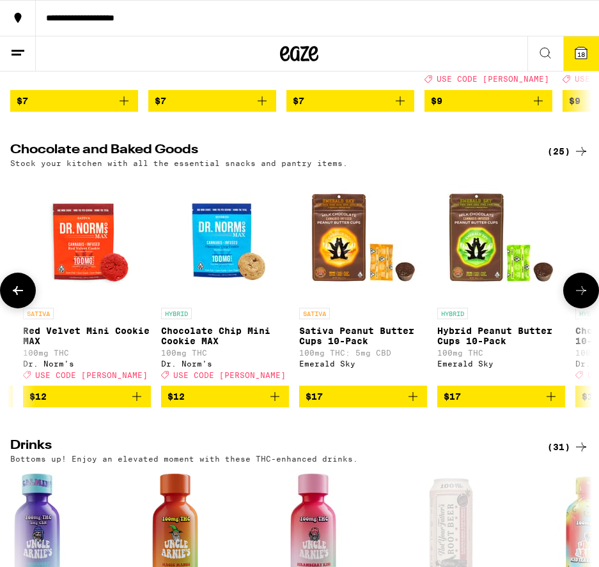
click at [16, 295] on icon at bounding box center [18, 290] width 10 height 9
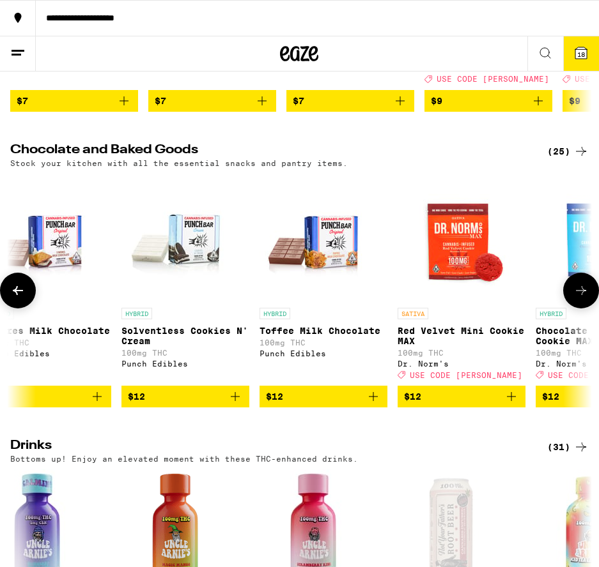
scroll to position [0, 238]
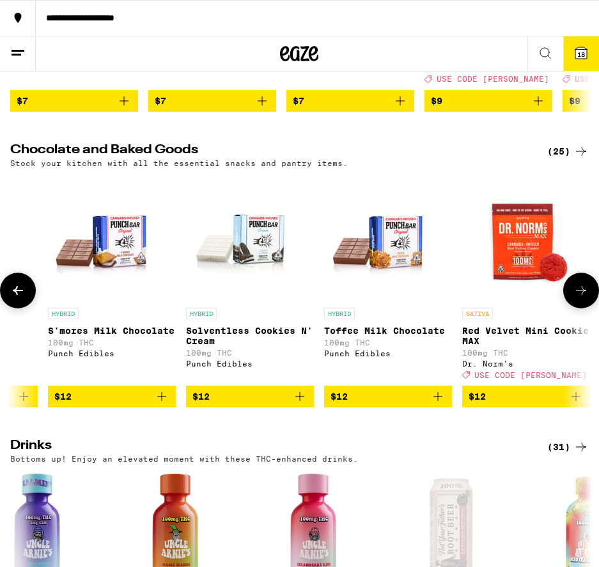
click at [15, 298] on icon at bounding box center [17, 290] width 15 height 15
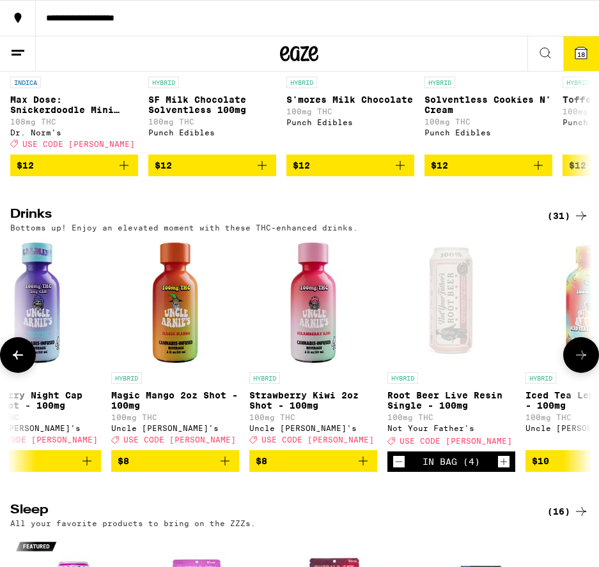
scroll to position [3481, 0]
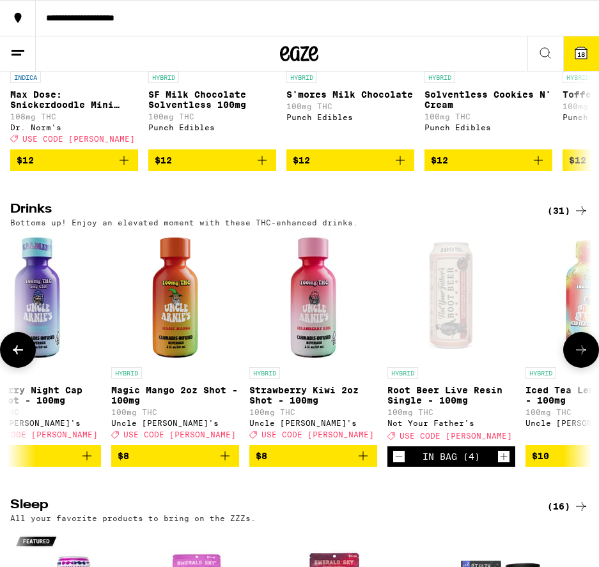
click at [580, 358] on icon at bounding box center [580, 349] width 15 height 15
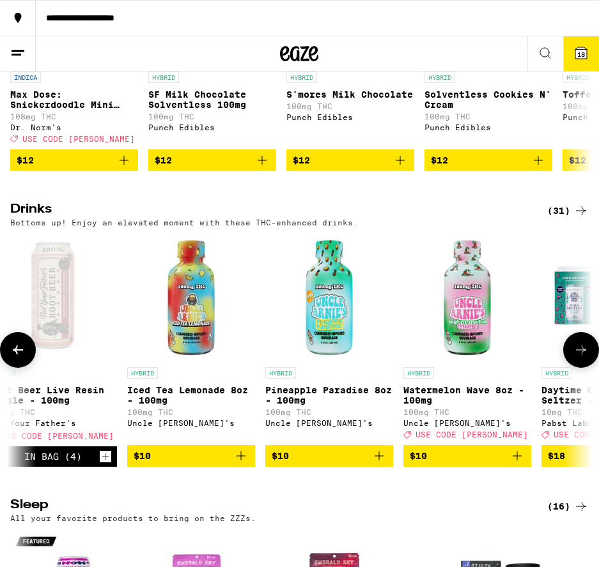
scroll to position [0, 2822]
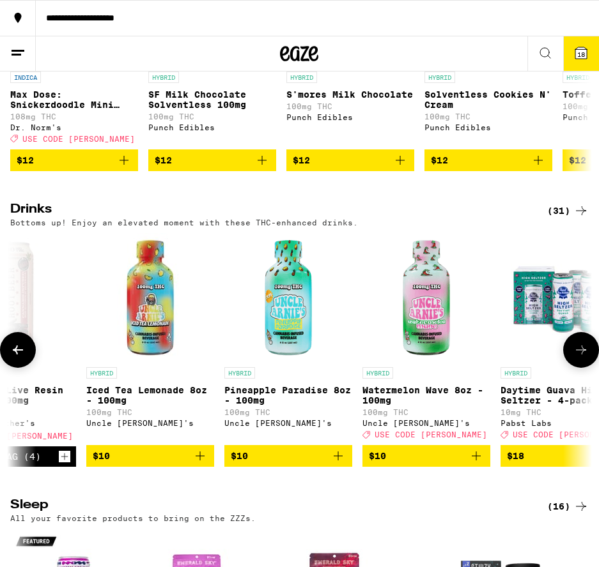
click at [578, 358] on icon at bounding box center [580, 349] width 15 height 15
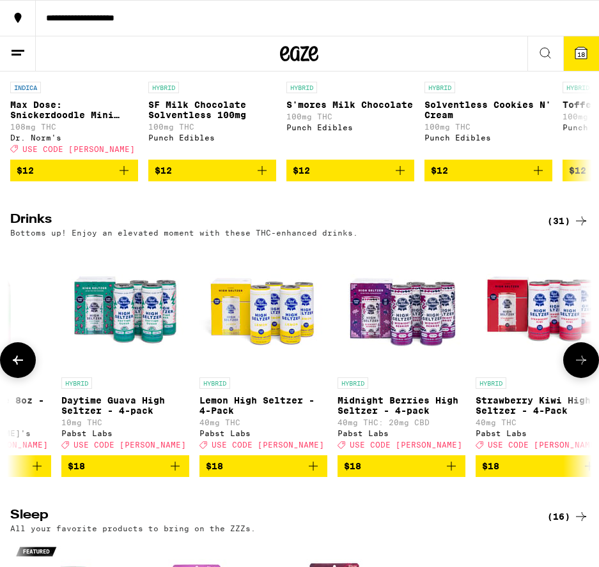
scroll to position [3467, 1]
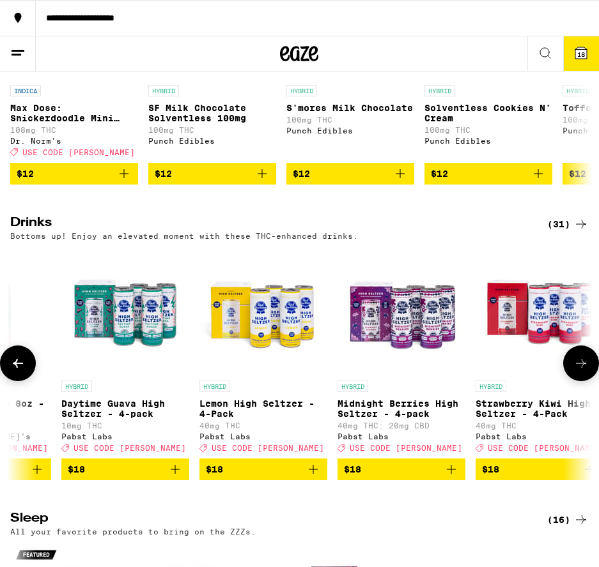
click at [578, 466] on div "HYBRID Alpine Splash Live Resin Single - 100mg 100mg THC: 100mg CBD Not Your Fa…" at bounding box center [299, 364] width 599 height 234
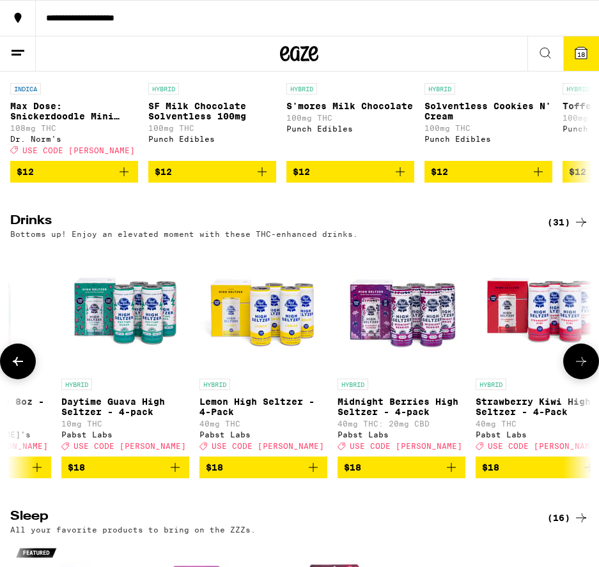
scroll to position [3470, 0]
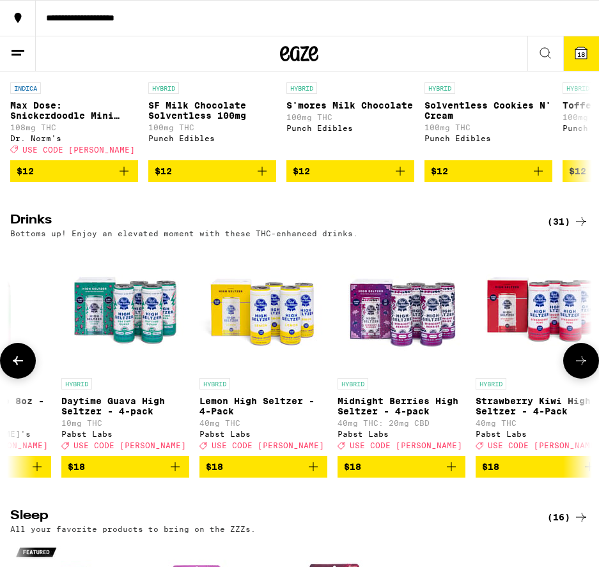
click at [578, 369] on icon at bounding box center [580, 360] width 15 height 15
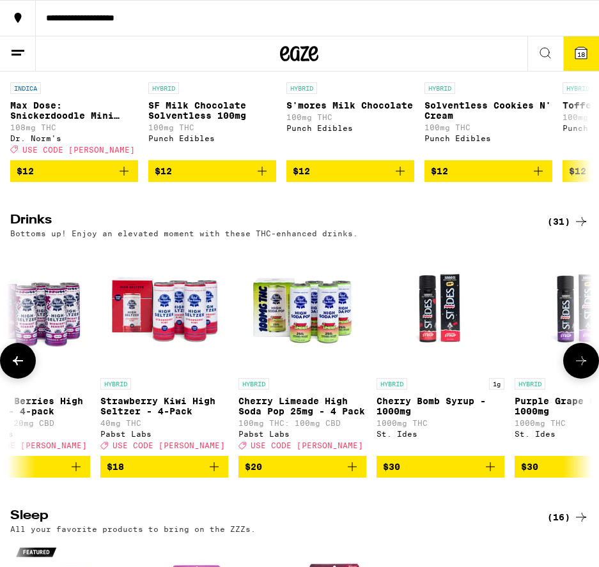
scroll to position [0, 3700]
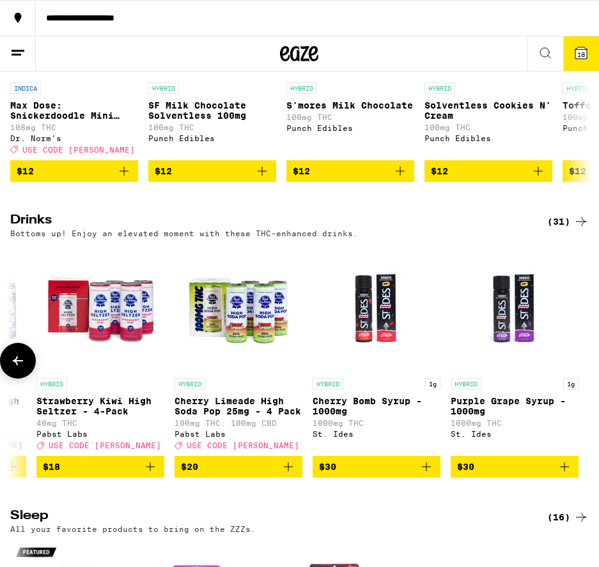
click at [16, 369] on icon at bounding box center [17, 360] width 15 height 15
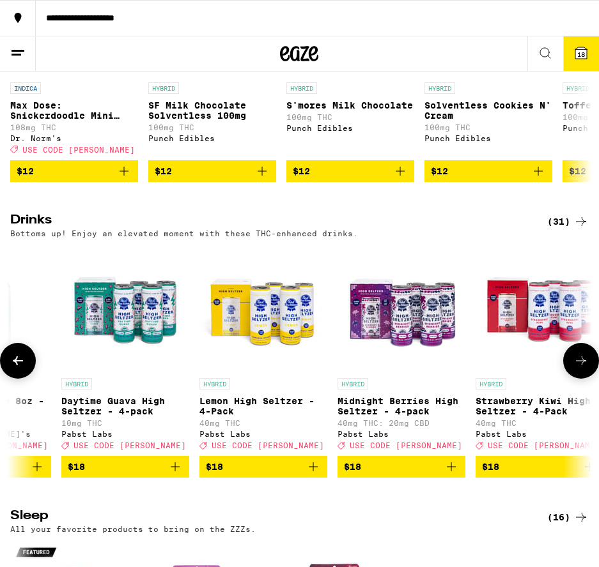
click at [15, 369] on icon at bounding box center [17, 360] width 15 height 15
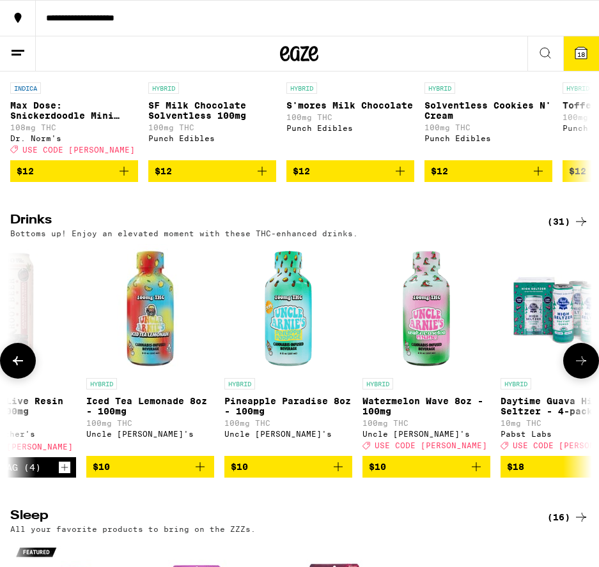
click at [15, 369] on icon at bounding box center [17, 360] width 15 height 15
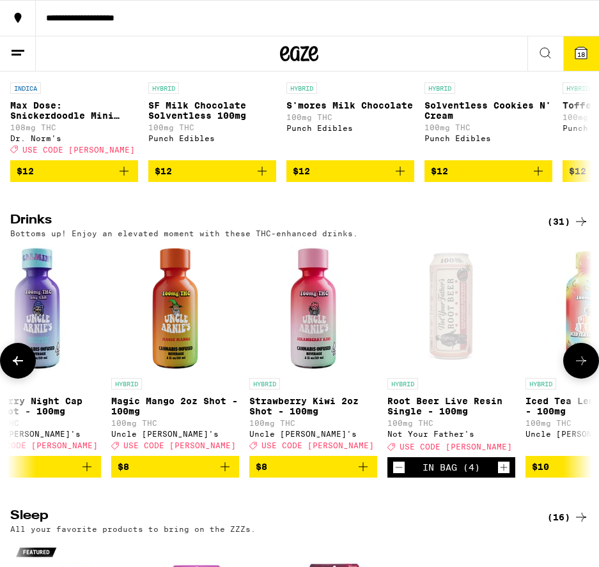
click at [15, 369] on icon at bounding box center [17, 360] width 15 height 15
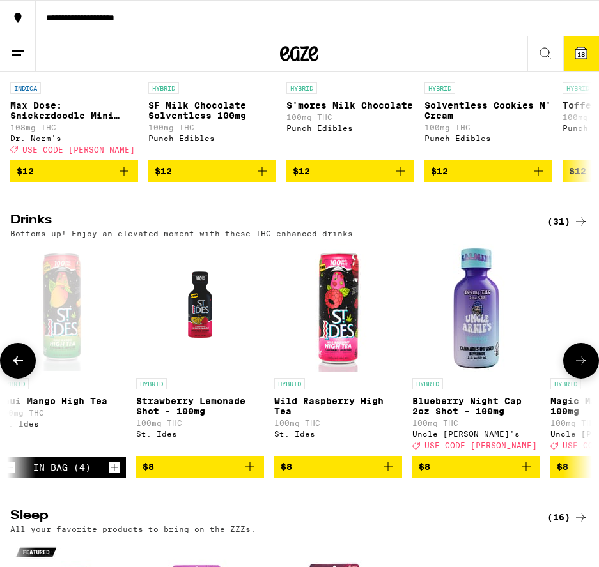
click at [16, 369] on icon at bounding box center [17, 360] width 15 height 15
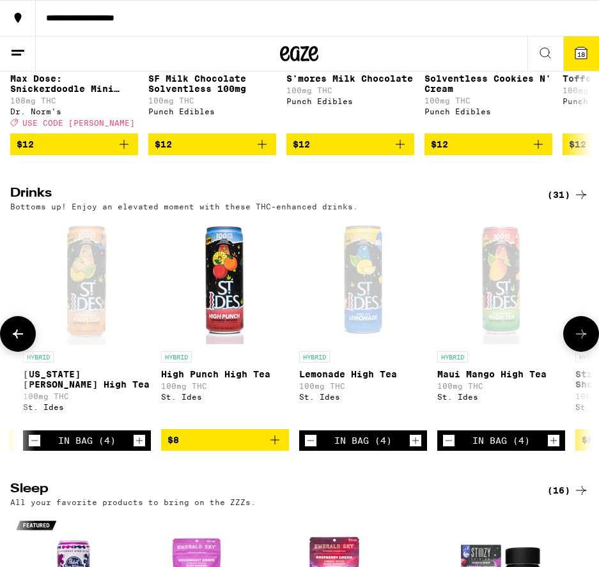
scroll to position [0, 1508]
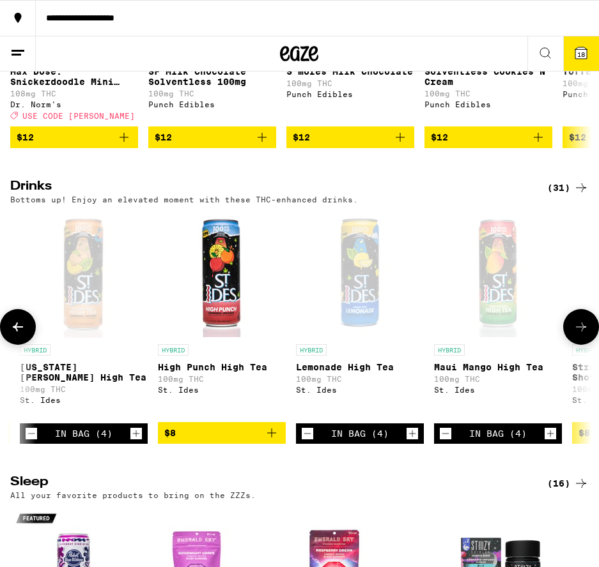
click at [12, 335] on icon at bounding box center [17, 326] width 15 height 15
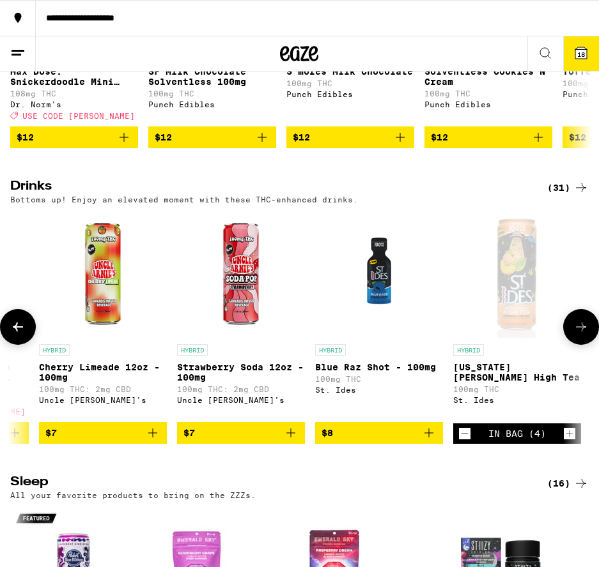
scroll to position [3504, 0]
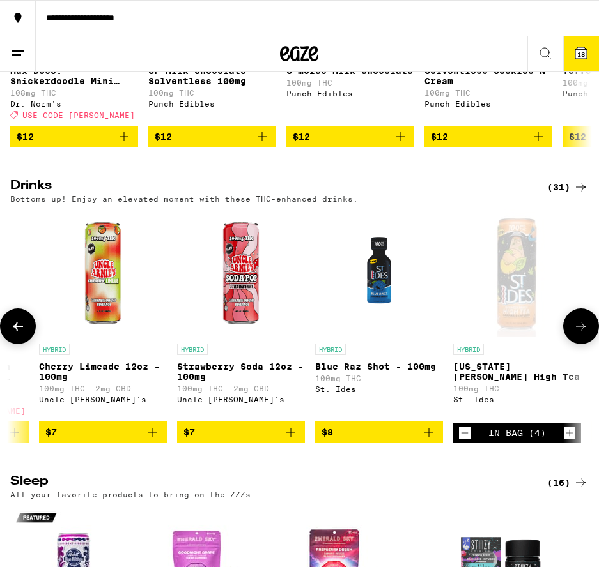
click at [15, 334] on icon at bounding box center [17, 326] width 15 height 15
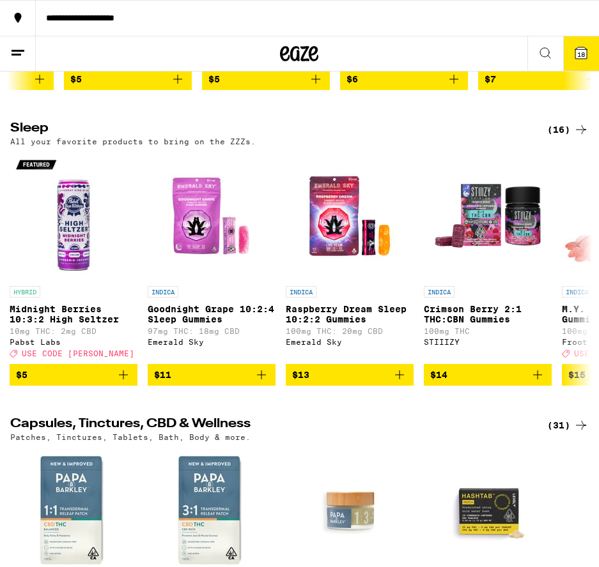
scroll to position [0, 0]
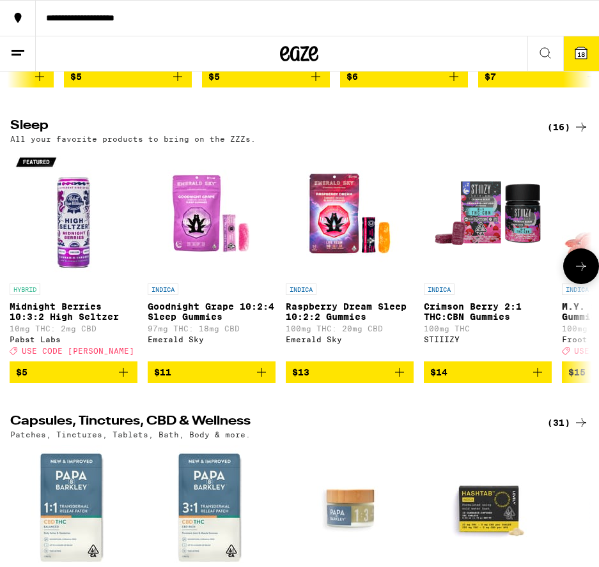
click at [579, 274] on icon at bounding box center [580, 266] width 15 height 15
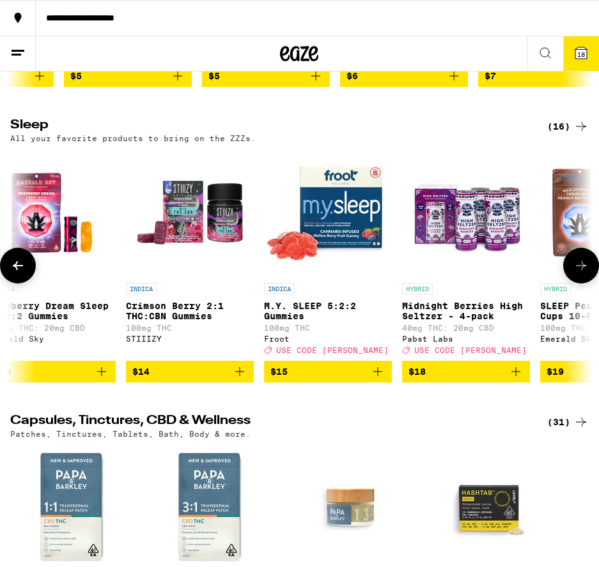
scroll to position [0, 440]
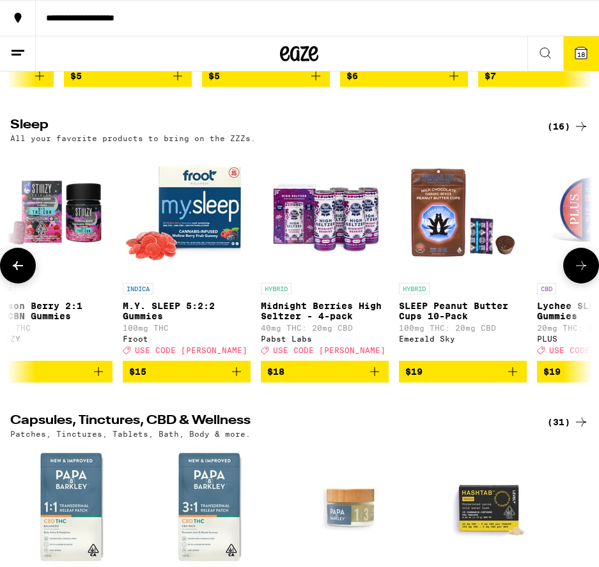
click at [578, 270] on icon at bounding box center [581, 265] width 10 height 9
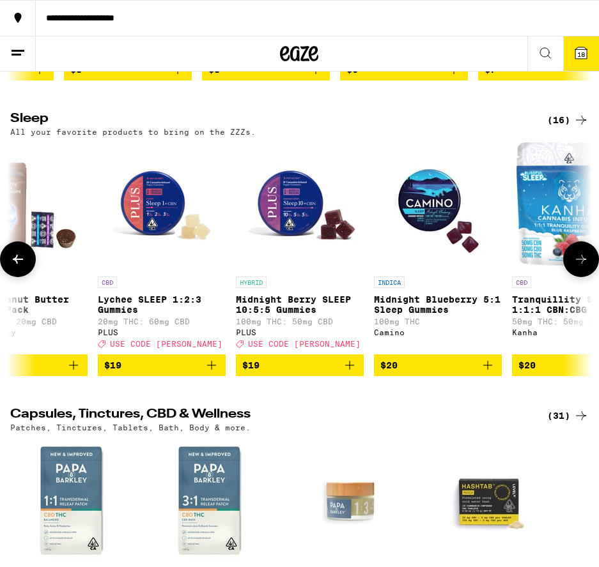
click at [580, 267] on icon at bounding box center [580, 259] width 15 height 15
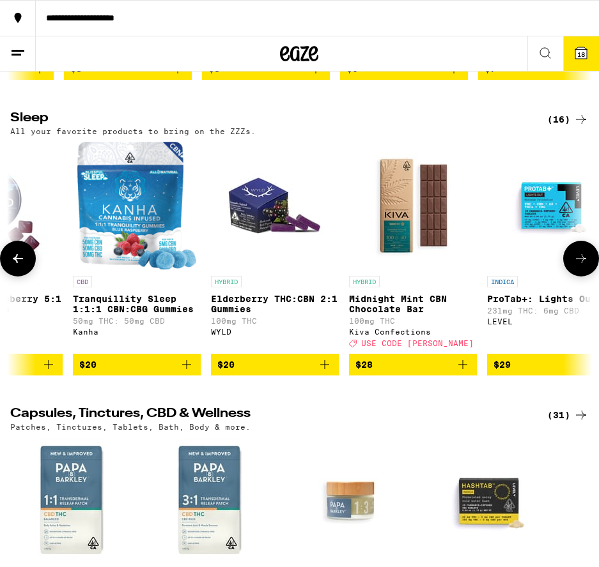
click at [580, 266] on icon at bounding box center [580, 258] width 15 height 15
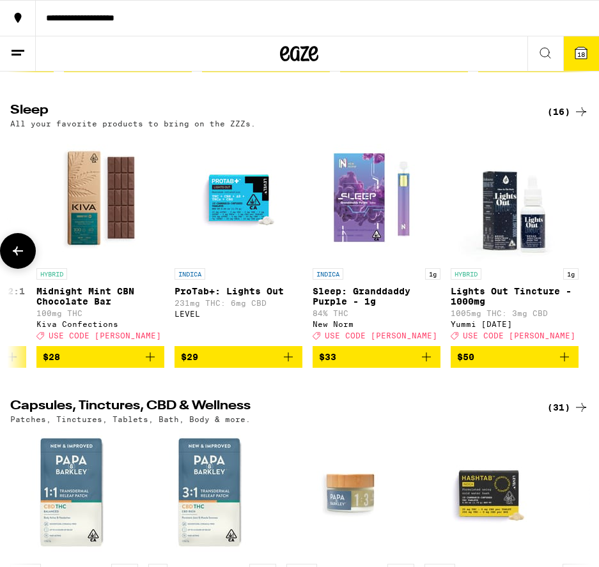
click at [18, 259] on icon at bounding box center [17, 250] width 15 height 15
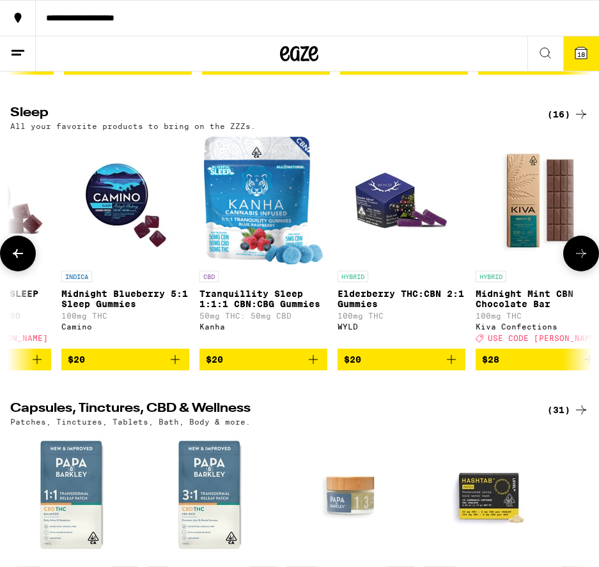
click at [17, 258] on icon at bounding box center [18, 253] width 10 height 9
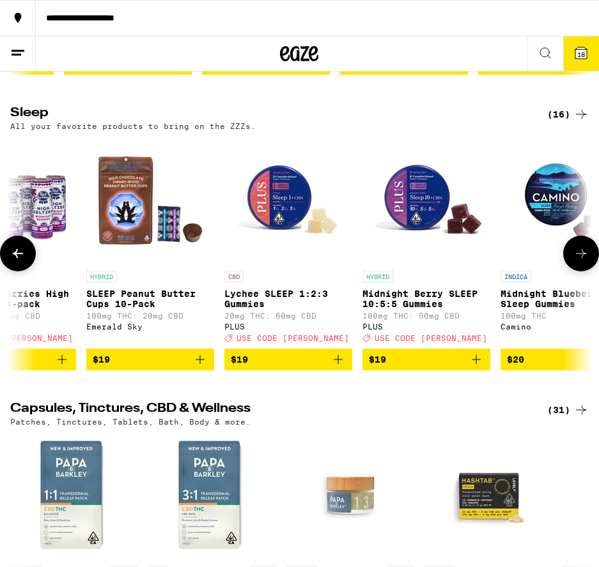
click at [17, 258] on icon at bounding box center [18, 253] width 10 height 9
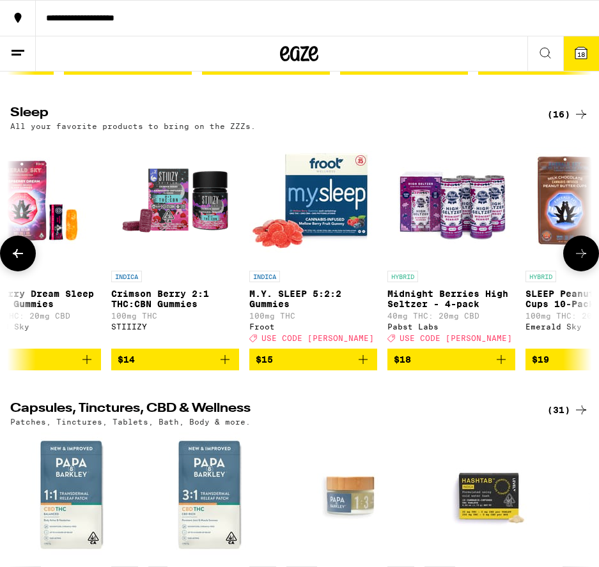
click at [17, 261] on icon at bounding box center [17, 253] width 15 height 15
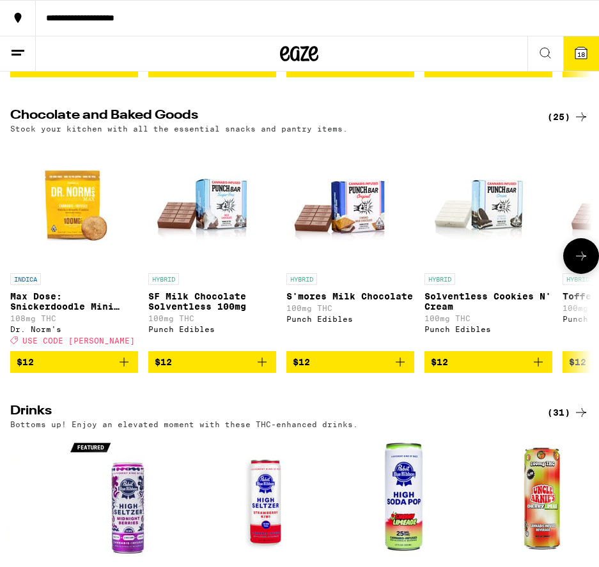
click at [579, 264] on icon at bounding box center [580, 256] width 15 height 15
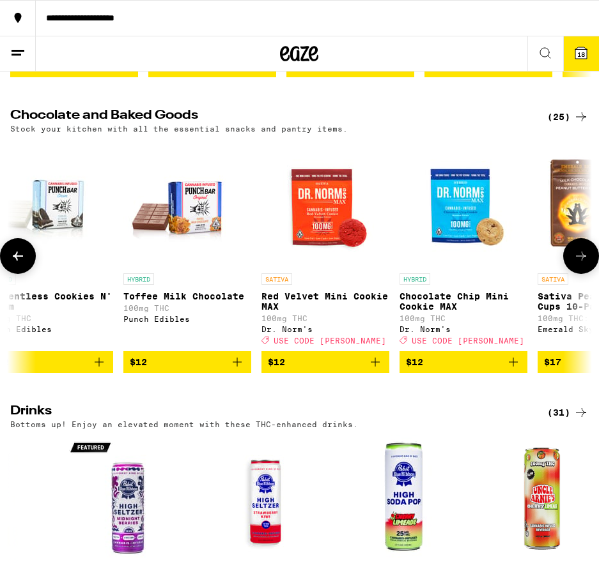
click at [579, 261] on icon at bounding box center [581, 256] width 10 height 9
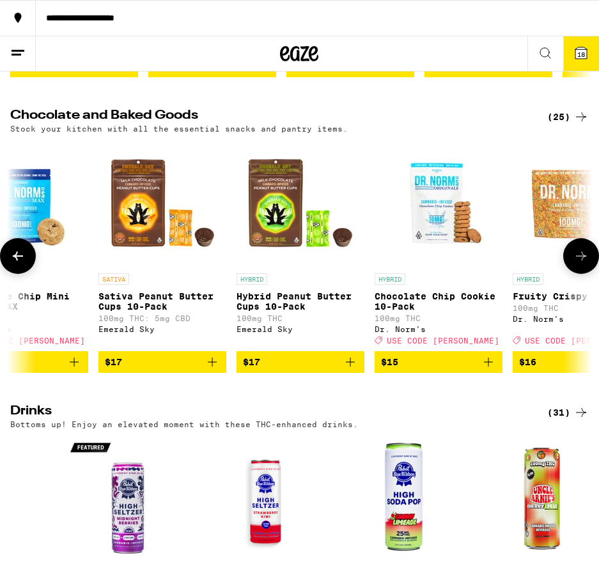
scroll to position [3279, 0]
click at [579, 261] on icon at bounding box center [581, 256] width 10 height 9
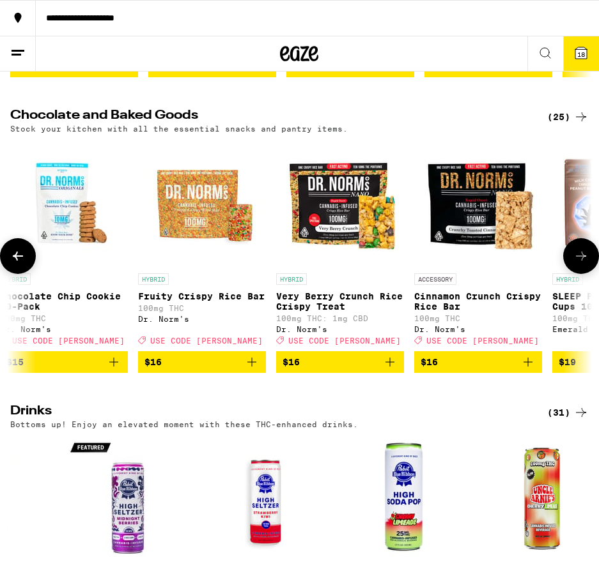
scroll to position [0, 1317]
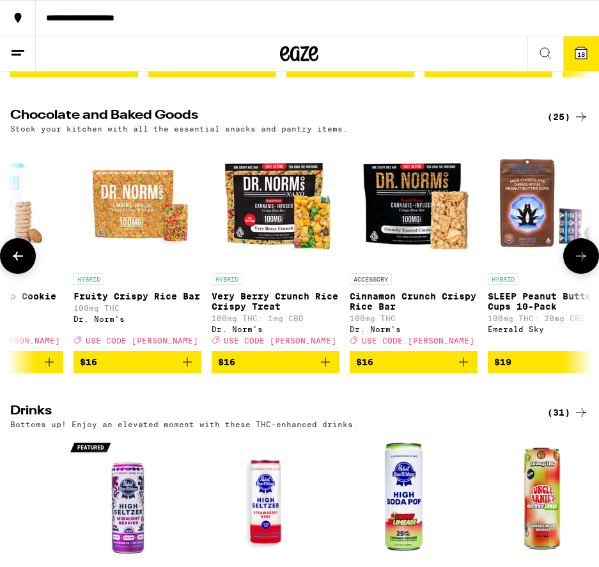
click at [579, 261] on icon at bounding box center [581, 256] width 10 height 9
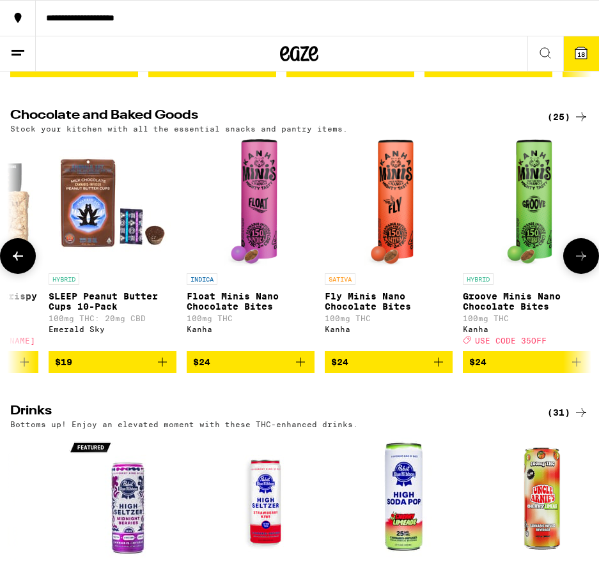
click at [579, 261] on icon at bounding box center [581, 256] width 10 height 9
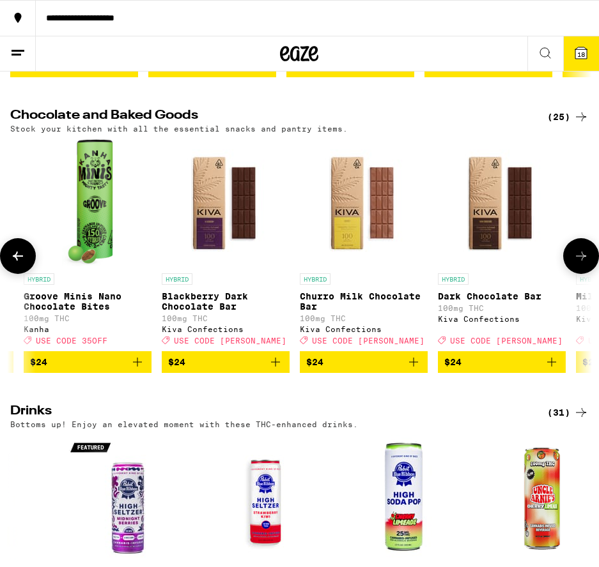
click at [579, 261] on icon at bounding box center [581, 256] width 10 height 9
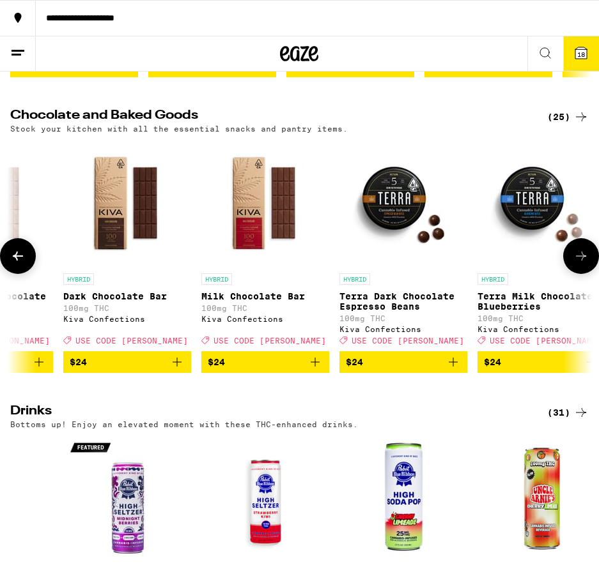
scroll to position [0, 2633]
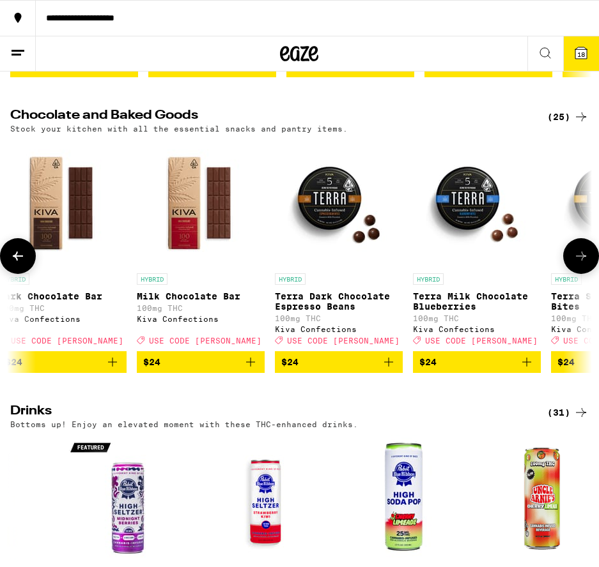
click at [579, 261] on icon at bounding box center [581, 256] width 10 height 9
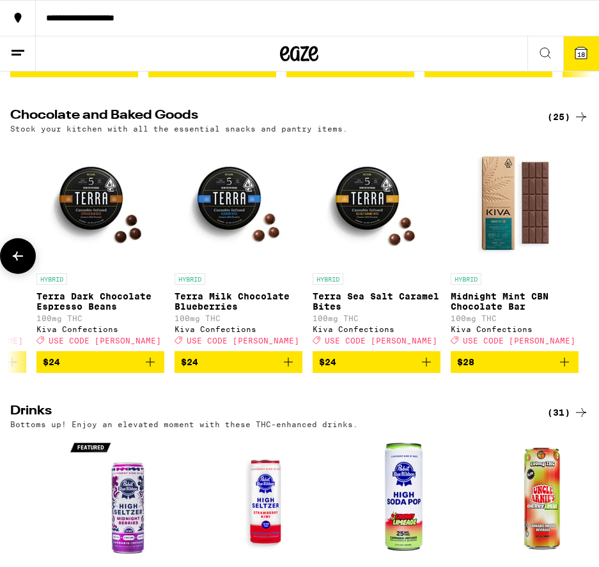
click at [17, 261] on icon at bounding box center [18, 256] width 10 height 9
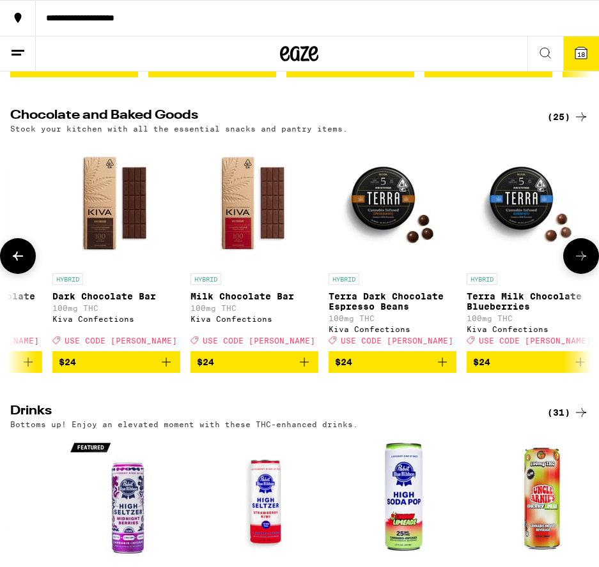
scroll to position [0, 2433]
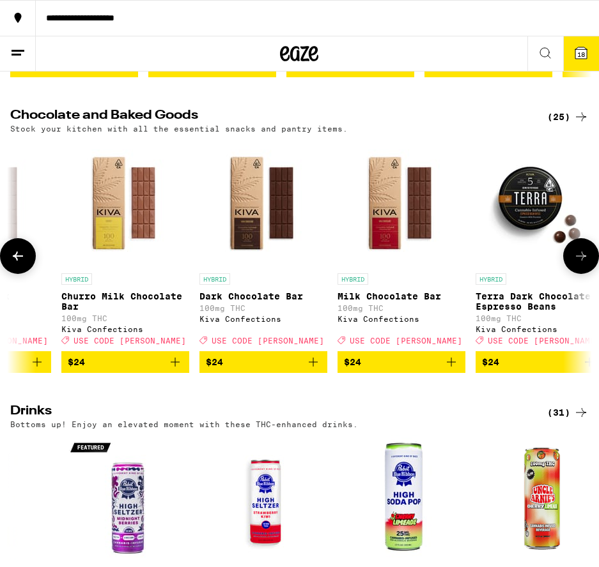
click at [17, 261] on icon at bounding box center [18, 256] width 10 height 9
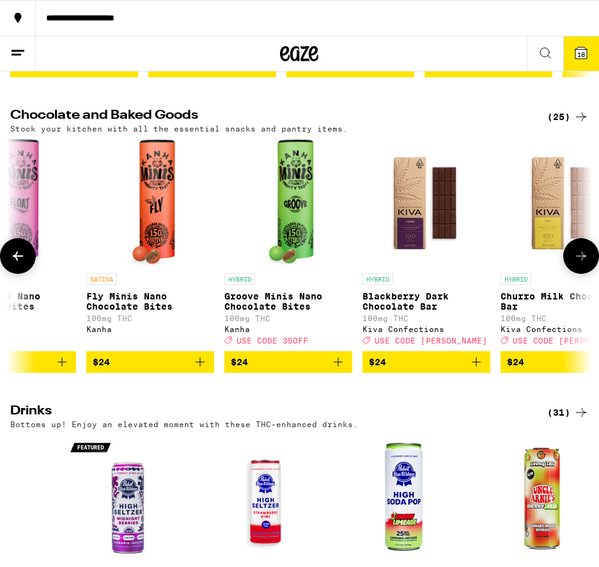
click at [17, 261] on icon at bounding box center [18, 256] width 10 height 9
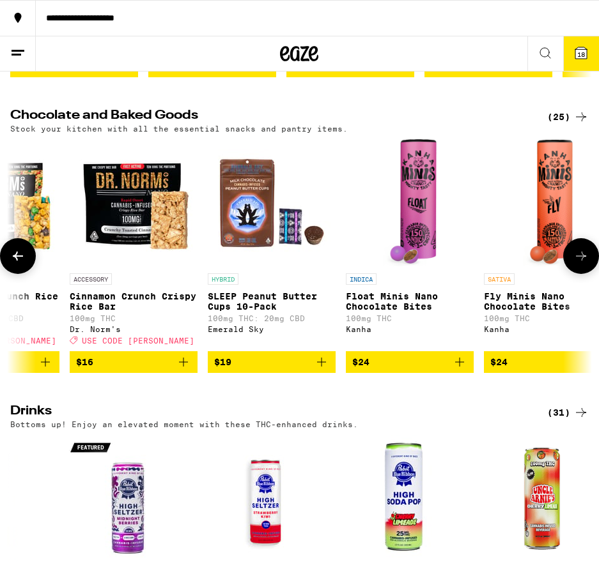
scroll to position [0, 1555]
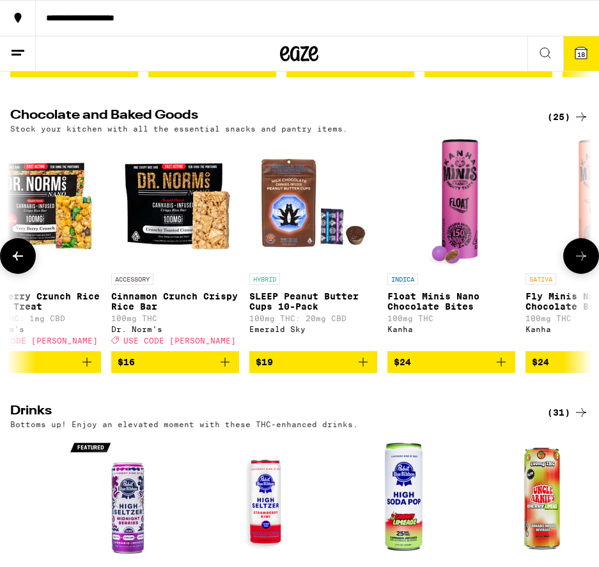
click at [17, 261] on icon at bounding box center [18, 256] width 10 height 9
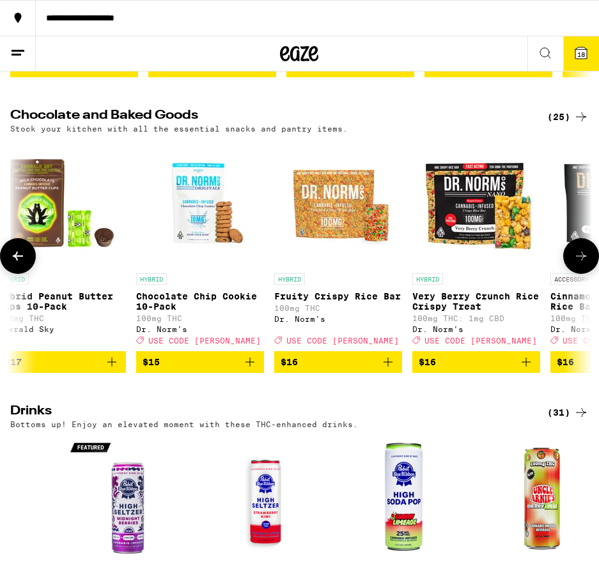
click at [17, 261] on icon at bounding box center [18, 256] width 10 height 9
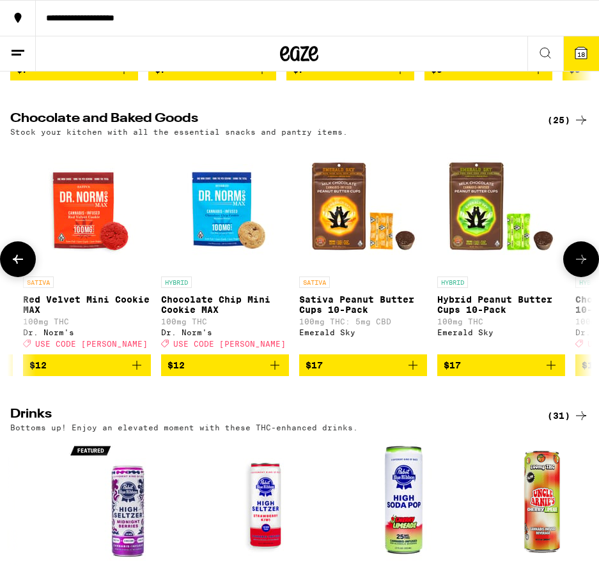
scroll to position [3275, 0]
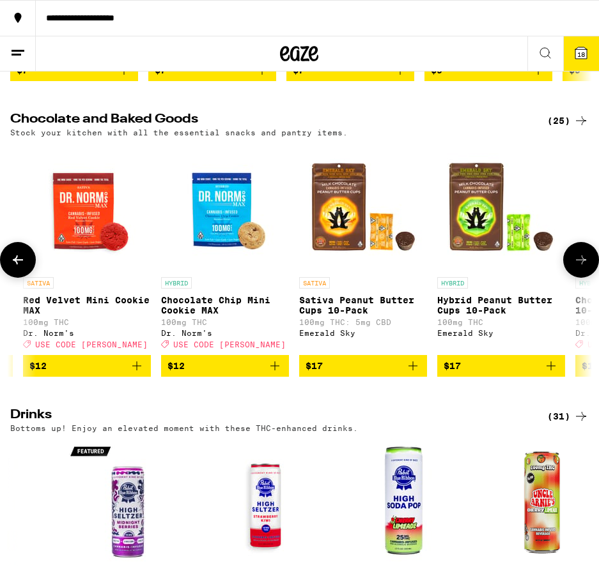
click at [17, 268] on icon at bounding box center [17, 259] width 15 height 15
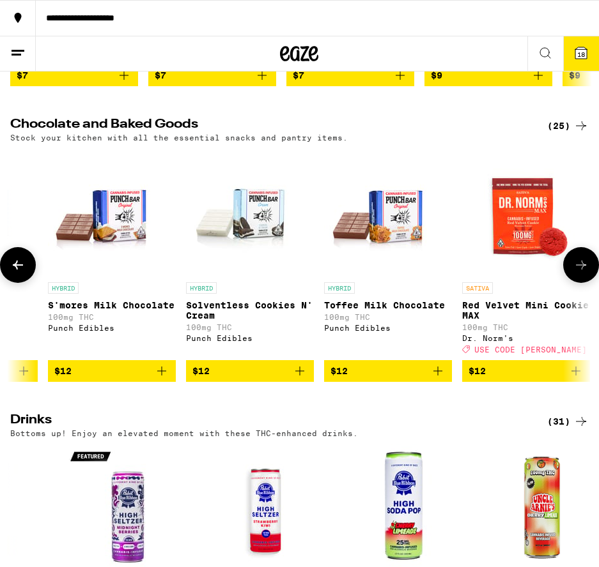
scroll to position [3269, 0]
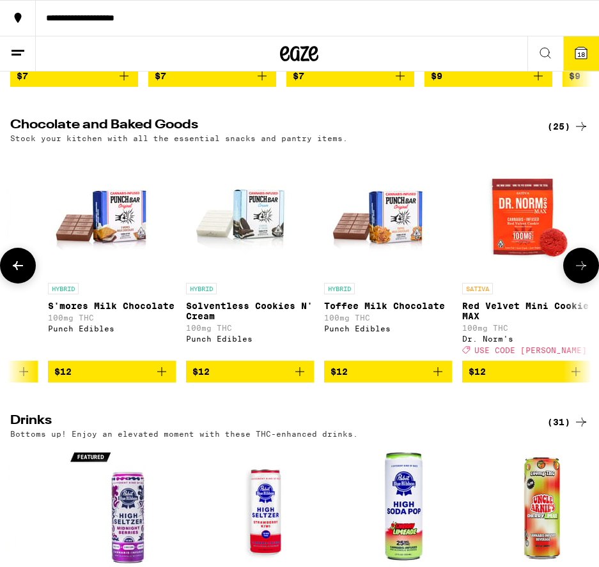
click at [17, 284] on button at bounding box center [18, 266] width 36 height 36
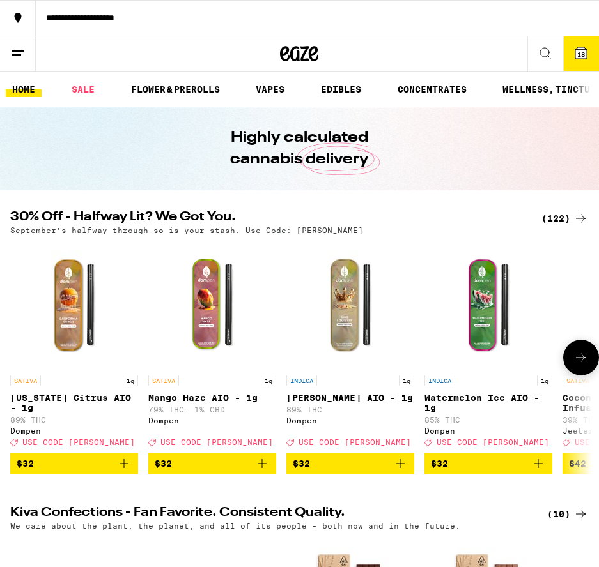
scroll to position [0, 0]
click at [580, 57] on span "18" at bounding box center [581, 54] width 8 height 8
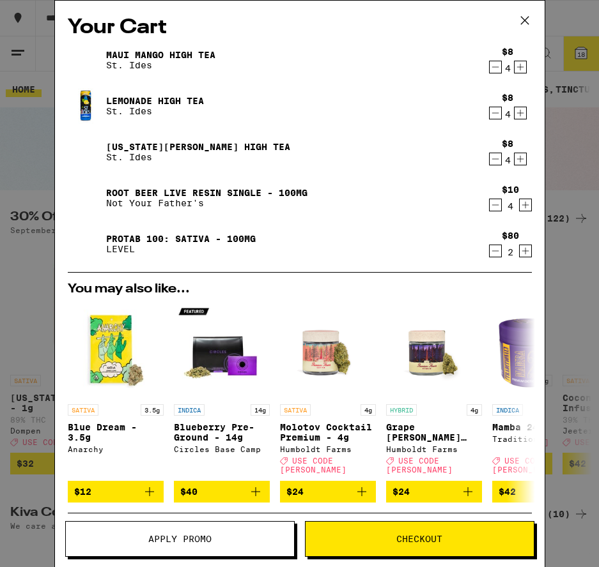
click at [523, 18] on icon at bounding box center [524, 20] width 19 height 19
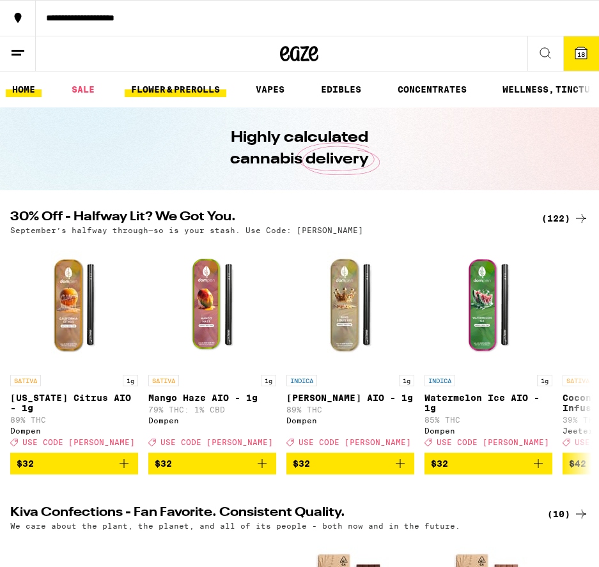
click at [198, 94] on link "FLOWER & PREROLLS" at bounding box center [176, 89] width 102 height 15
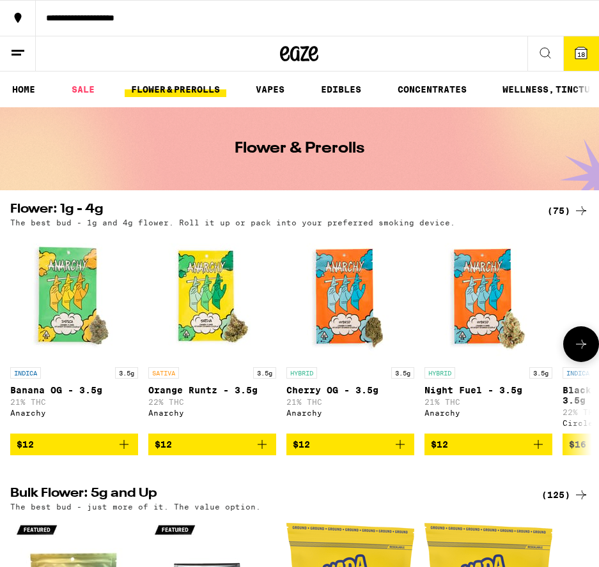
click at [570, 351] on button at bounding box center [581, 344] width 36 height 36
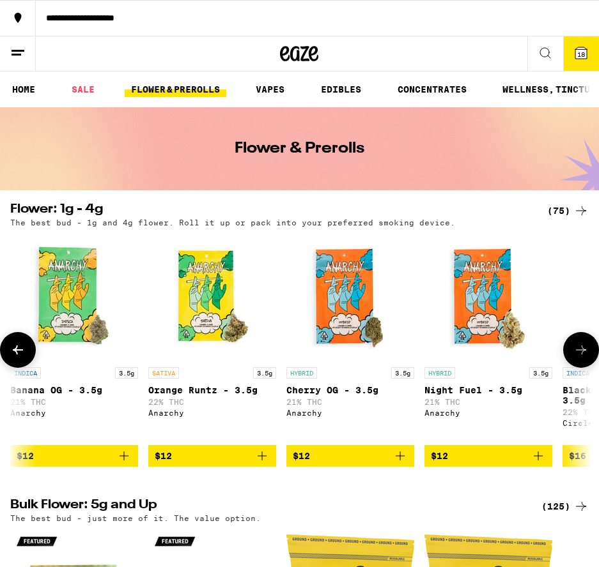
scroll to position [0, 439]
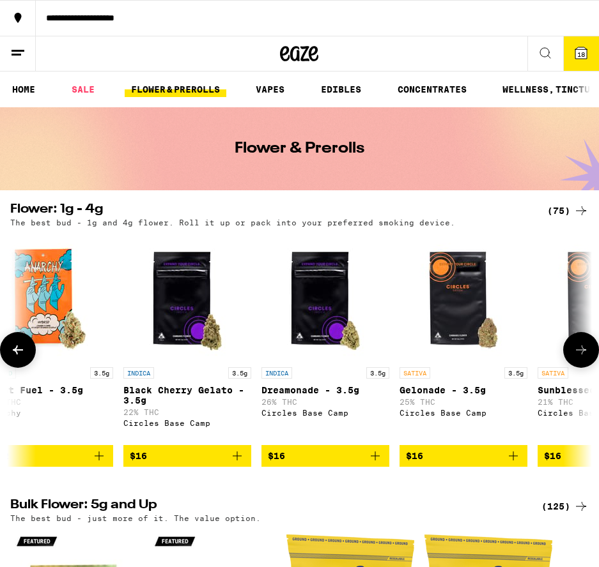
click at [570, 351] on button at bounding box center [581, 350] width 36 height 36
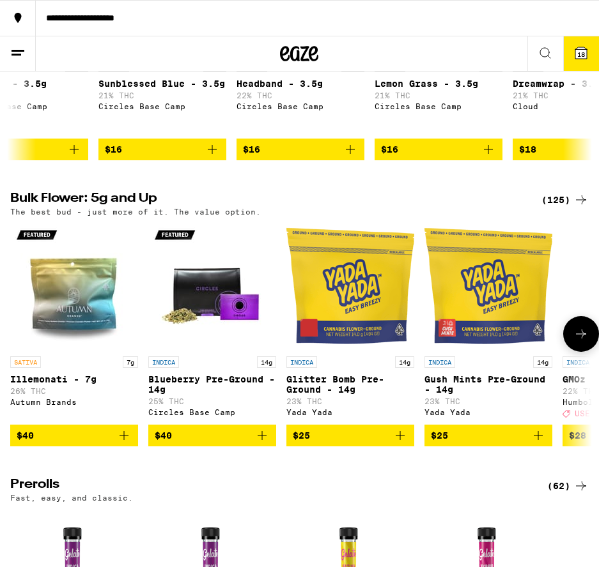
scroll to position [310, 0]
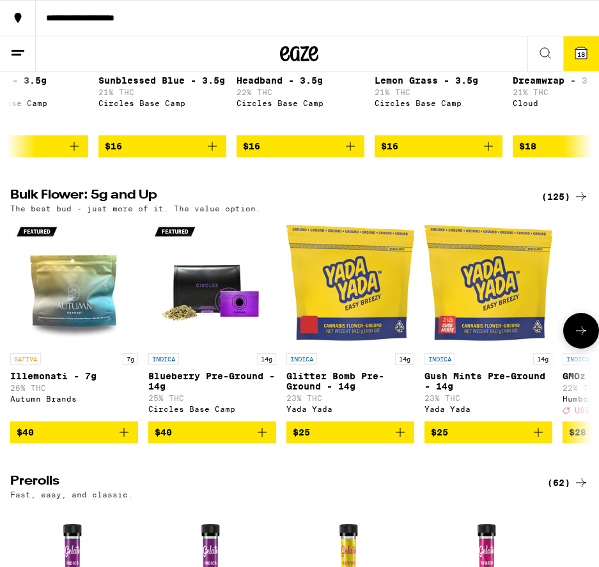
click at [572, 349] on button at bounding box center [581, 331] width 36 height 36
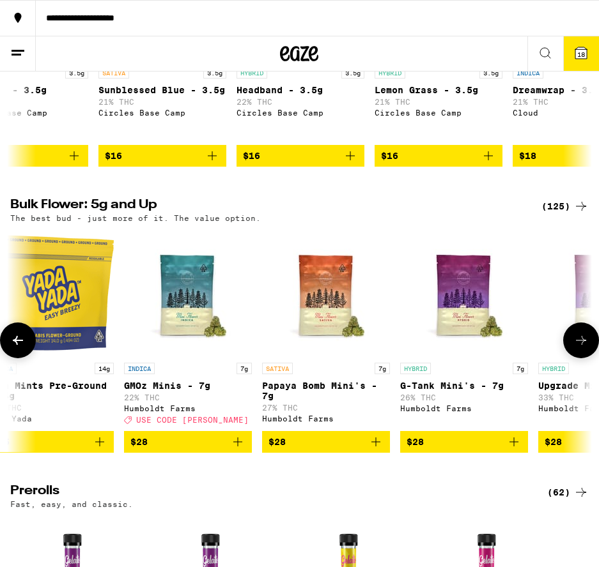
scroll to position [300, 0]
click at [577, 348] on icon at bounding box center [580, 340] width 15 height 15
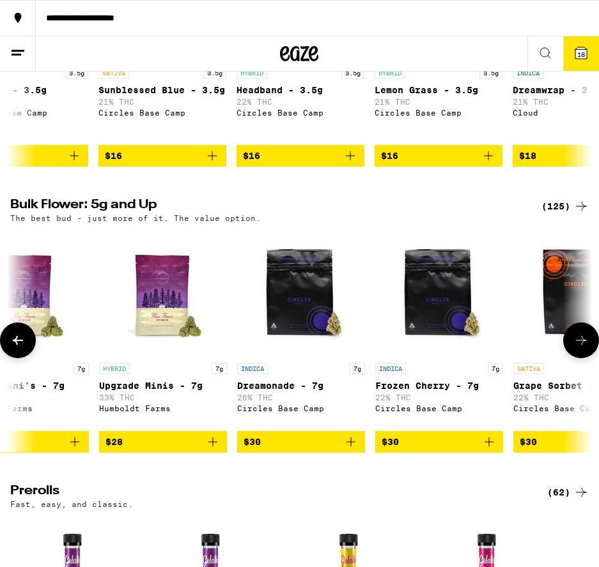
click at [577, 348] on icon at bounding box center [580, 340] width 15 height 15
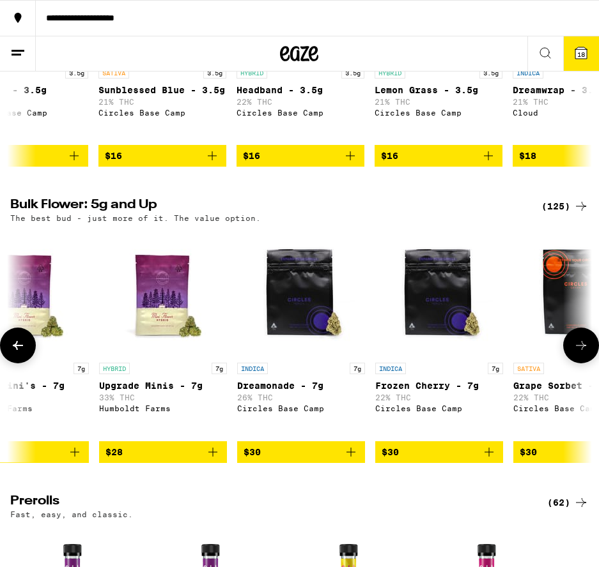
scroll to position [0, 1316]
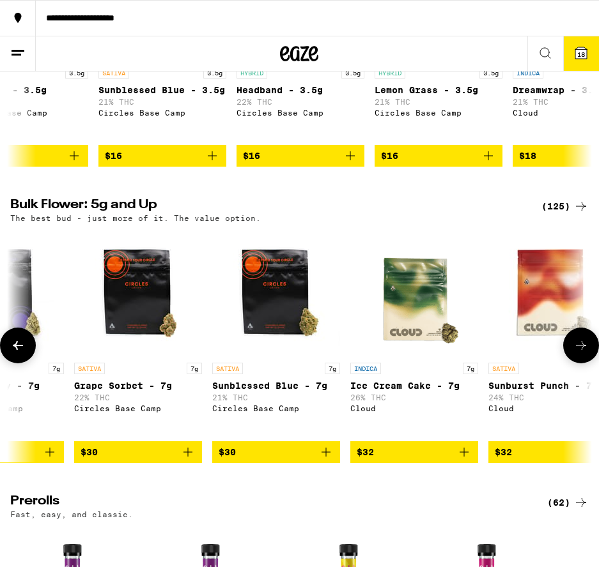
click at [577, 349] on button at bounding box center [581, 346] width 36 height 36
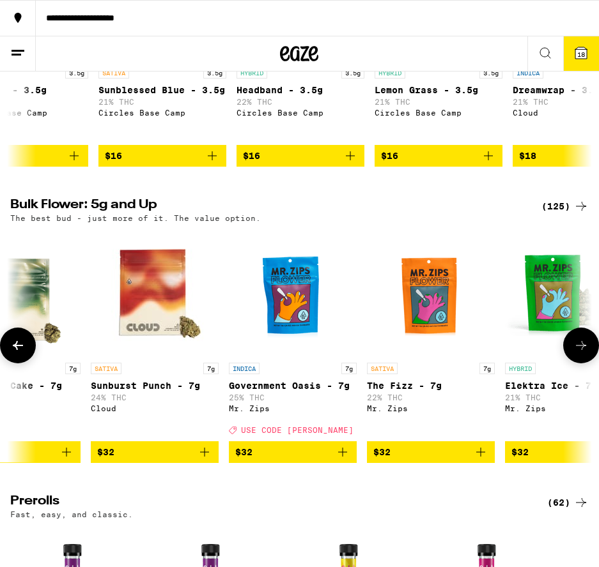
scroll to position [0, 1755]
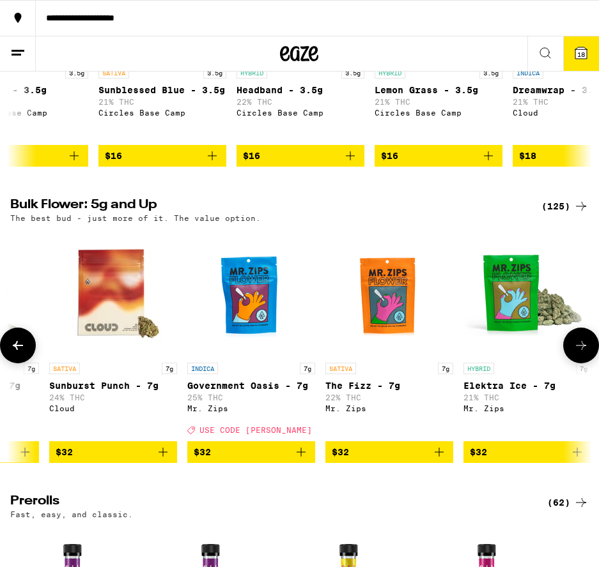
click at [577, 349] on button at bounding box center [581, 346] width 36 height 36
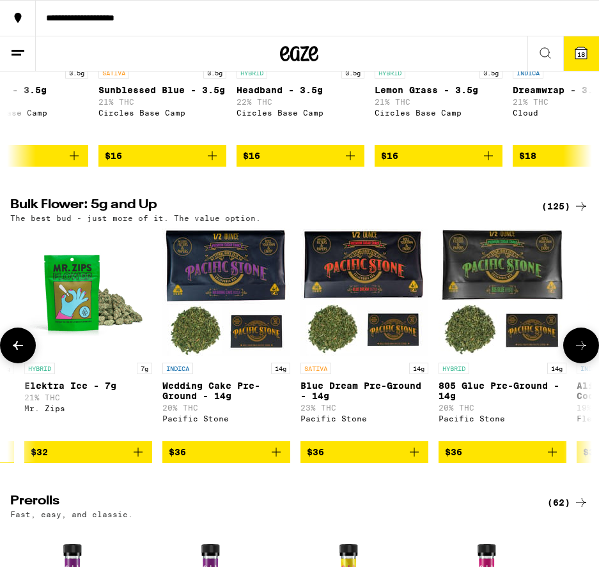
click at [577, 349] on button at bounding box center [581, 346] width 36 height 36
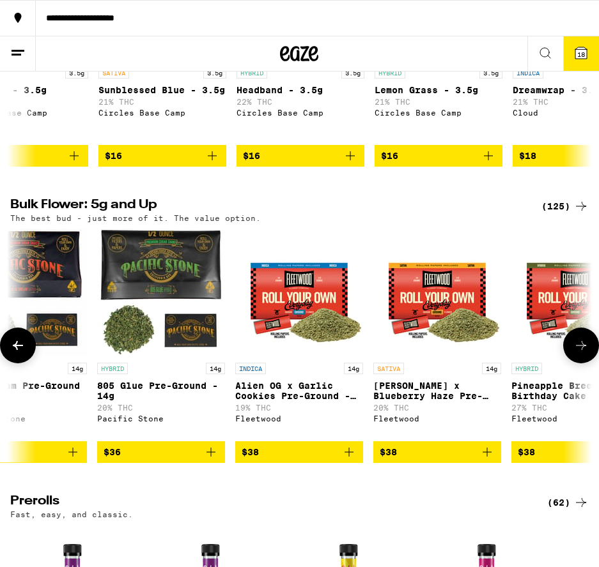
scroll to position [0, 2633]
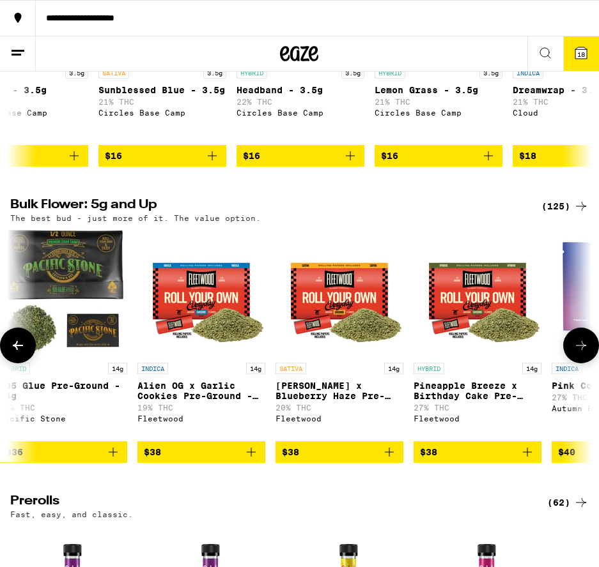
click at [577, 349] on button at bounding box center [581, 346] width 36 height 36
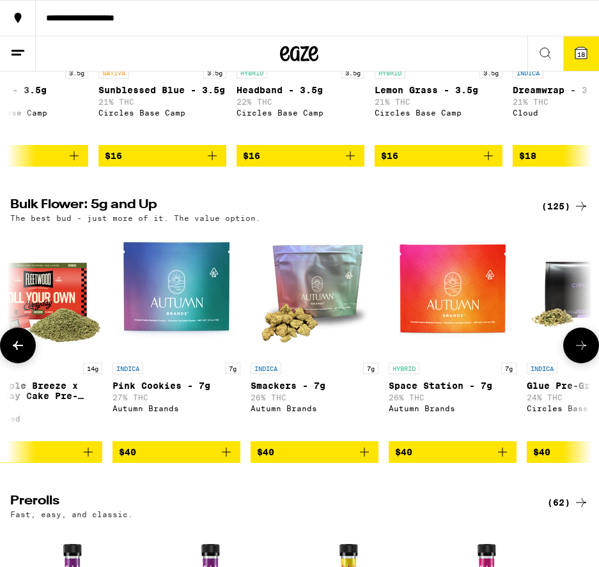
click at [577, 349] on button at bounding box center [581, 346] width 36 height 36
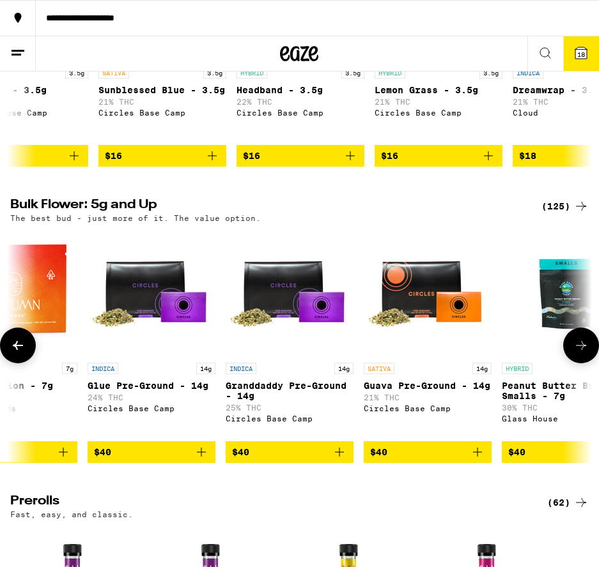
click at [577, 349] on button at bounding box center [581, 346] width 36 height 36
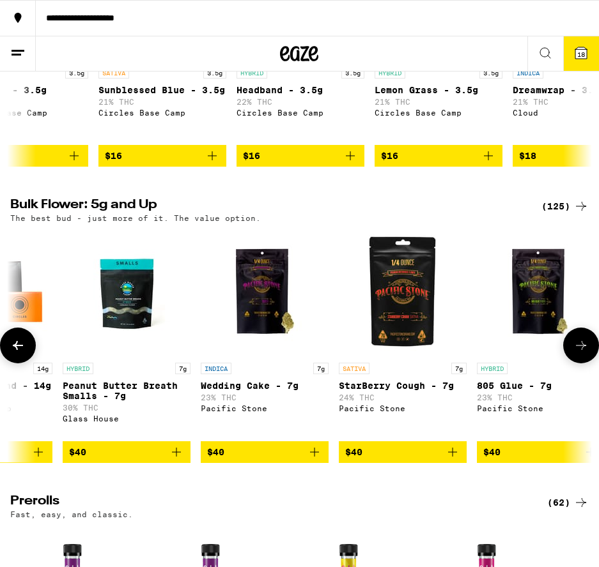
click at [578, 353] on icon at bounding box center [580, 345] width 15 height 15
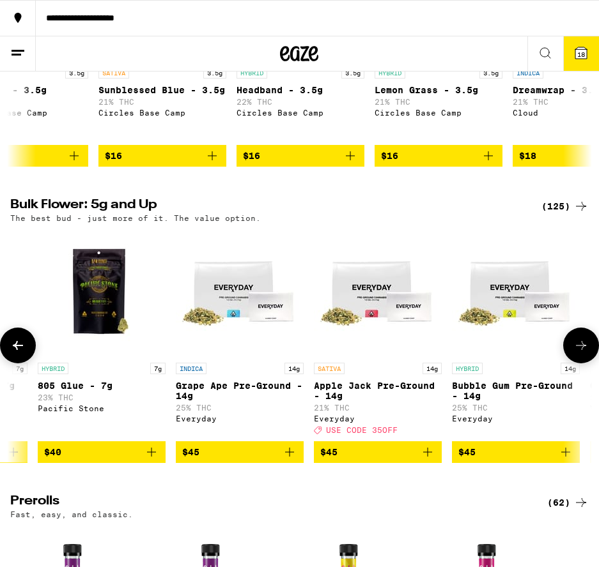
click at [578, 353] on icon at bounding box center [580, 345] width 15 height 15
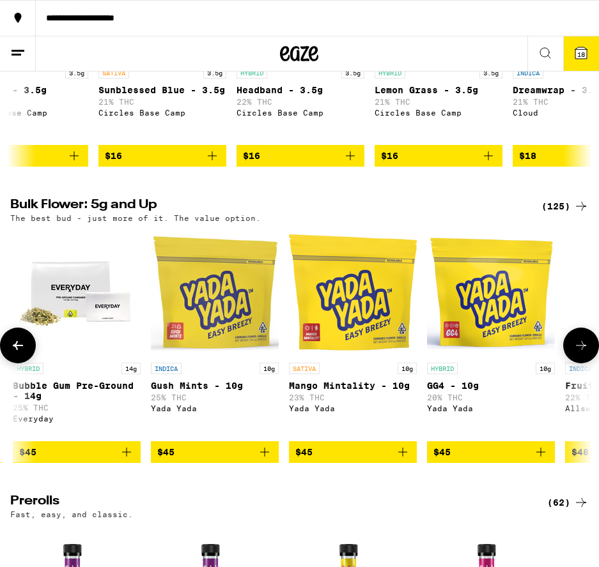
click at [578, 353] on icon at bounding box center [580, 345] width 15 height 15
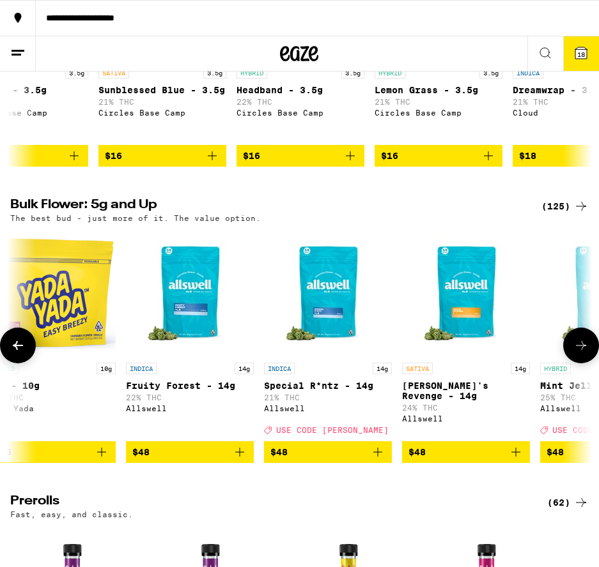
click at [578, 353] on icon at bounding box center [580, 345] width 15 height 15
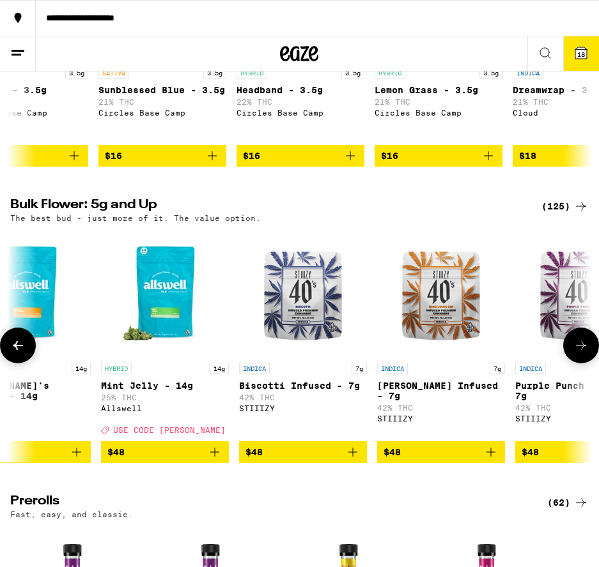
click at [578, 353] on icon at bounding box center [580, 345] width 15 height 15
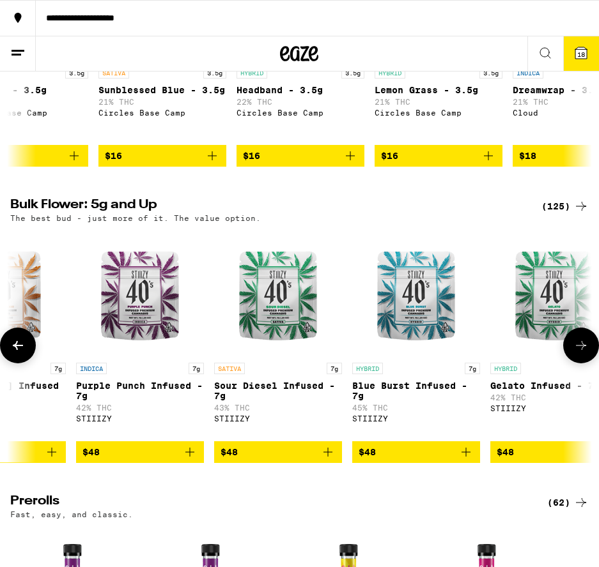
click at [576, 353] on icon at bounding box center [580, 345] width 15 height 15
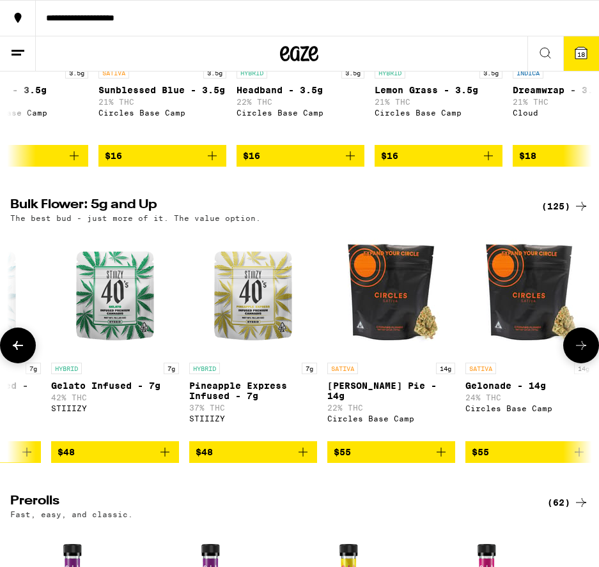
click at [21, 353] on icon at bounding box center [17, 345] width 15 height 15
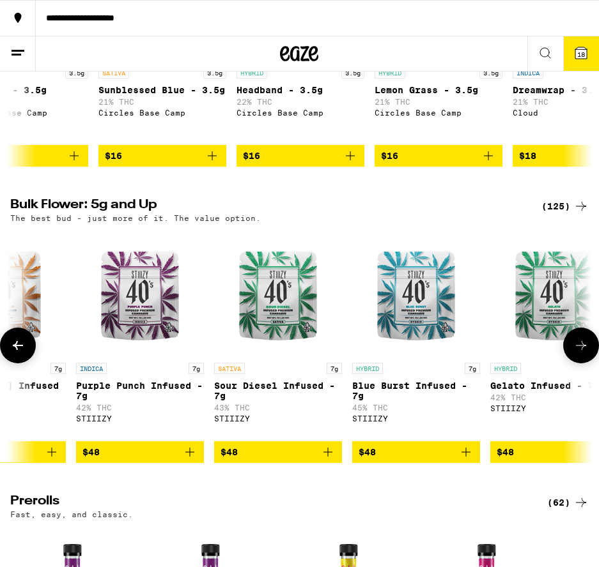
click at [20, 353] on icon at bounding box center [17, 345] width 15 height 15
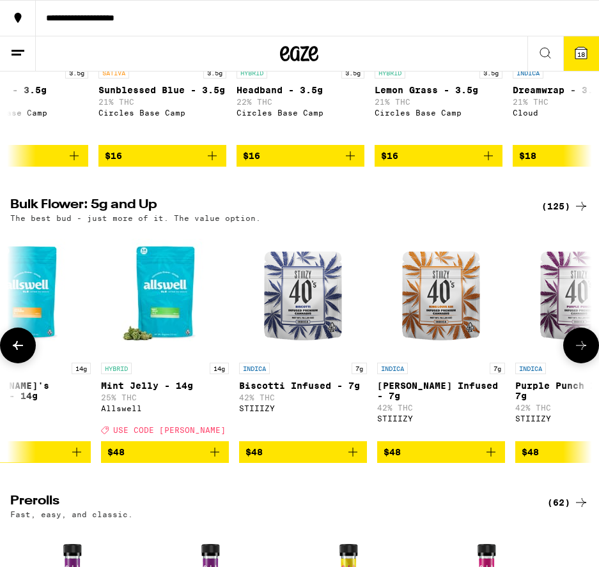
click at [583, 353] on icon at bounding box center [580, 345] width 15 height 15
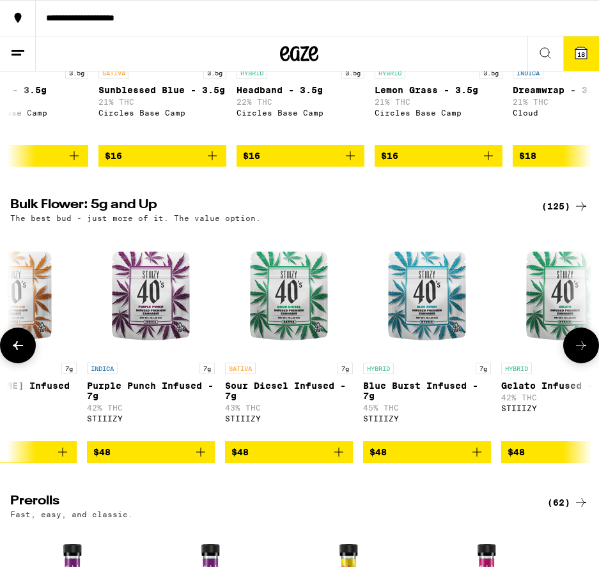
scroll to position [0, 6144]
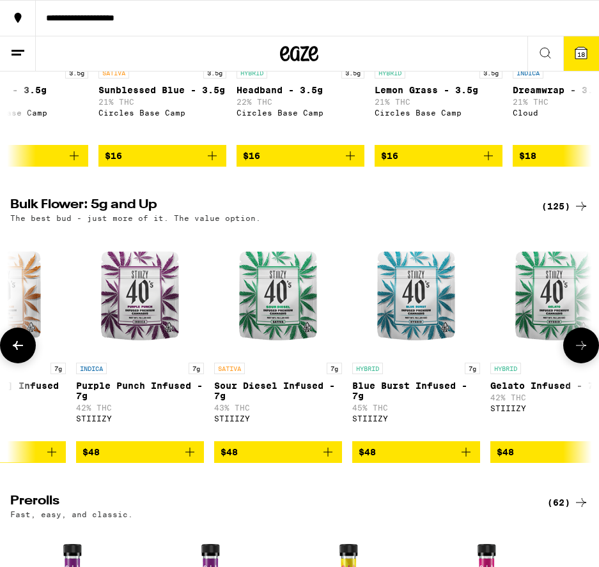
click at [265, 460] on span "$48" at bounding box center [277, 452] width 115 height 15
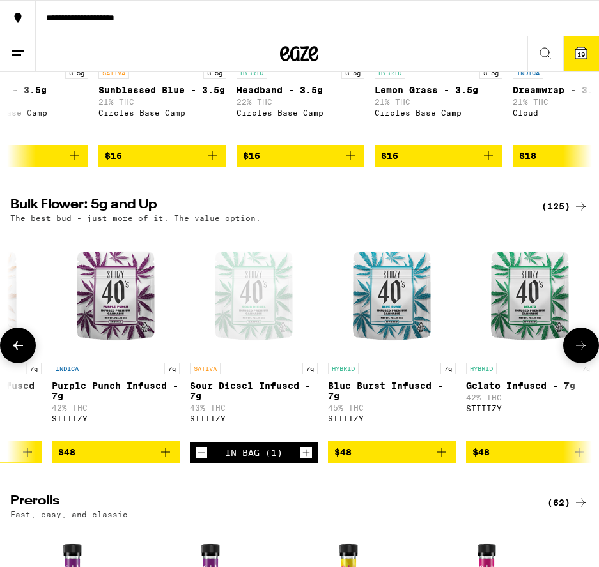
click at [304, 461] on icon "Increment" at bounding box center [305, 452] width 11 height 15
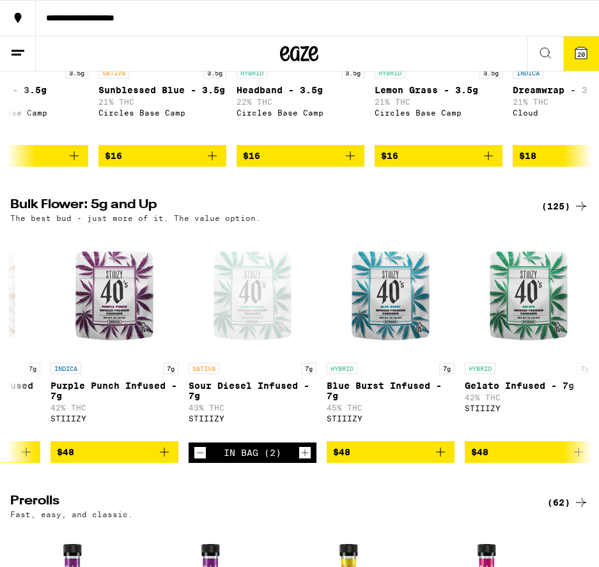
click at [581, 52] on span "20" at bounding box center [581, 54] width 8 height 8
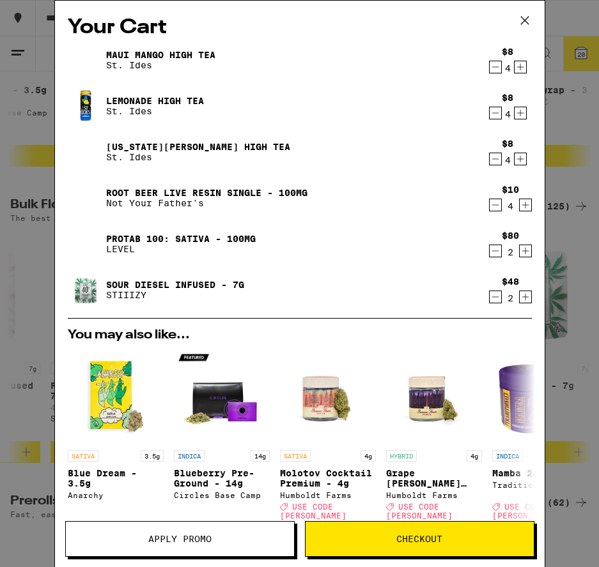
click at [415, 539] on span "Checkout" at bounding box center [419, 539] width 46 height 9
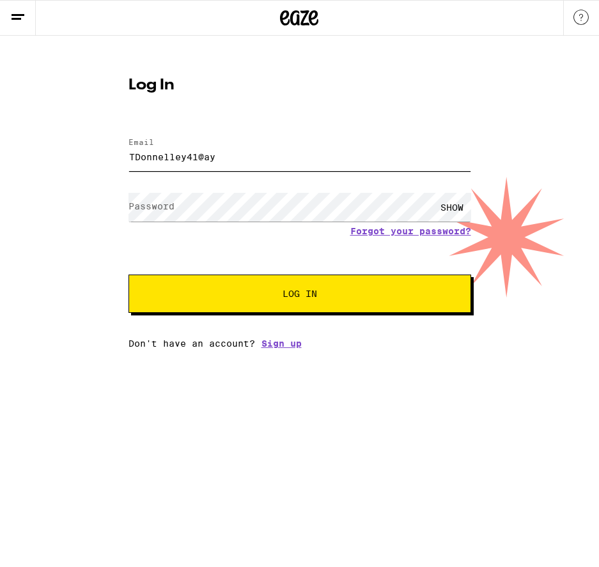
click at [299, 295] on button "Log In" at bounding box center [299, 294] width 342 height 38
click at [451, 205] on div "SHOW" at bounding box center [452, 207] width 38 height 29
click at [215, 159] on input "TDonnelley41@ay" at bounding box center [299, 156] width 342 height 29
type input "TDonnelley41@att.net"
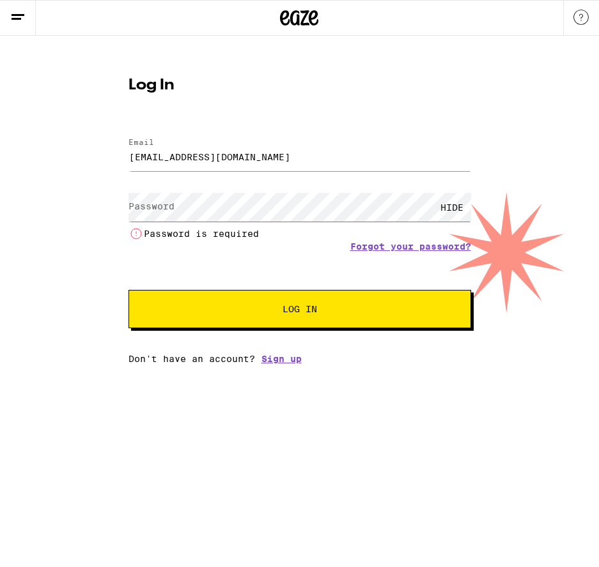
click at [174, 197] on div "Password HIDE Password is required" at bounding box center [299, 214] width 342 height 53
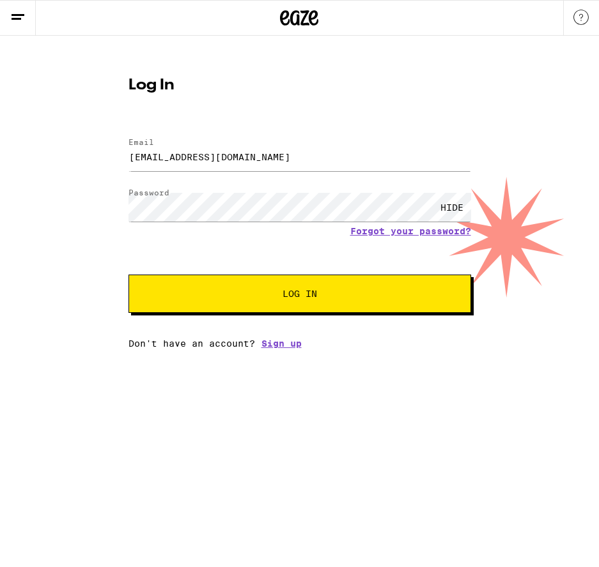
drag, startPoint x: 452, startPoint y: 206, endPoint x: 443, endPoint y: 217, distance: 13.7
click at [452, 206] on div "HIDE" at bounding box center [452, 207] width 38 height 29
click at [299, 295] on button "Log In" at bounding box center [299, 294] width 342 height 38
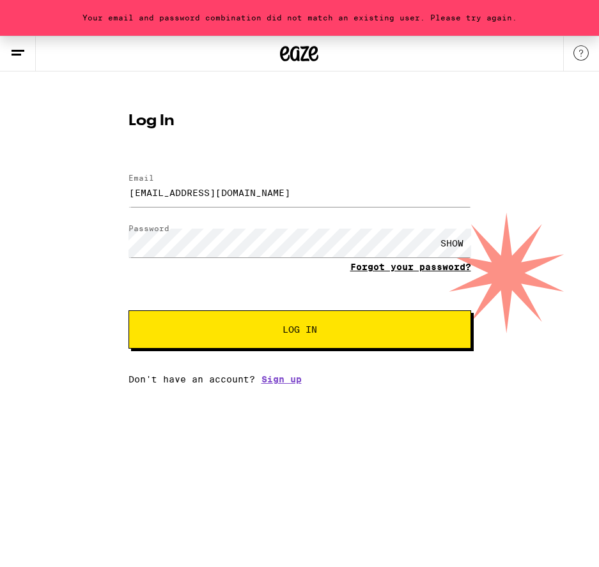
click at [399, 267] on link "Forgot your password?" at bounding box center [410, 267] width 121 height 10
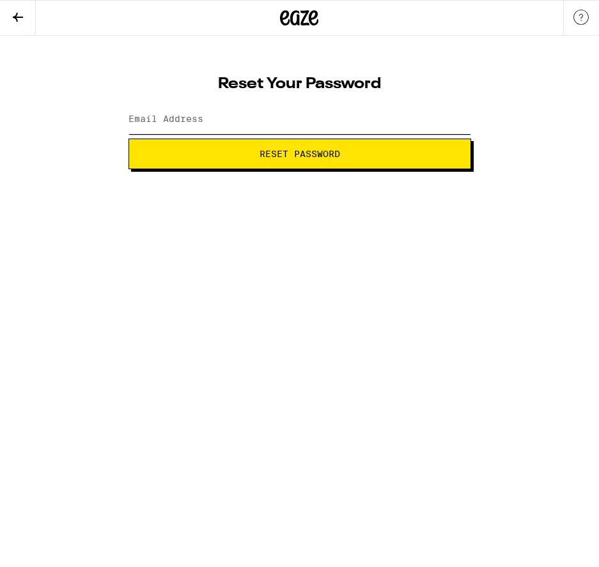
click at [244, 116] on input "Email Address" at bounding box center [299, 119] width 342 height 29
type input "TDonnelley41@att.net"
click at [293, 155] on span "Reset Password" at bounding box center [299, 153] width 80 height 9
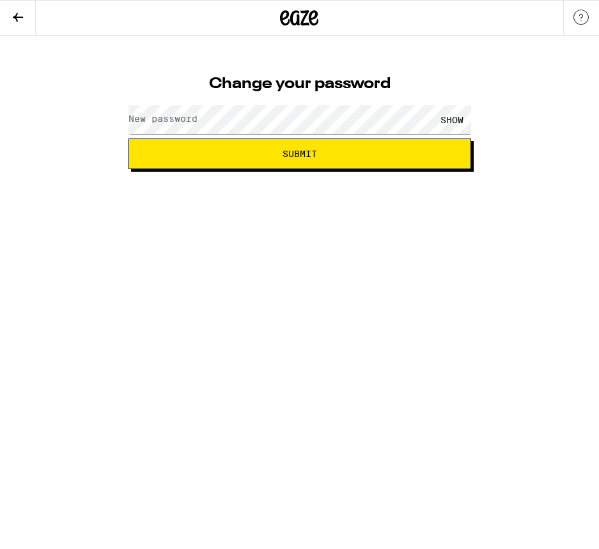
click at [140, 121] on label "New password" at bounding box center [162, 119] width 69 height 10
click at [305, 154] on span "Submit" at bounding box center [299, 153] width 34 height 9
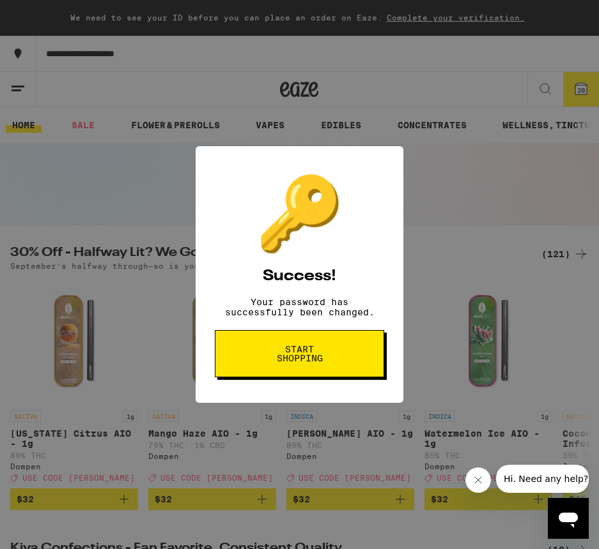
click at [302, 357] on span "Start shopping" at bounding box center [299, 354] width 66 height 18
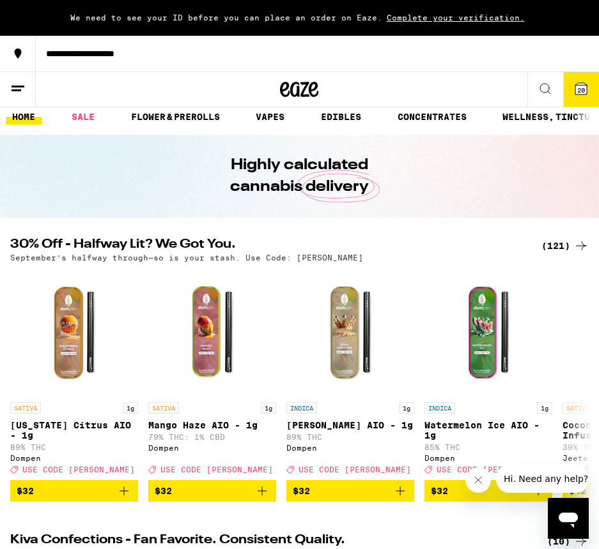
scroll to position [12, 1]
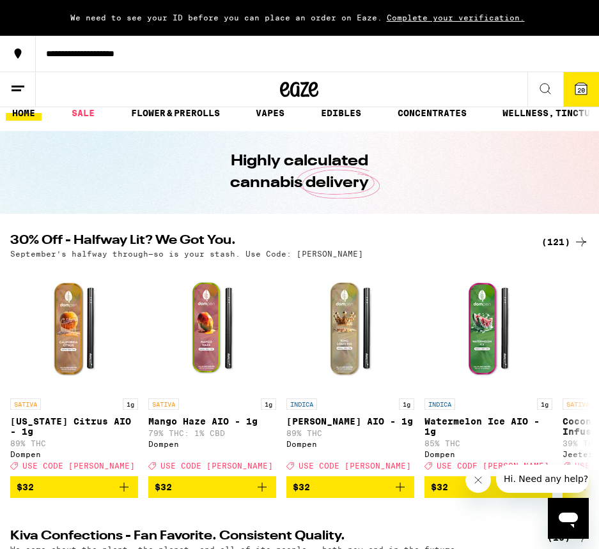
click at [577, 89] on span "20" at bounding box center [581, 90] width 8 height 8
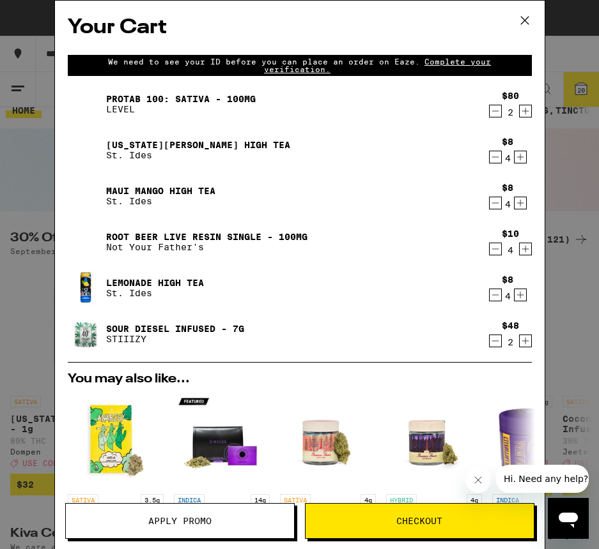
click at [404, 520] on span "Checkout" at bounding box center [419, 521] width 46 height 9
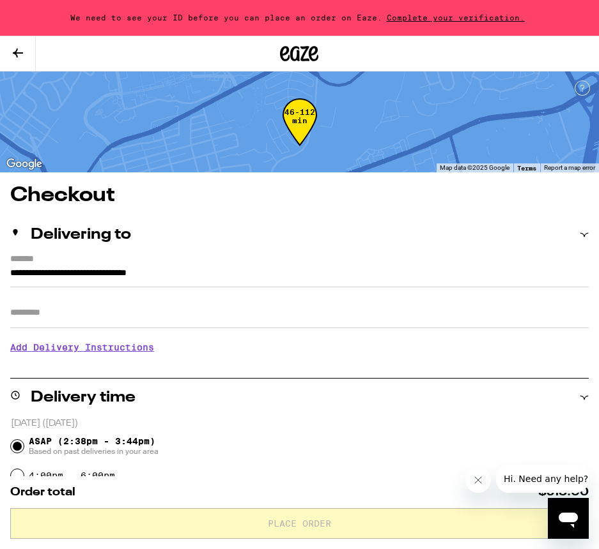
click at [467, 16] on span "Complete your verification." at bounding box center [455, 17] width 147 height 8
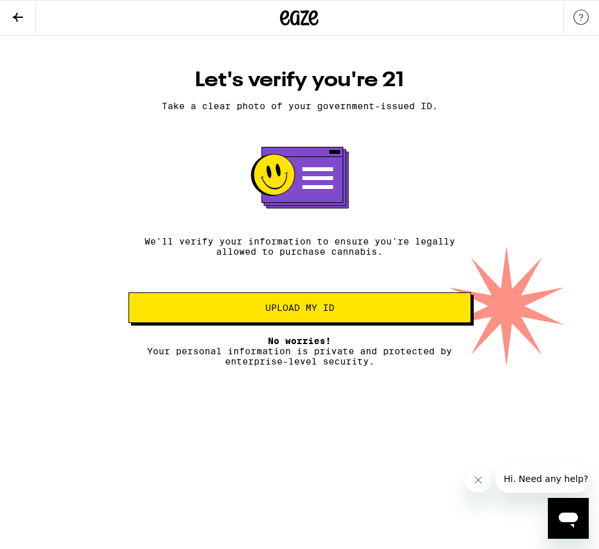
scroll to position [1, 0]
click at [295, 312] on span "Upload my ID" at bounding box center [299, 307] width 69 height 9
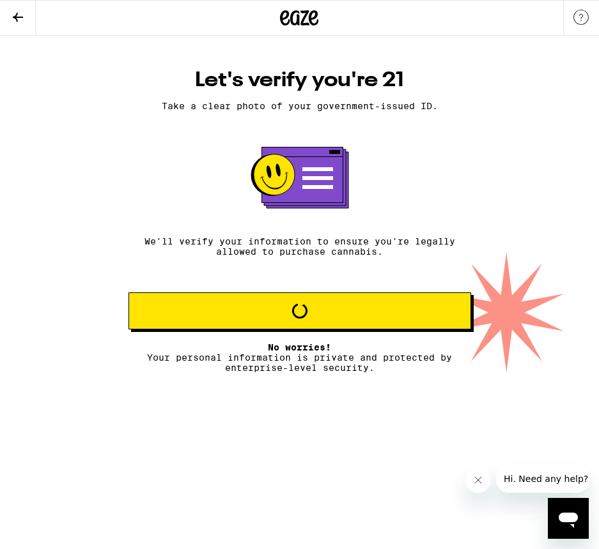
scroll to position [0, 0]
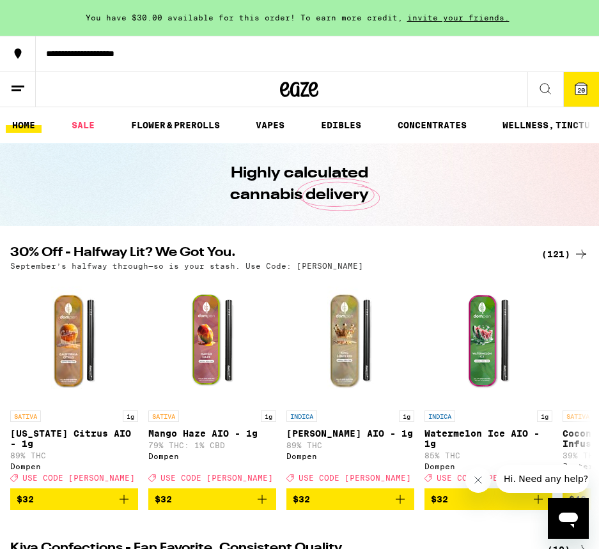
click at [578, 86] on span "20" at bounding box center [581, 90] width 8 height 8
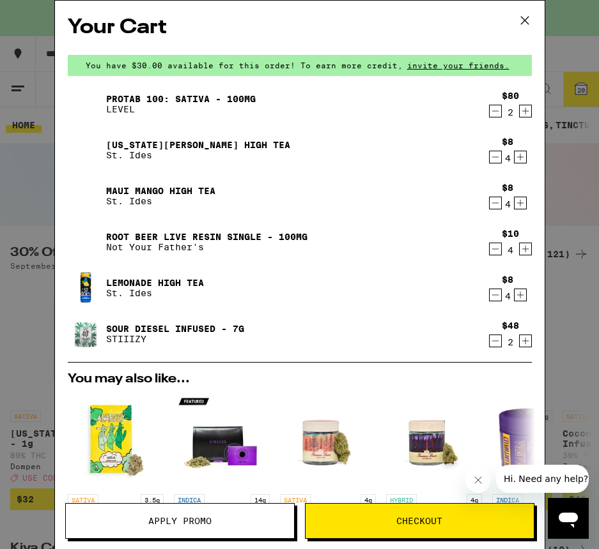
click at [421, 522] on span "Checkout" at bounding box center [419, 521] width 46 height 9
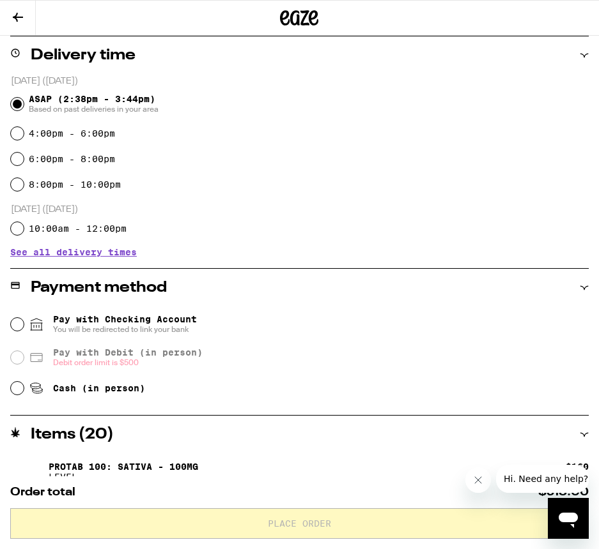
scroll to position [309, 0]
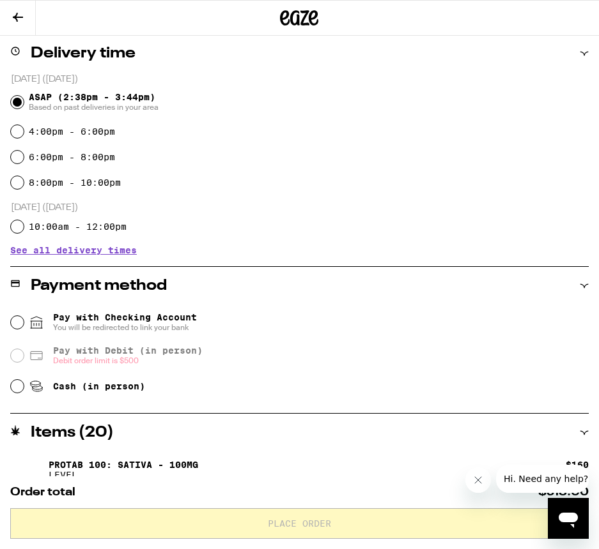
click at [17, 386] on input "Cash (in person)" at bounding box center [17, 386] width 13 height 13
radio input "true"
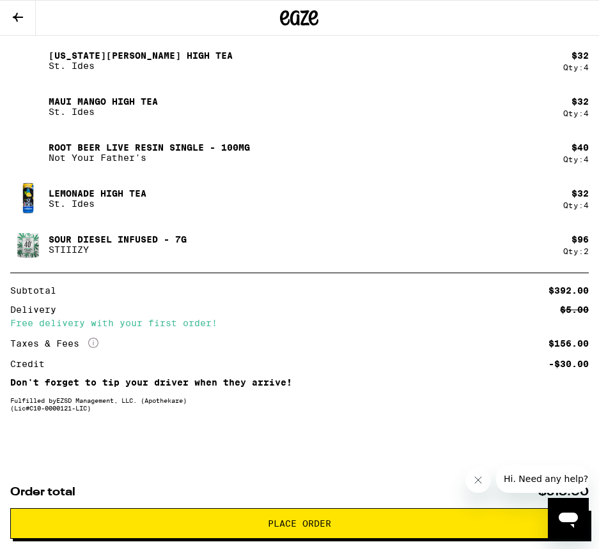
scroll to position [768, 0]
click at [477, 477] on icon "Close message from company" at bounding box center [478, 480] width 10 height 10
click at [301, 523] on span "Place Order" at bounding box center [299, 523] width 63 height 9
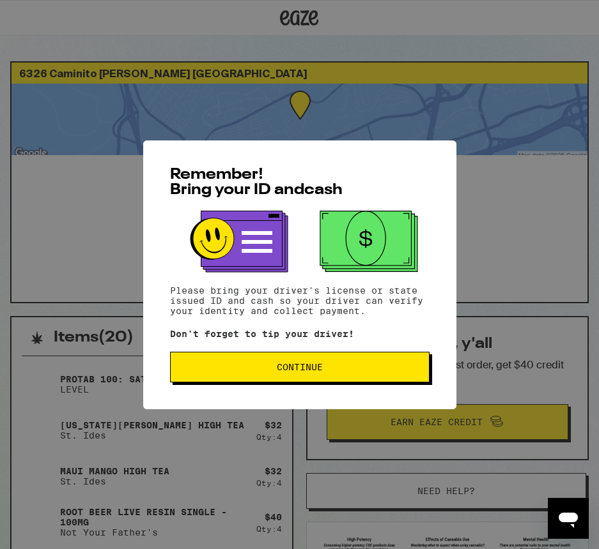
click at [293, 366] on span "Continue" at bounding box center [300, 367] width 46 height 9
